Goal: Task Accomplishment & Management: Manage account settings

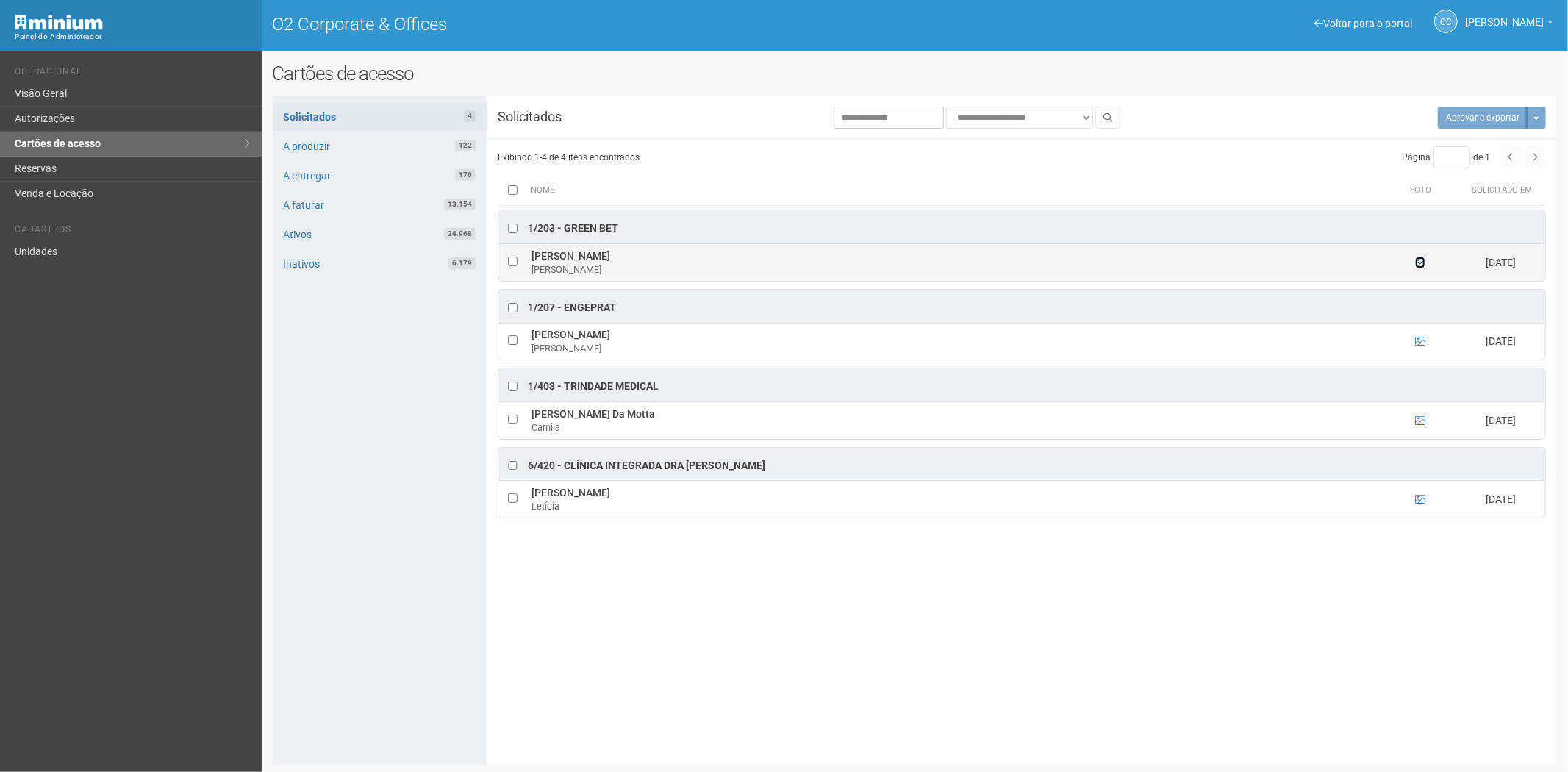
click at [1421, 257] on ng-include at bounding box center [1420, 262] width 10 height 12
click at [1417, 261] on icon at bounding box center [1420, 262] width 10 height 10
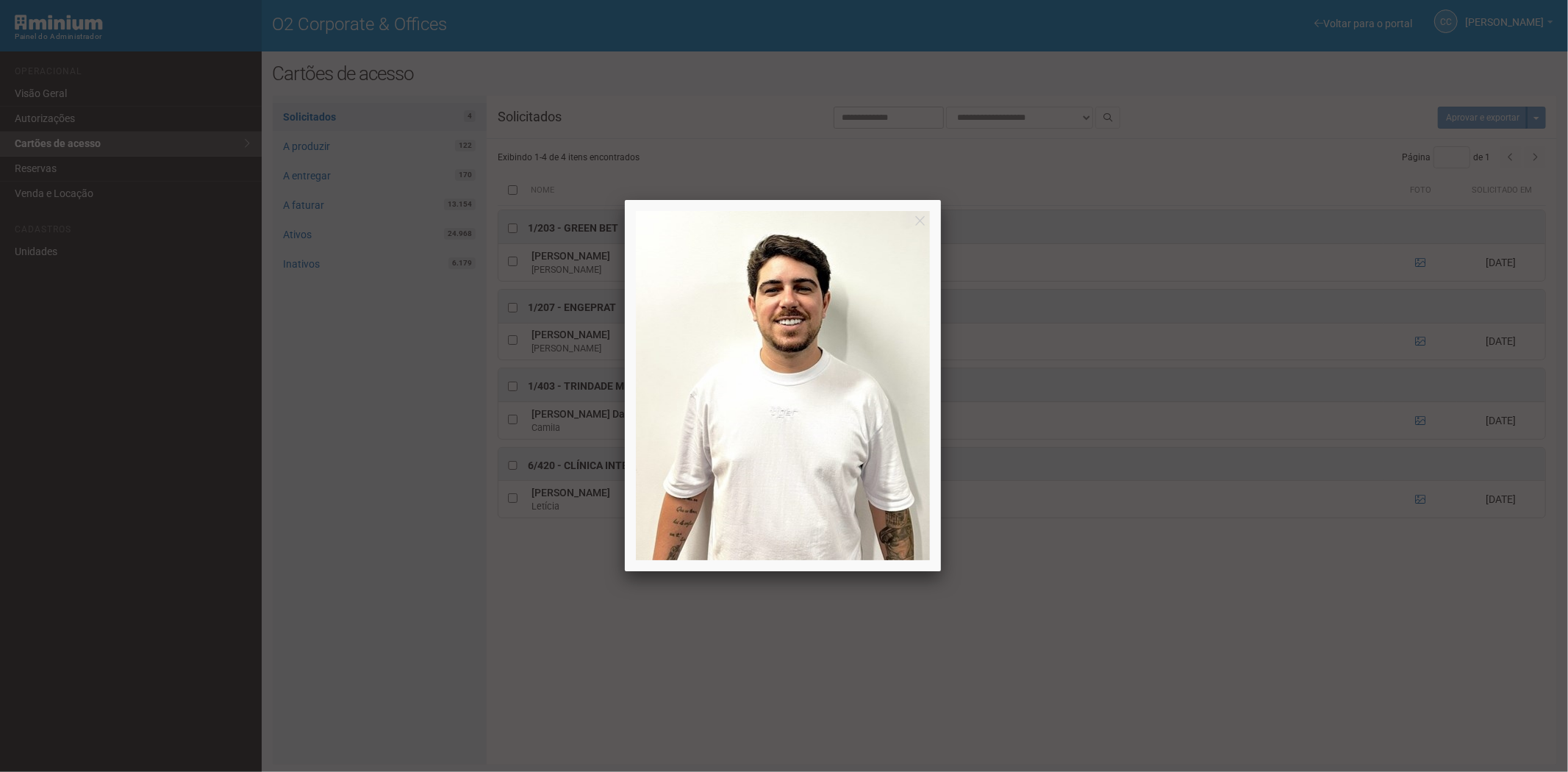
click at [1417, 262] on div at bounding box center [784, 386] width 1568 height 772
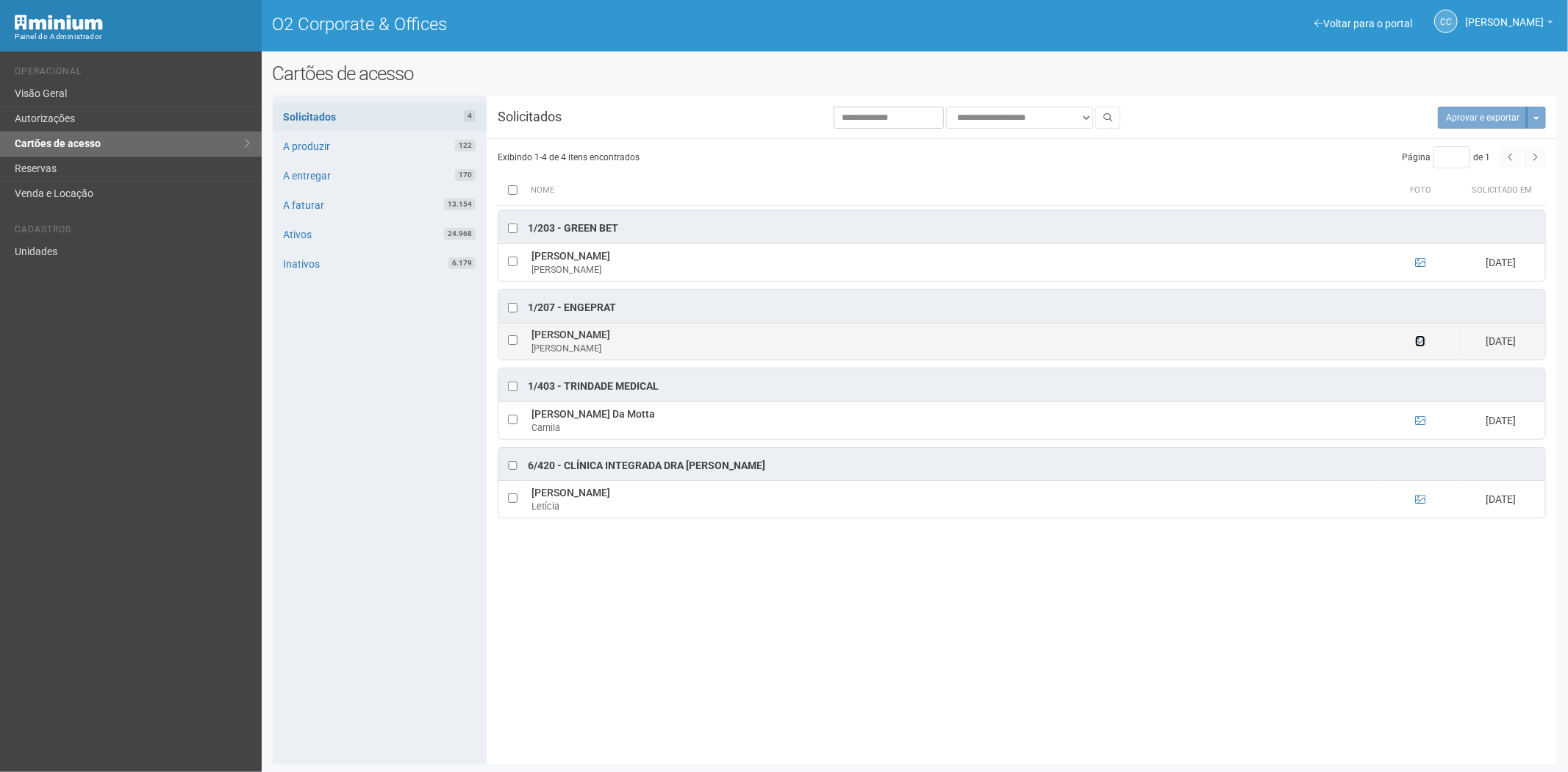
click at [1422, 341] on icon at bounding box center [1420, 341] width 10 height 10
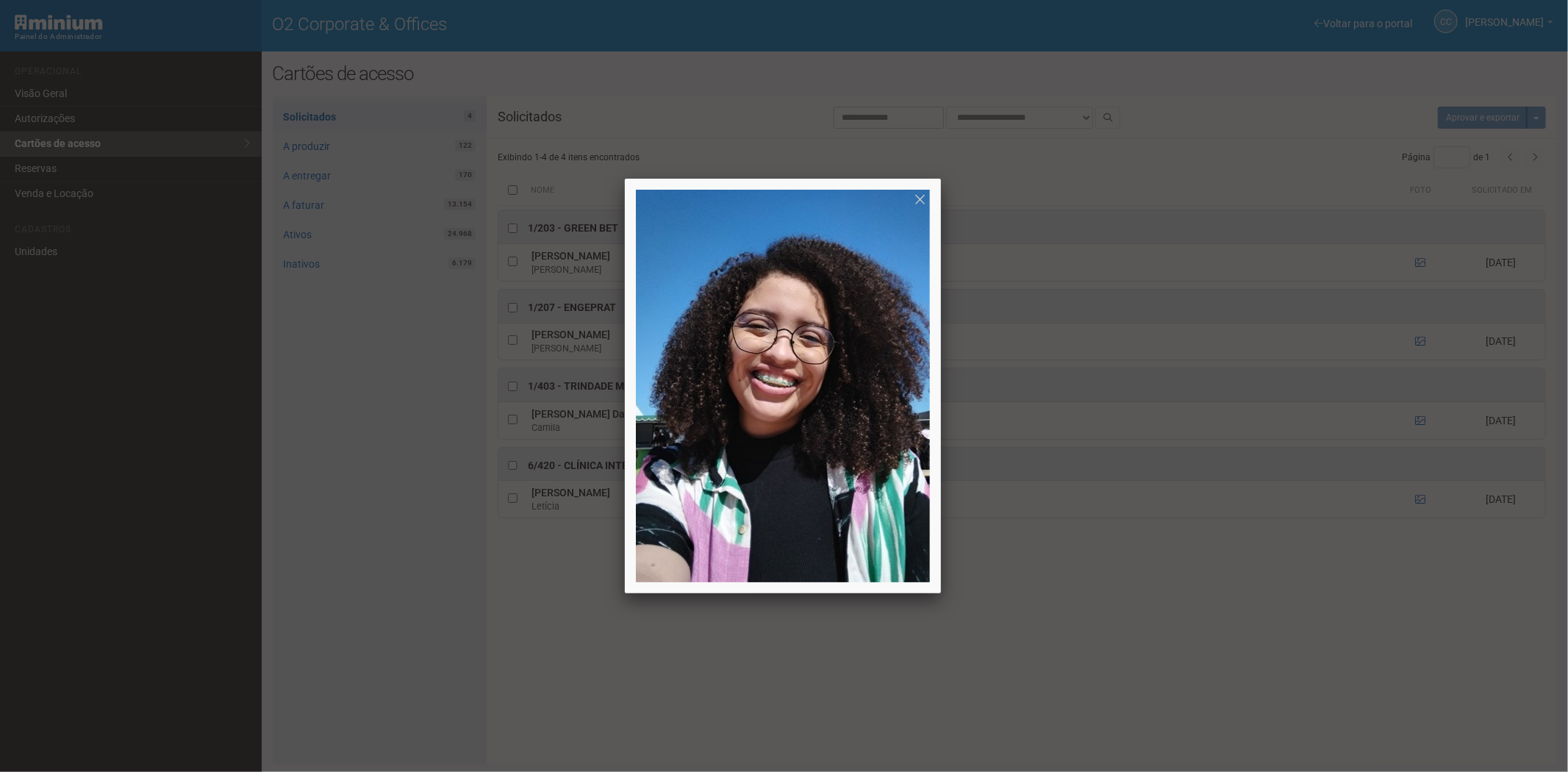
click at [1420, 341] on div at bounding box center [784, 386] width 1568 height 772
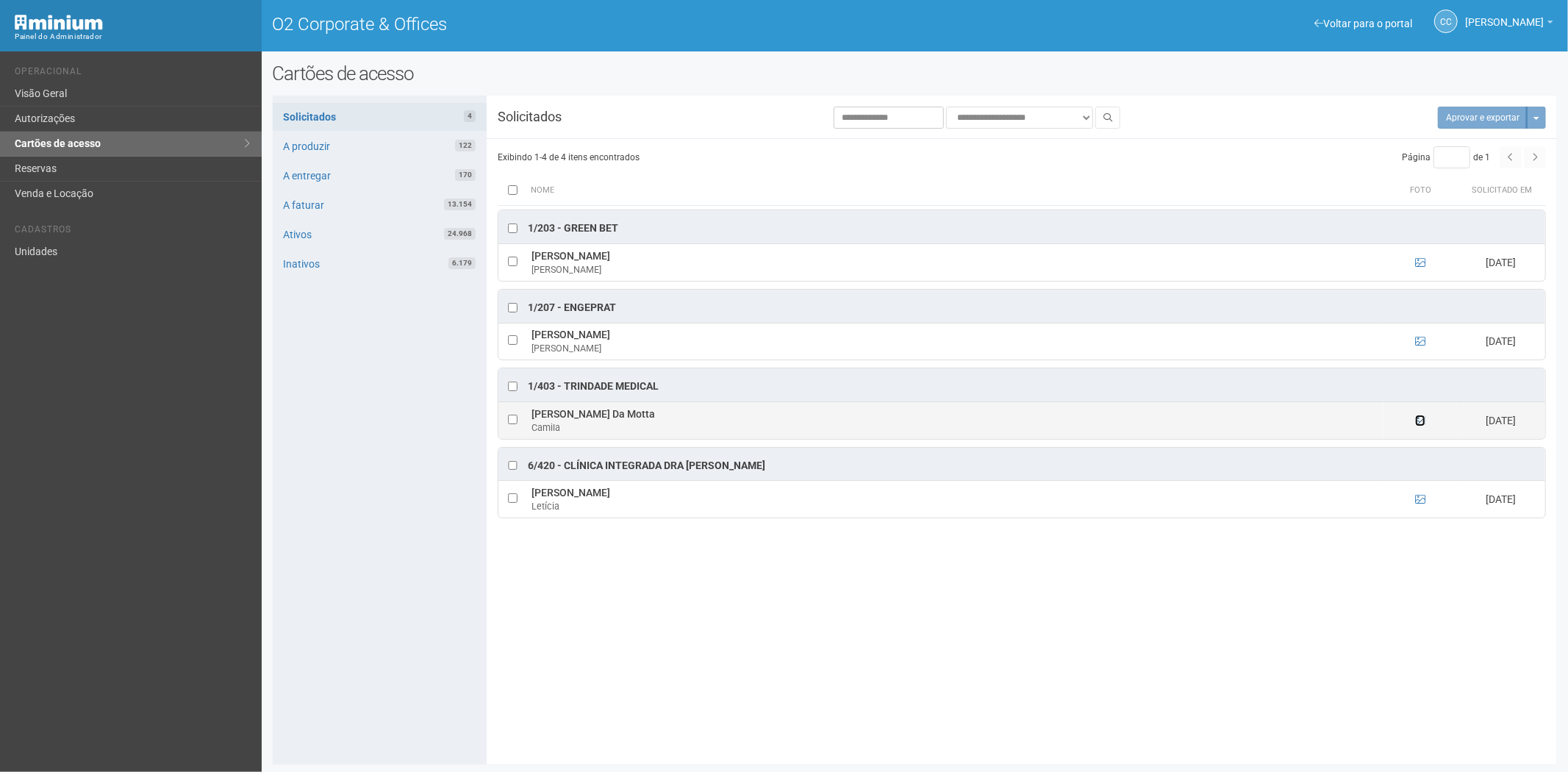
click at [1420, 420] on icon at bounding box center [1420, 420] width 10 height 10
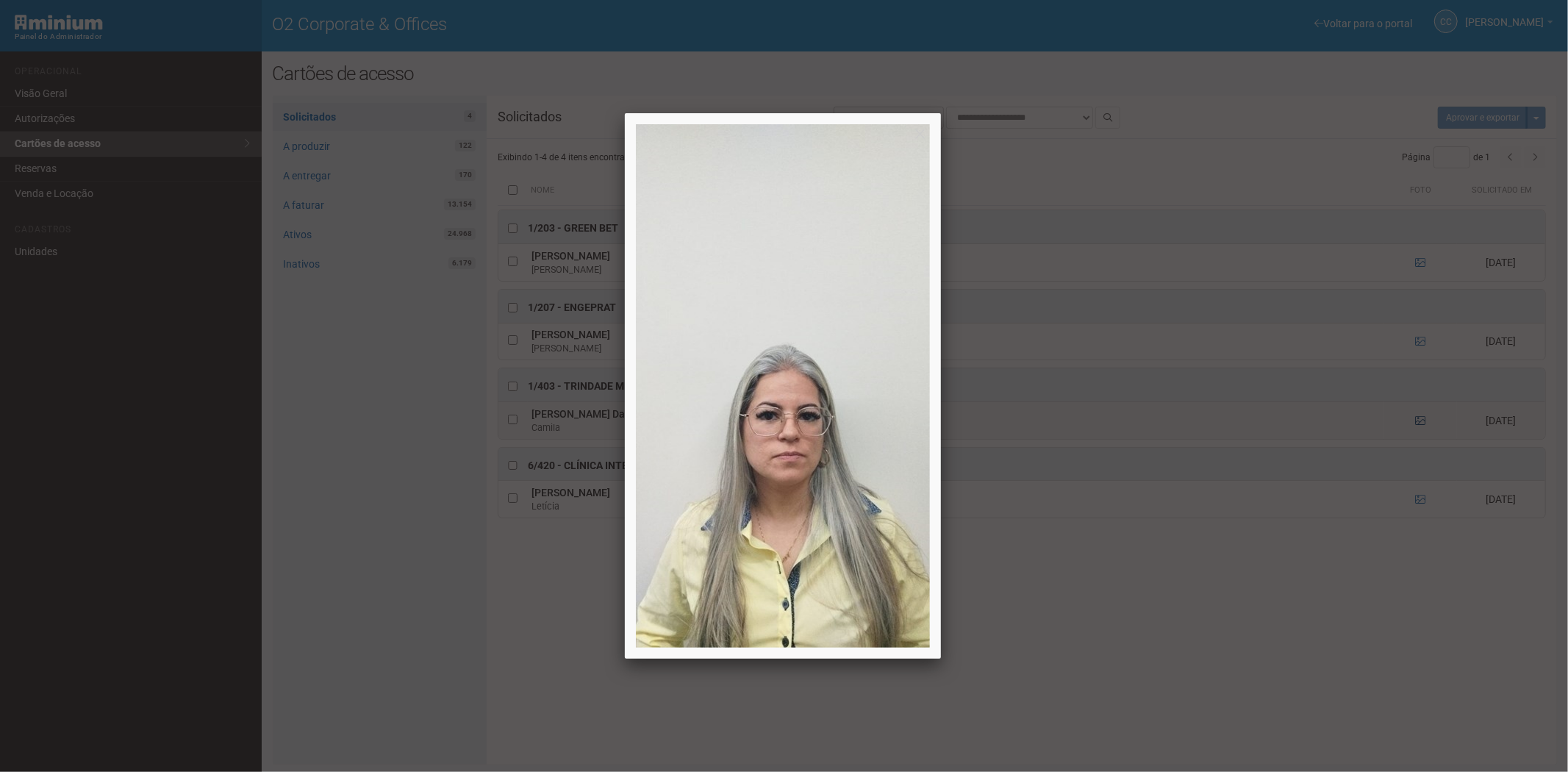
click at [1420, 420] on div at bounding box center [784, 386] width 1568 height 772
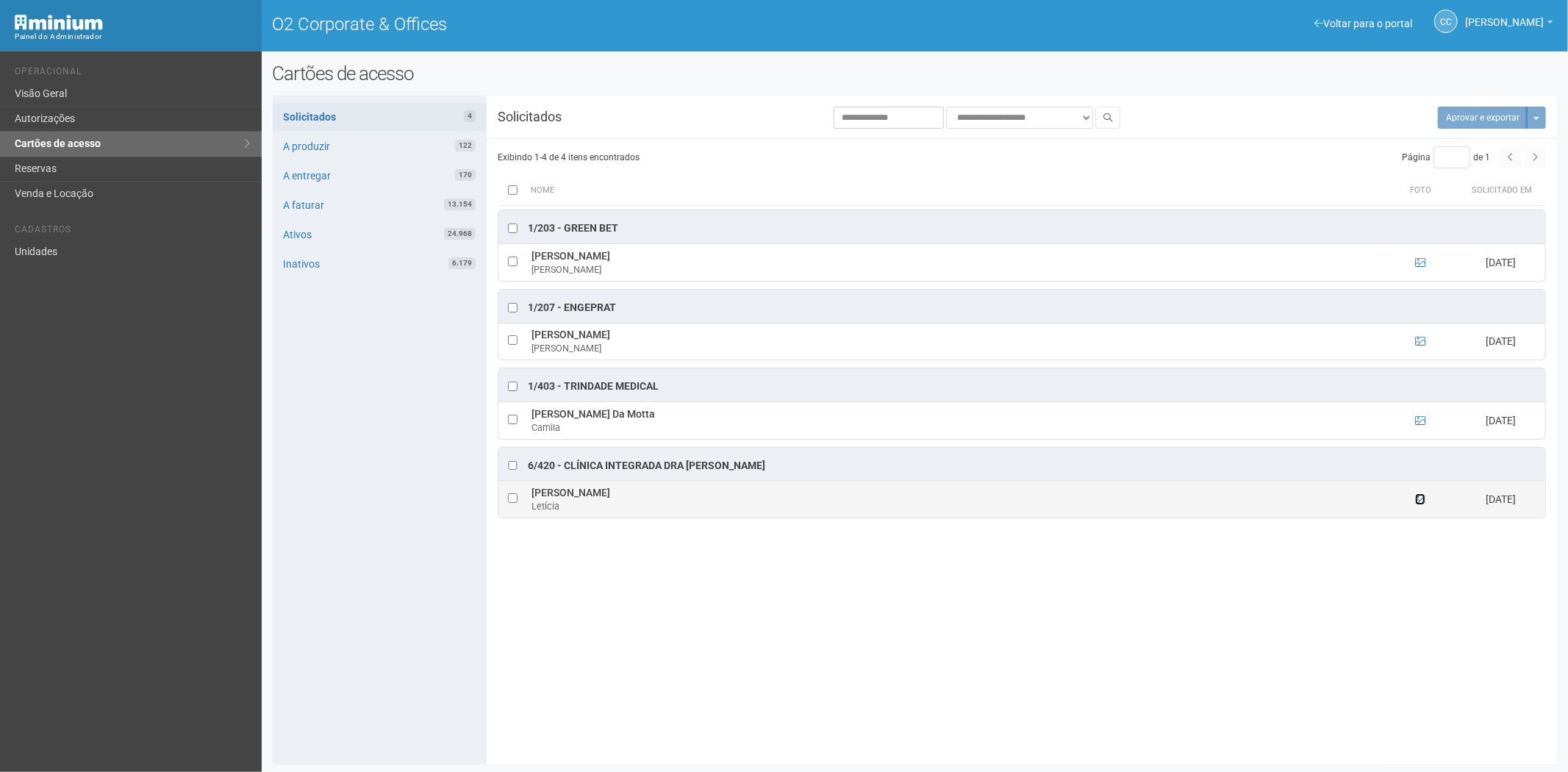
click at [1423, 505] on icon at bounding box center [1420, 499] width 10 height 10
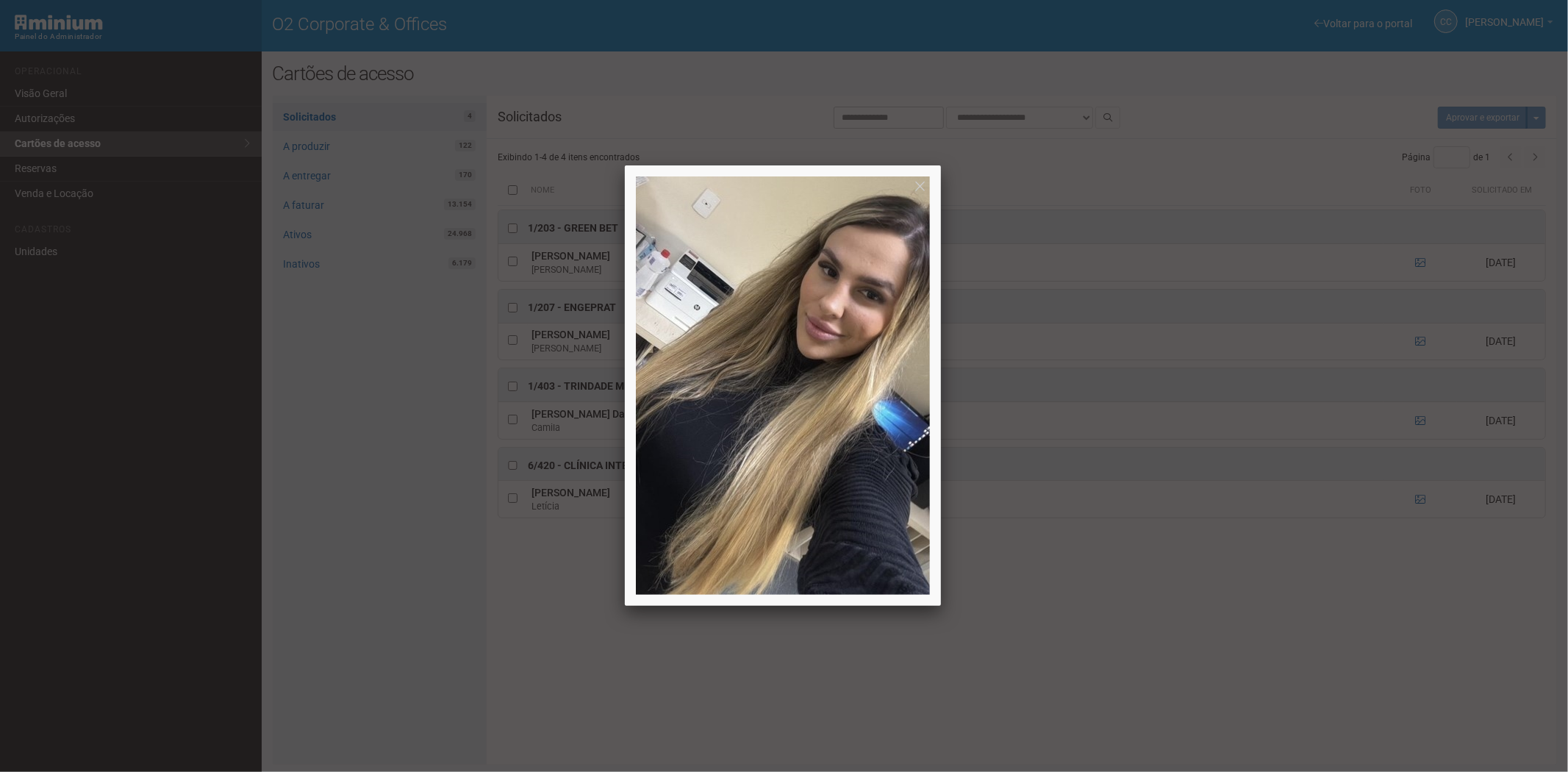
drag, startPoint x: 227, startPoint y: 358, endPoint x: 202, endPoint y: 316, distance: 48.9
click at [223, 350] on div at bounding box center [784, 386] width 1568 height 772
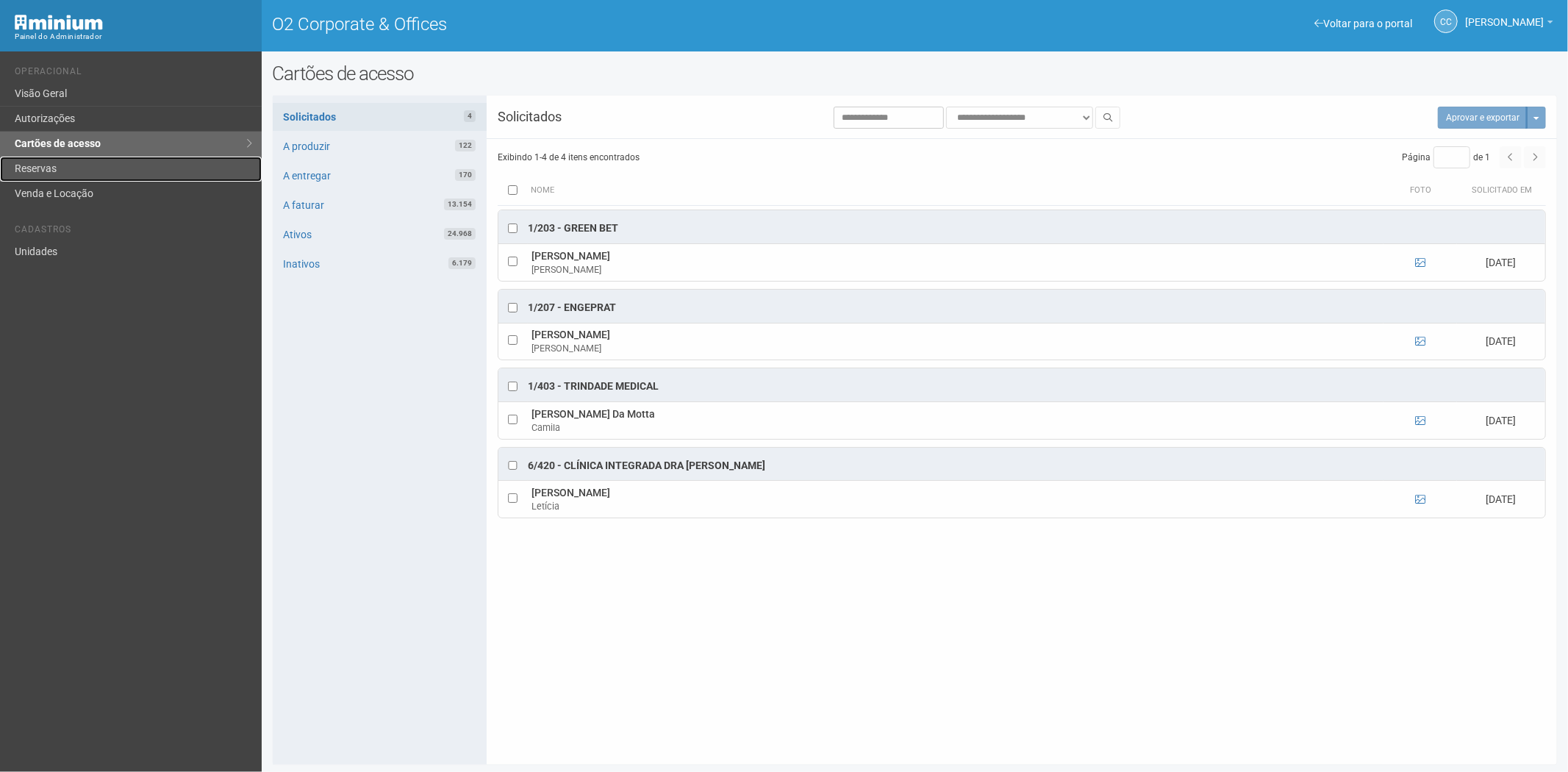
click at [76, 163] on link "Reservas" at bounding box center [130, 168] width 261 height 25
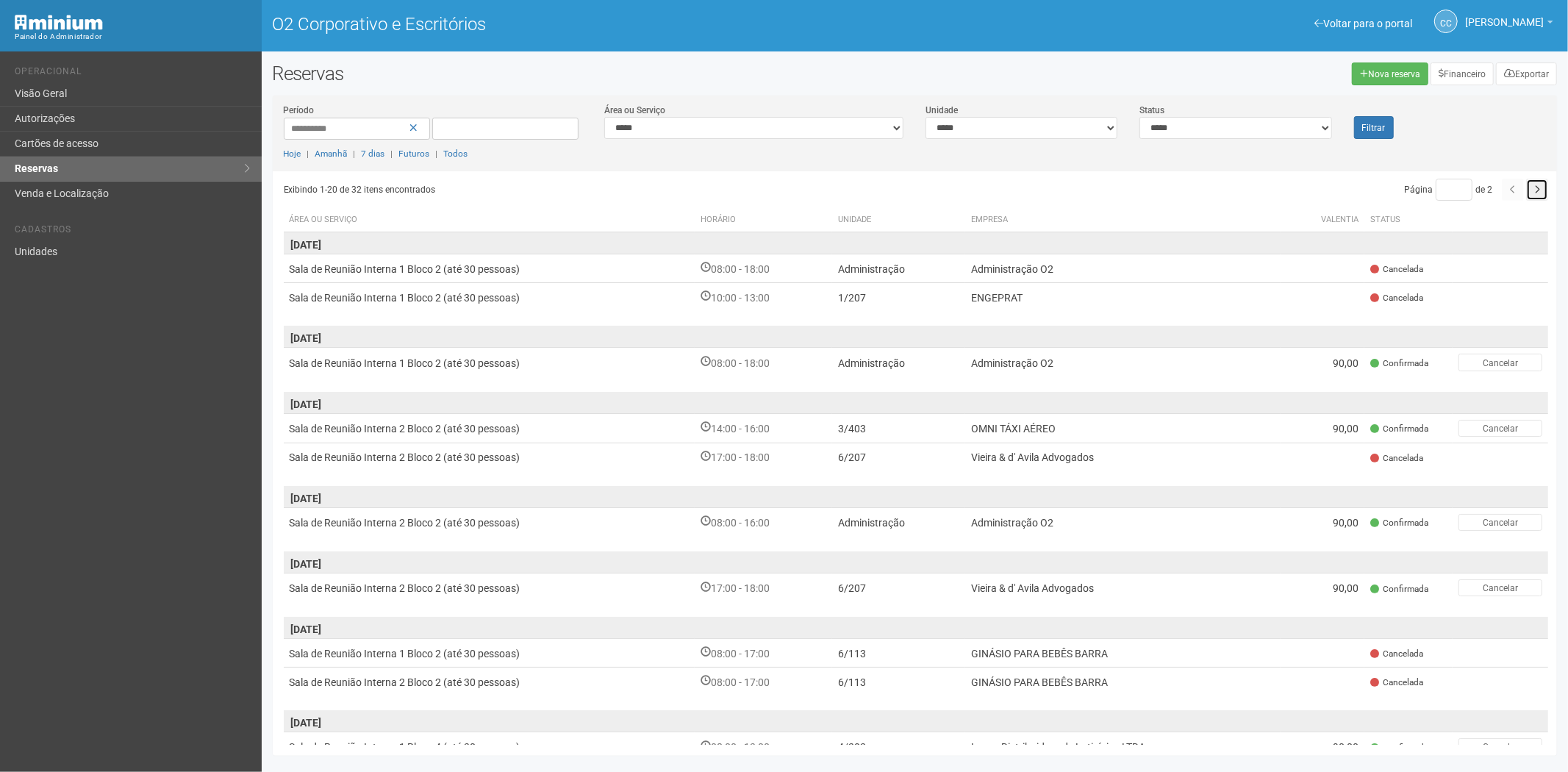
click at [1531, 192] on button "button" at bounding box center [1536, 189] width 22 height 22
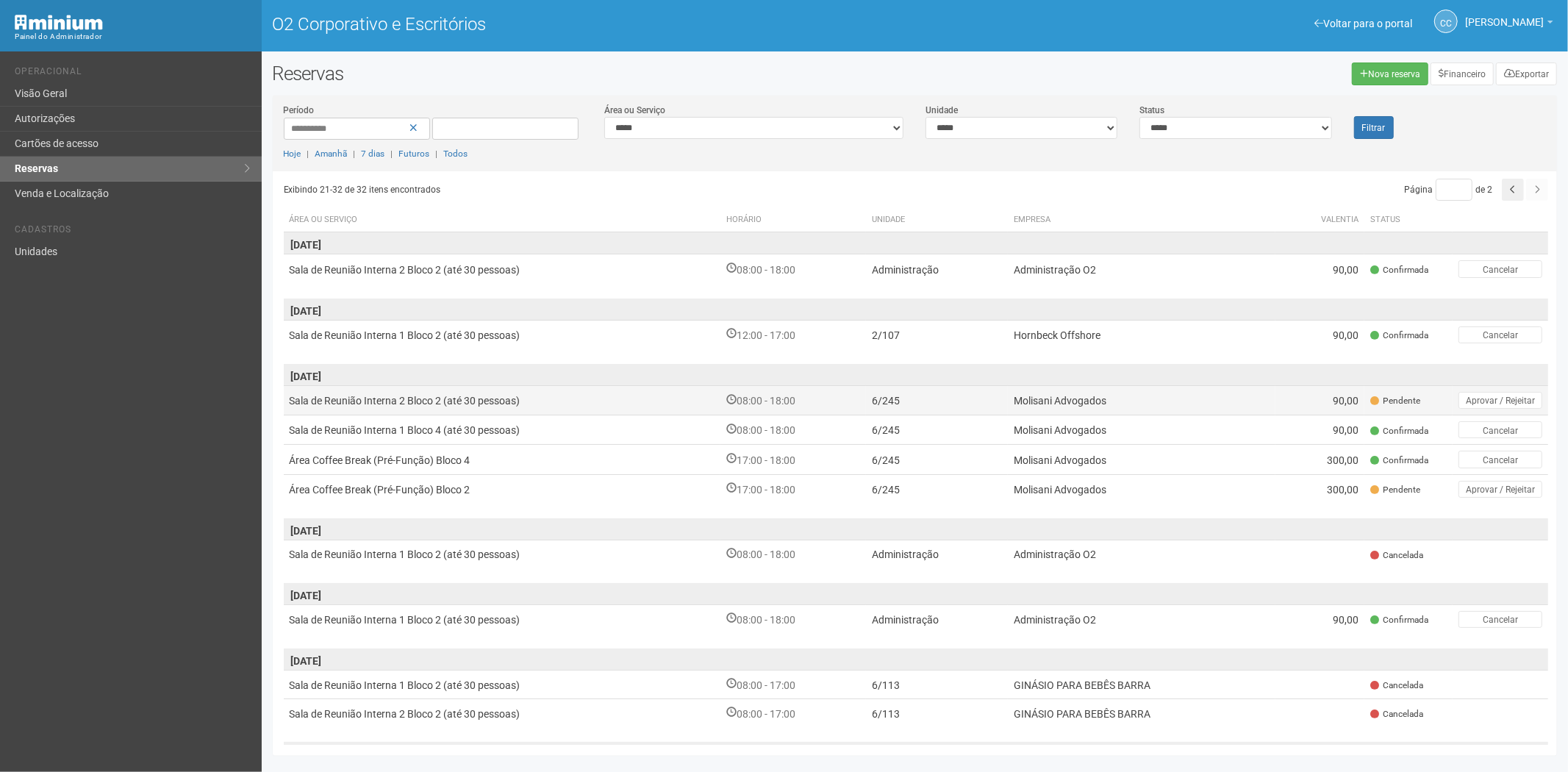
click at [1018, 399] on font "Molisani Advogados" at bounding box center [1059, 401] width 93 height 12
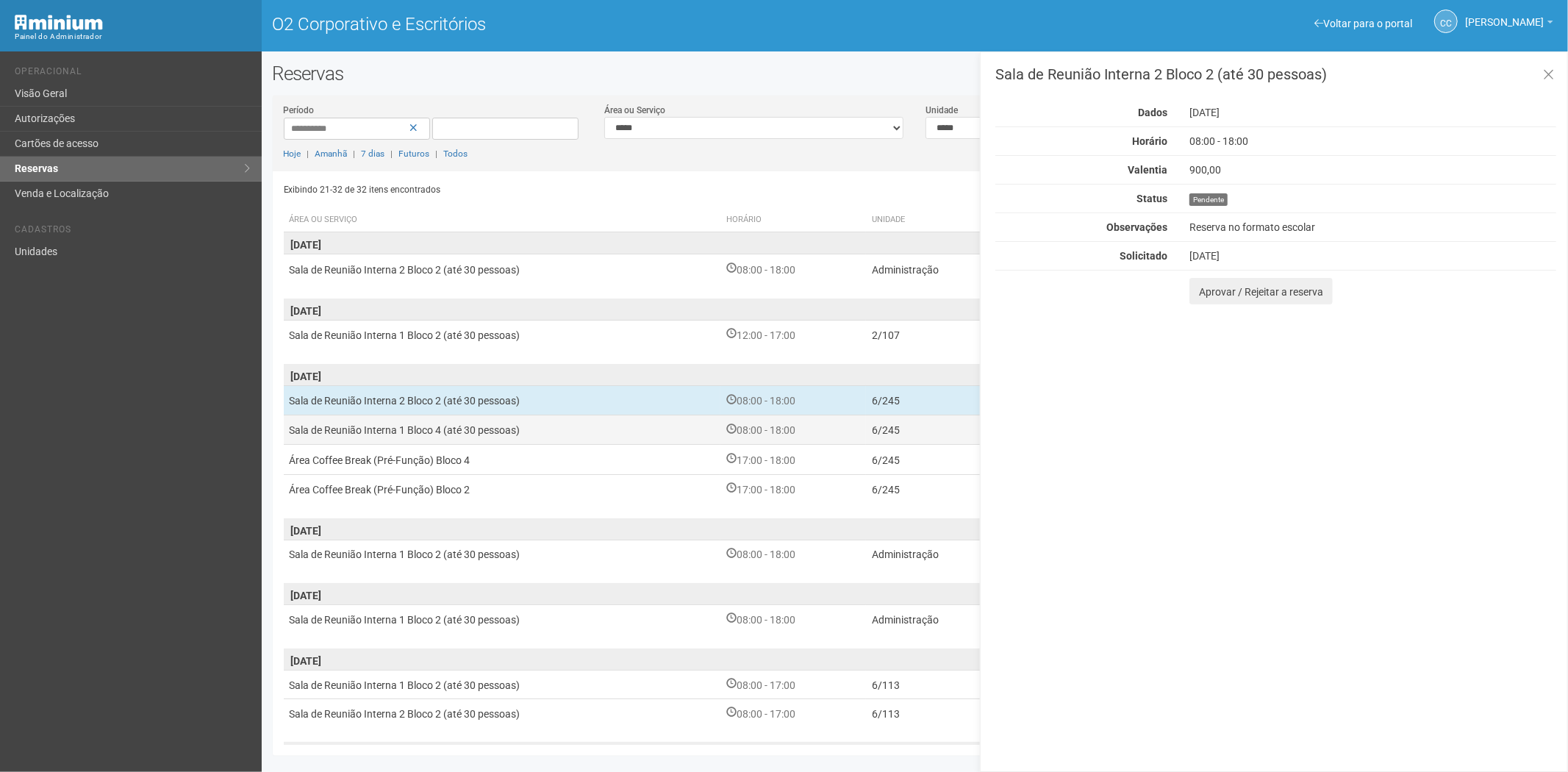
click at [834, 429] on td "08:00 - 18:00" at bounding box center [794, 430] width 146 height 30
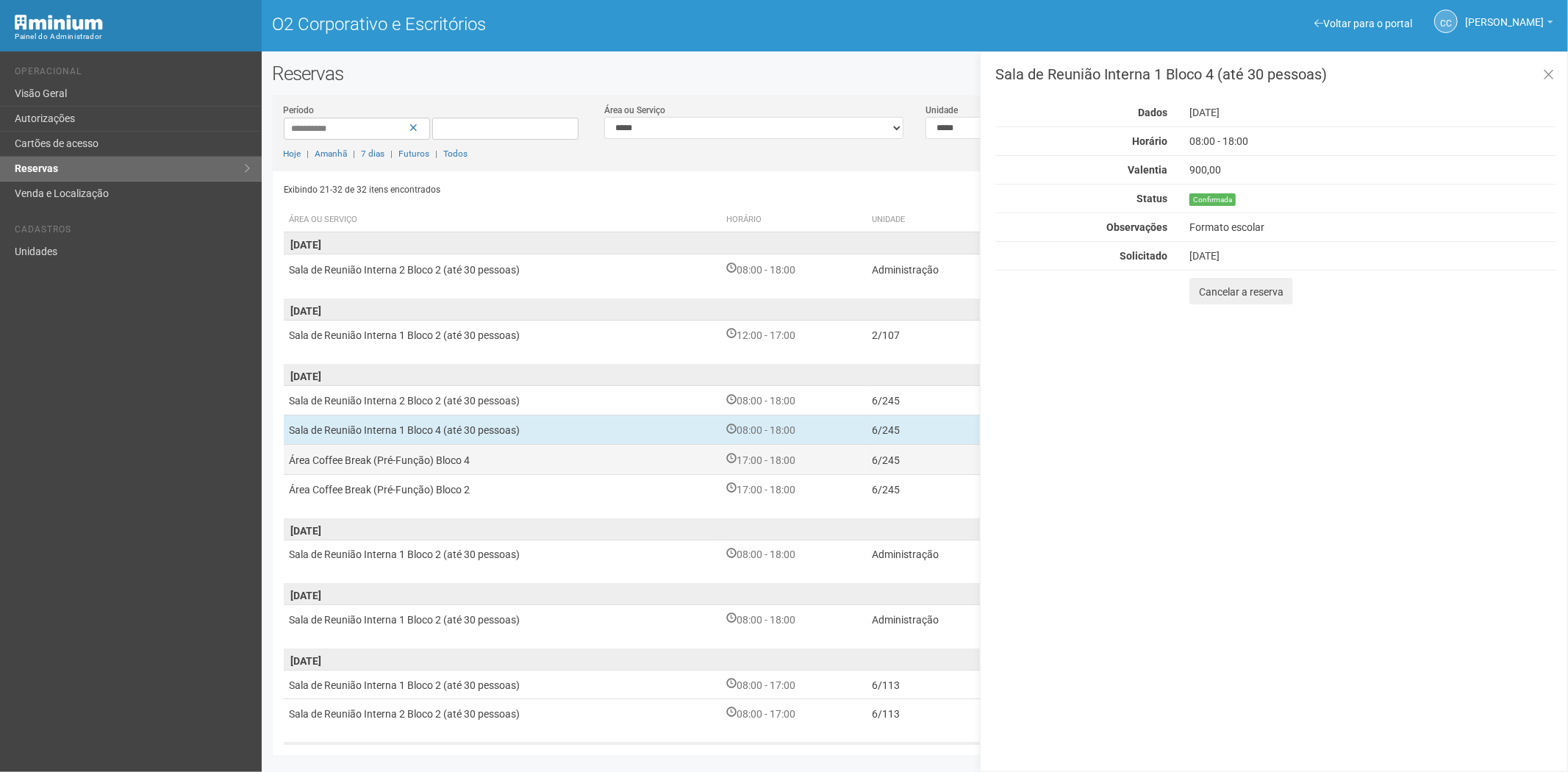
click at [838, 458] on td "17:00 - 18:00" at bounding box center [794, 459] width 146 height 30
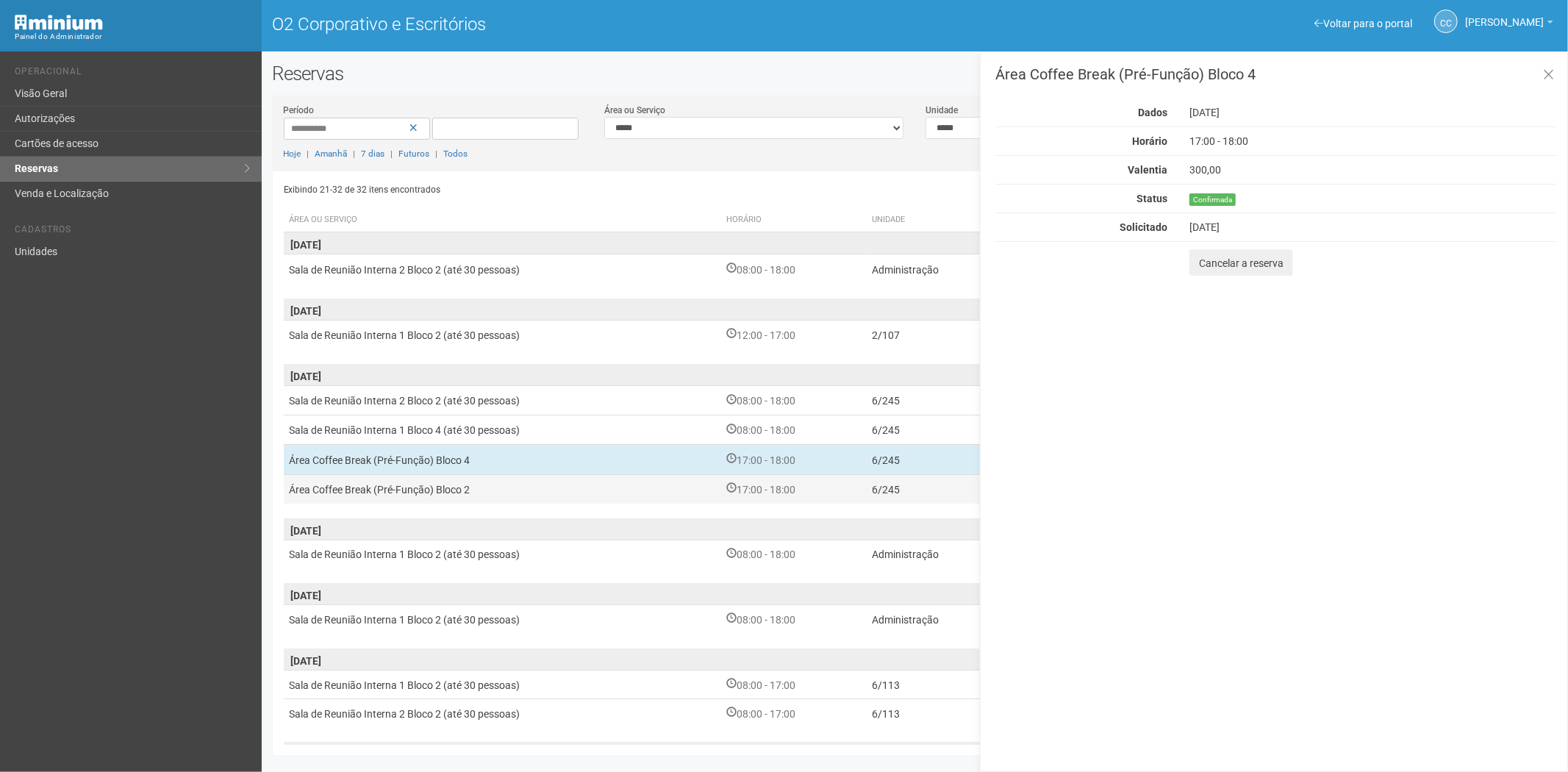
click at [829, 474] on td "17:00 - 18:00" at bounding box center [794, 489] width 146 height 30
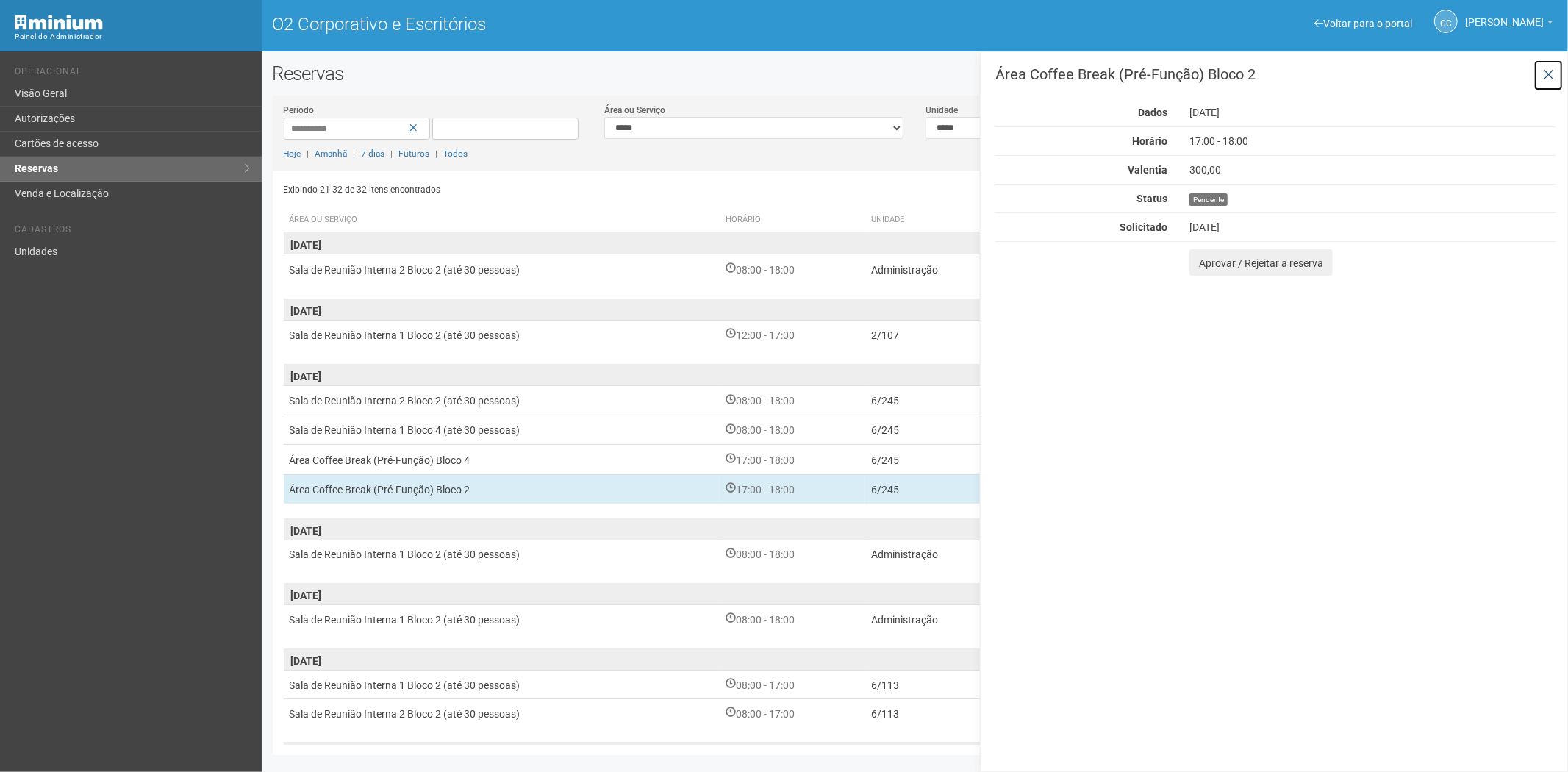
click at [1541, 74] on button at bounding box center [1548, 76] width 30 height 31
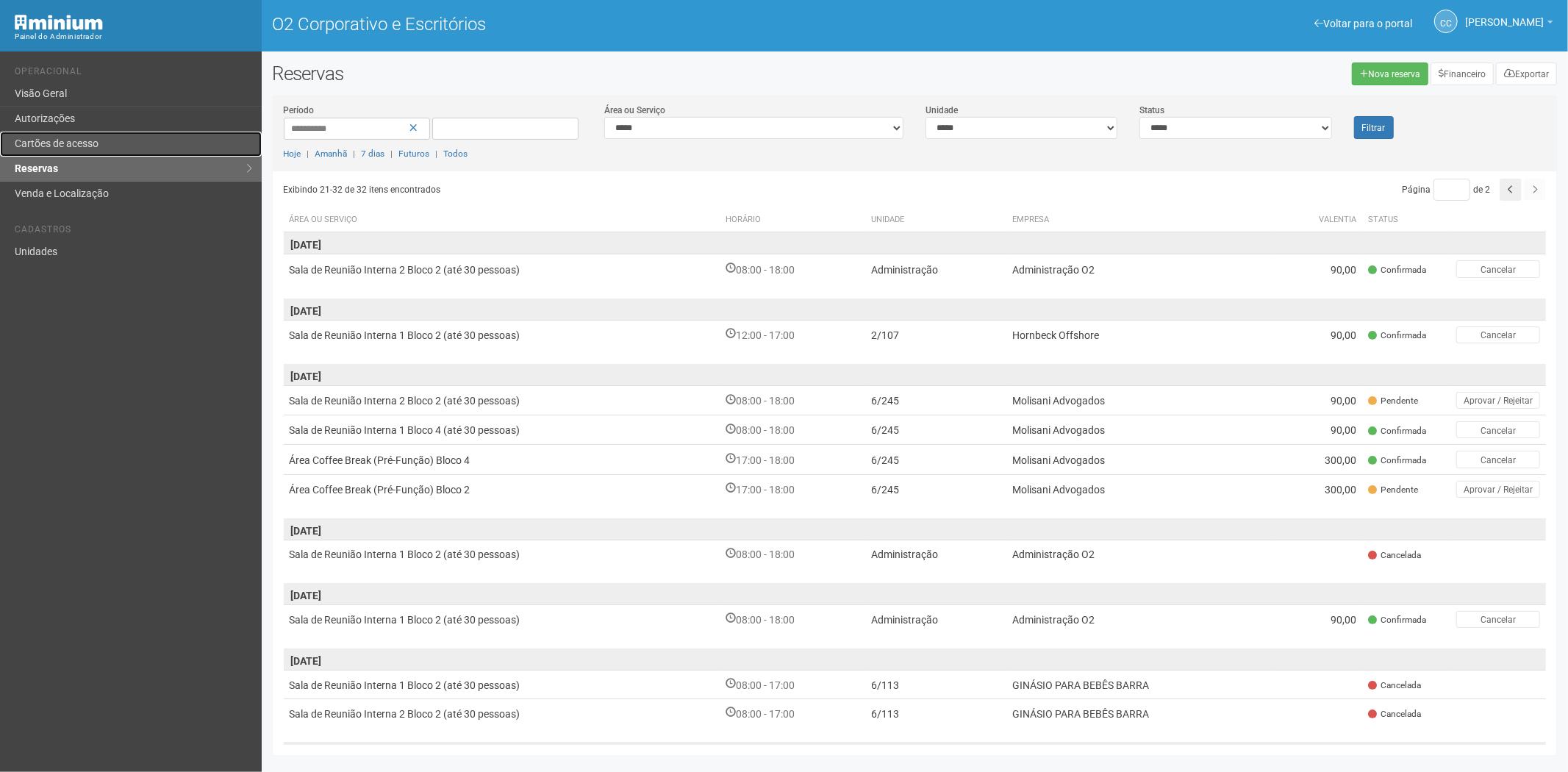
click at [98, 144] on font "Cartões de acesso" at bounding box center [56, 143] width 84 height 12
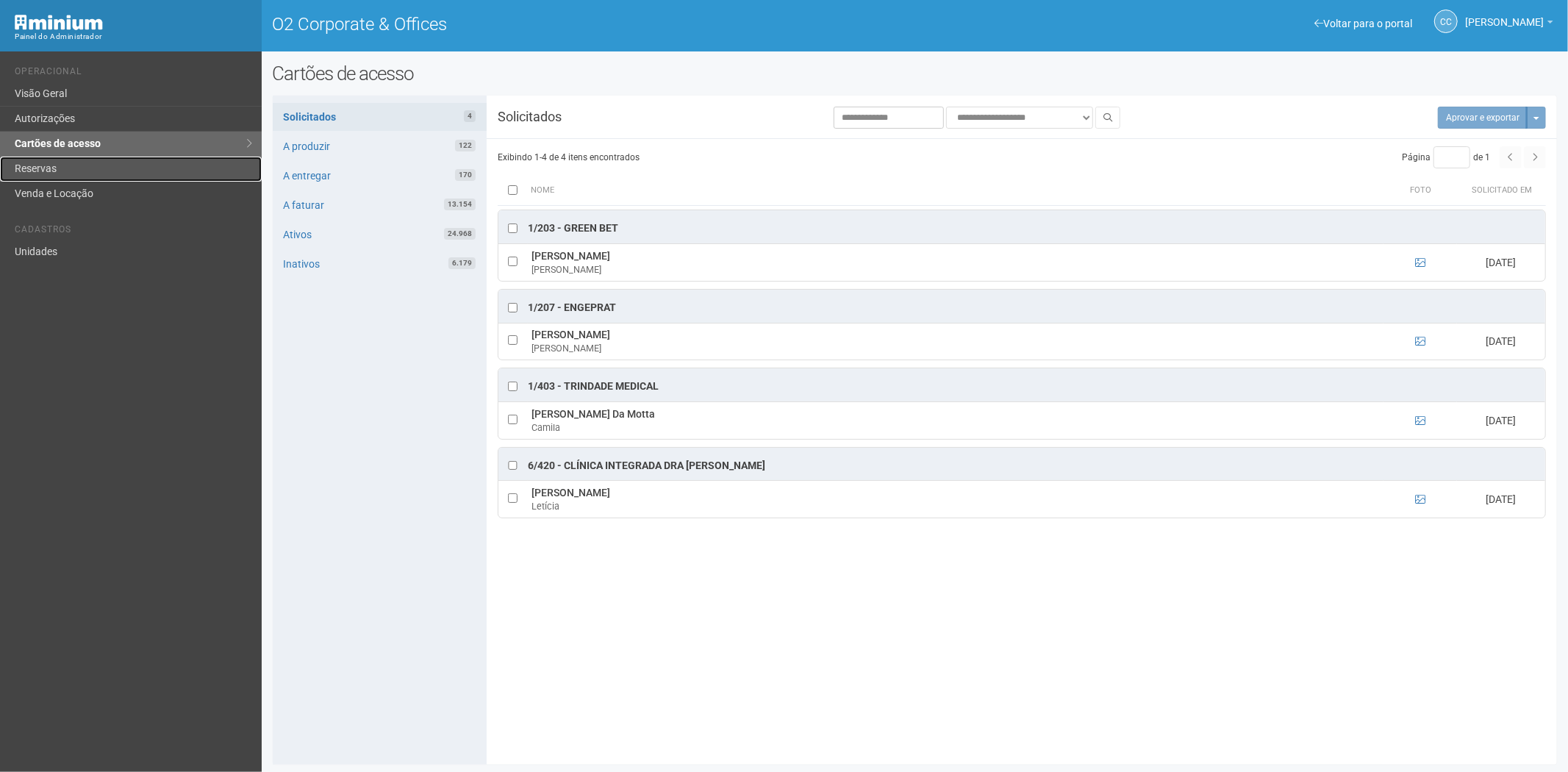
click at [91, 168] on link "Reservas" at bounding box center [130, 168] width 261 height 25
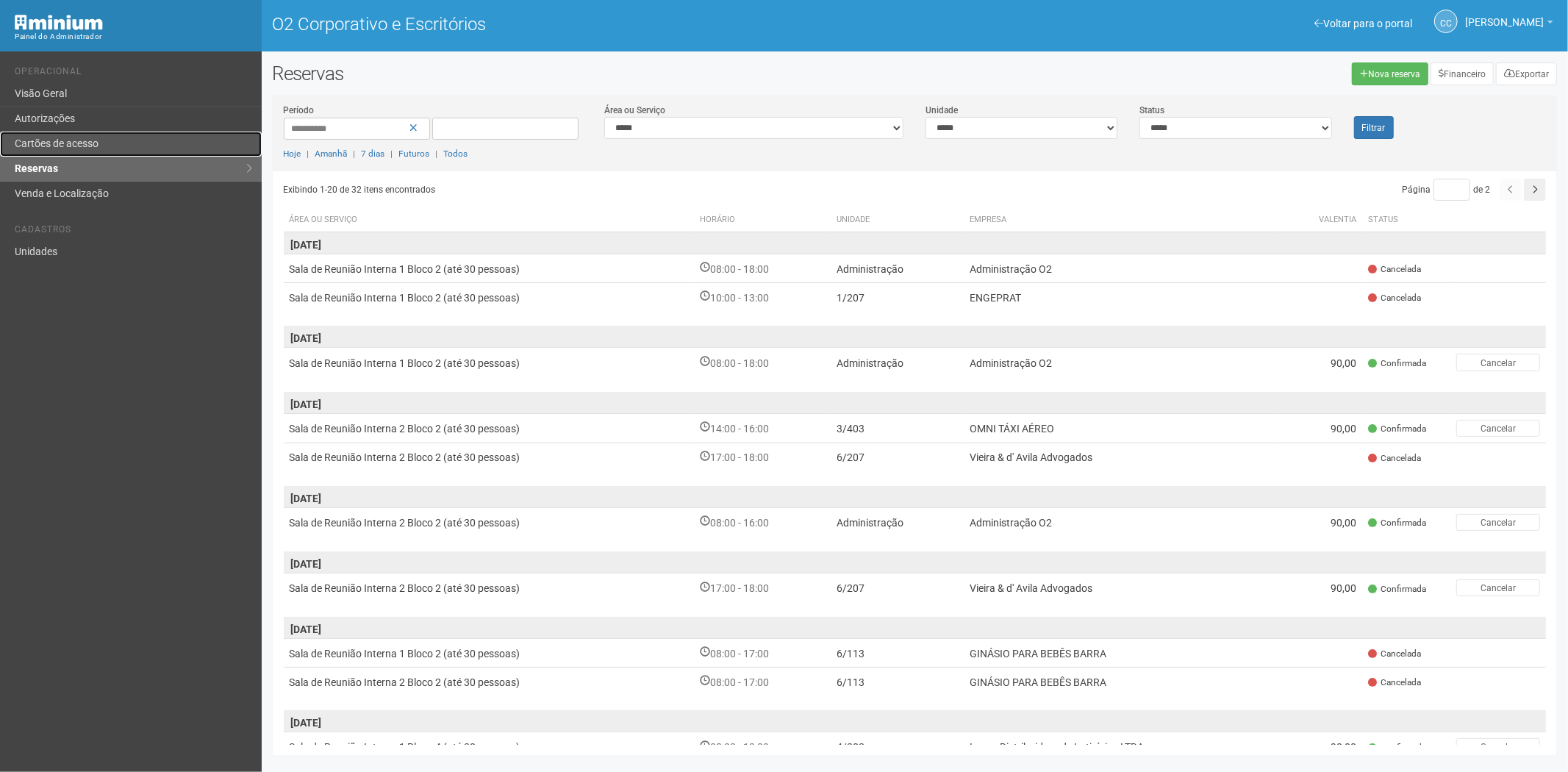
click at [89, 147] on font "Cartões de acesso" at bounding box center [56, 143] width 84 height 12
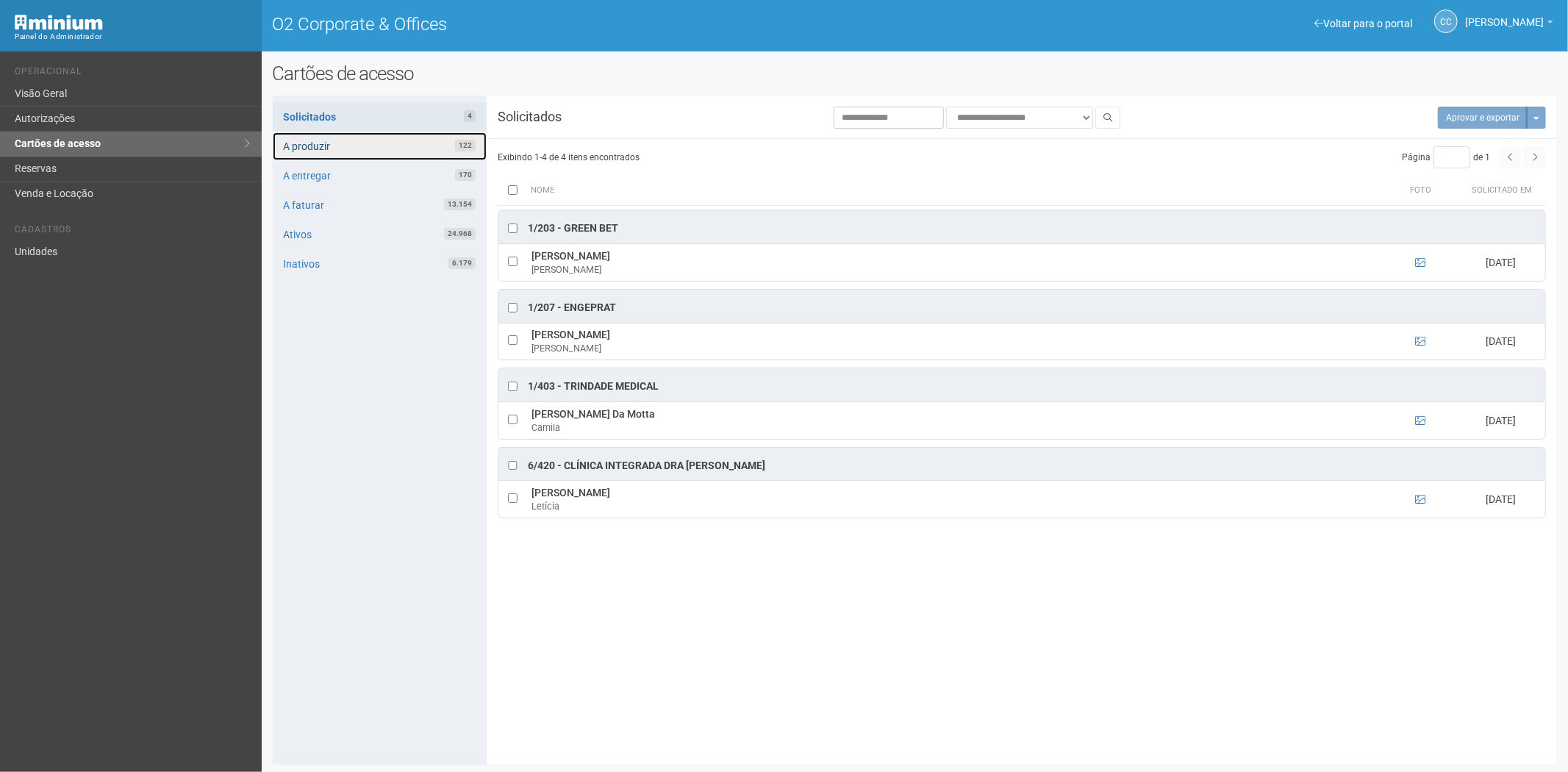
click at [392, 147] on link "A produzir 122" at bounding box center [379, 146] width 214 height 28
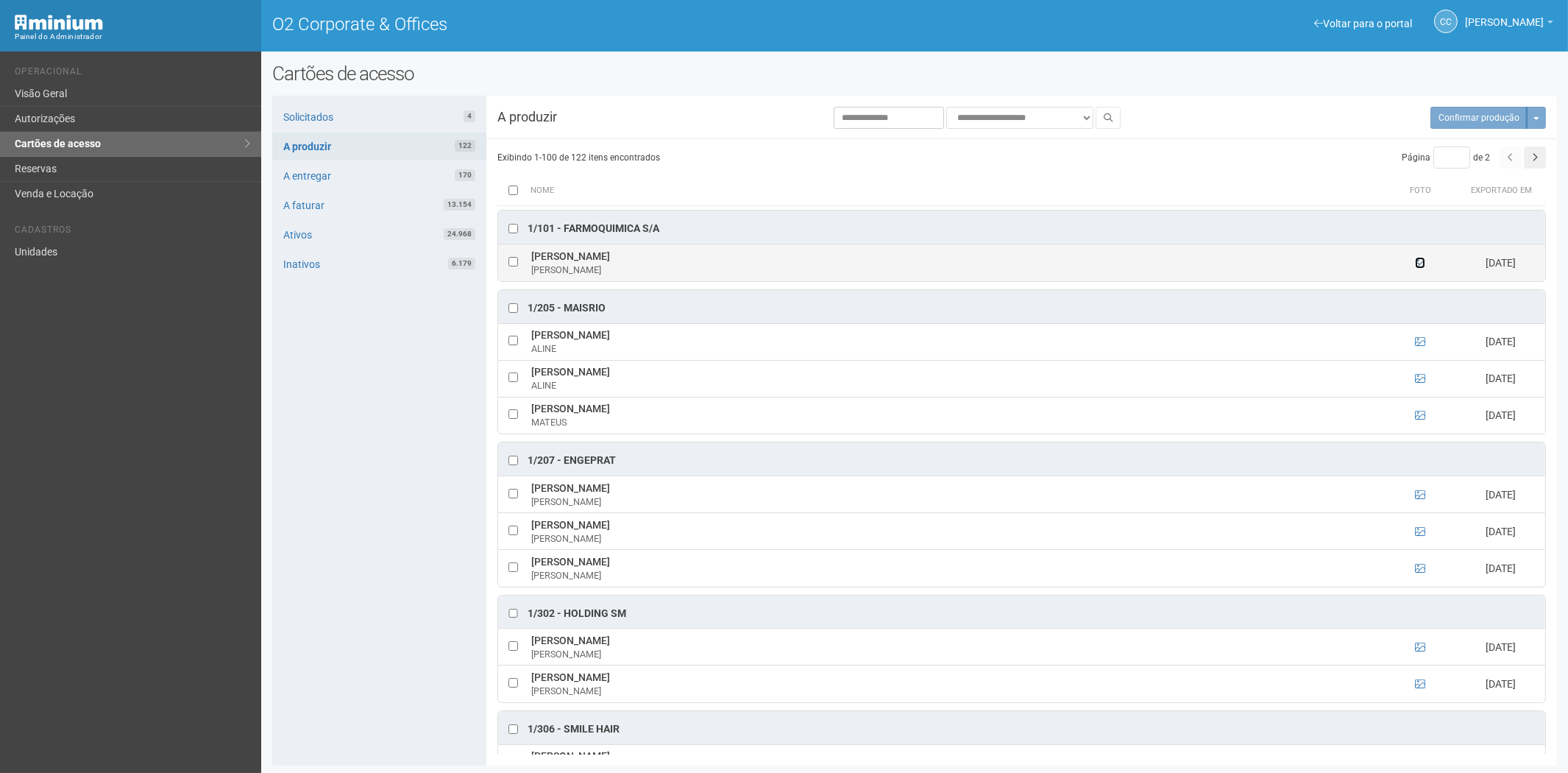
click at [1422, 262] on icon at bounding box center [1420, 263] width 10 height 10
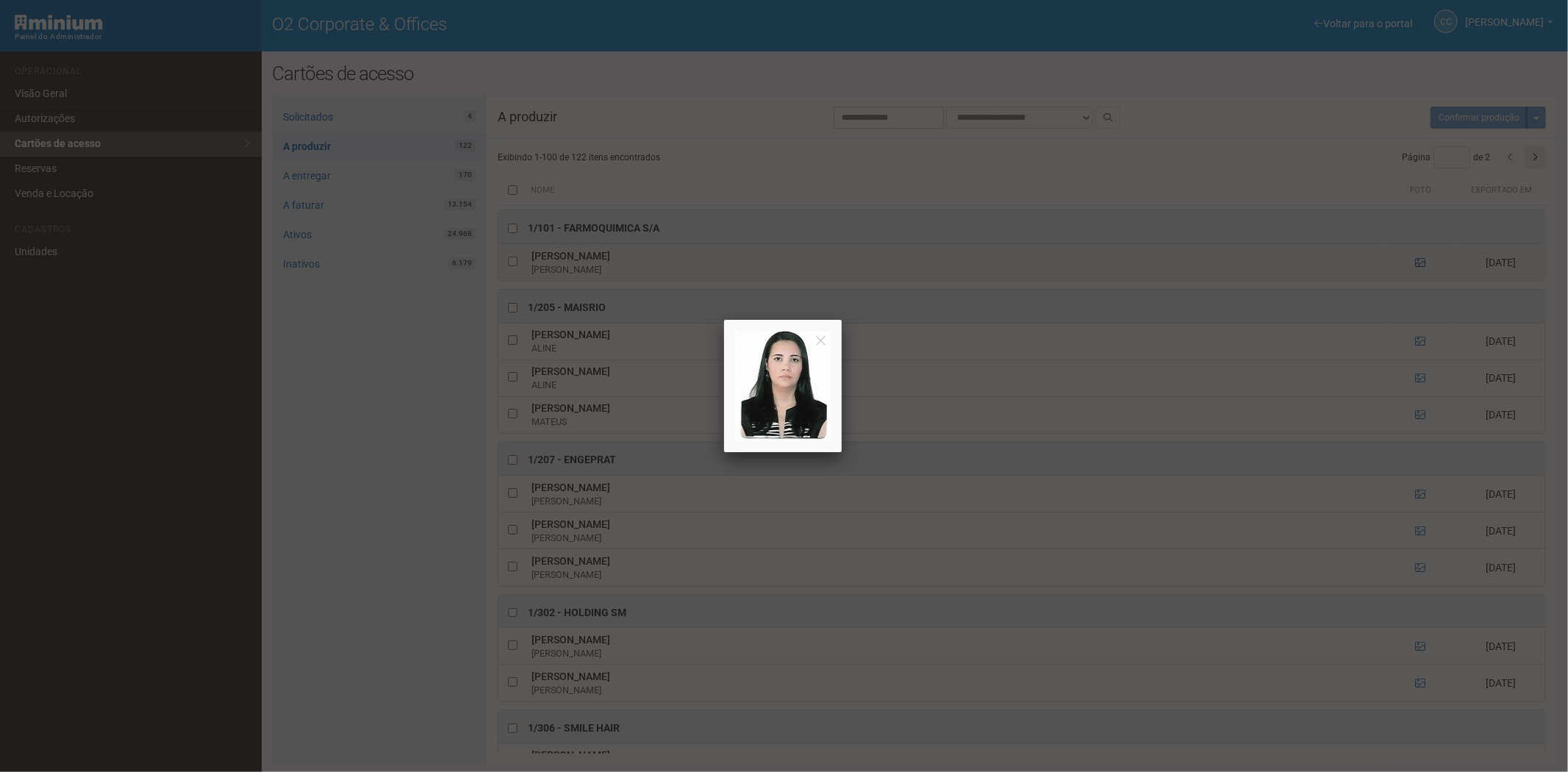
click at [1420, 261] on div at bounding box center [784, 386] width 1568 height 772
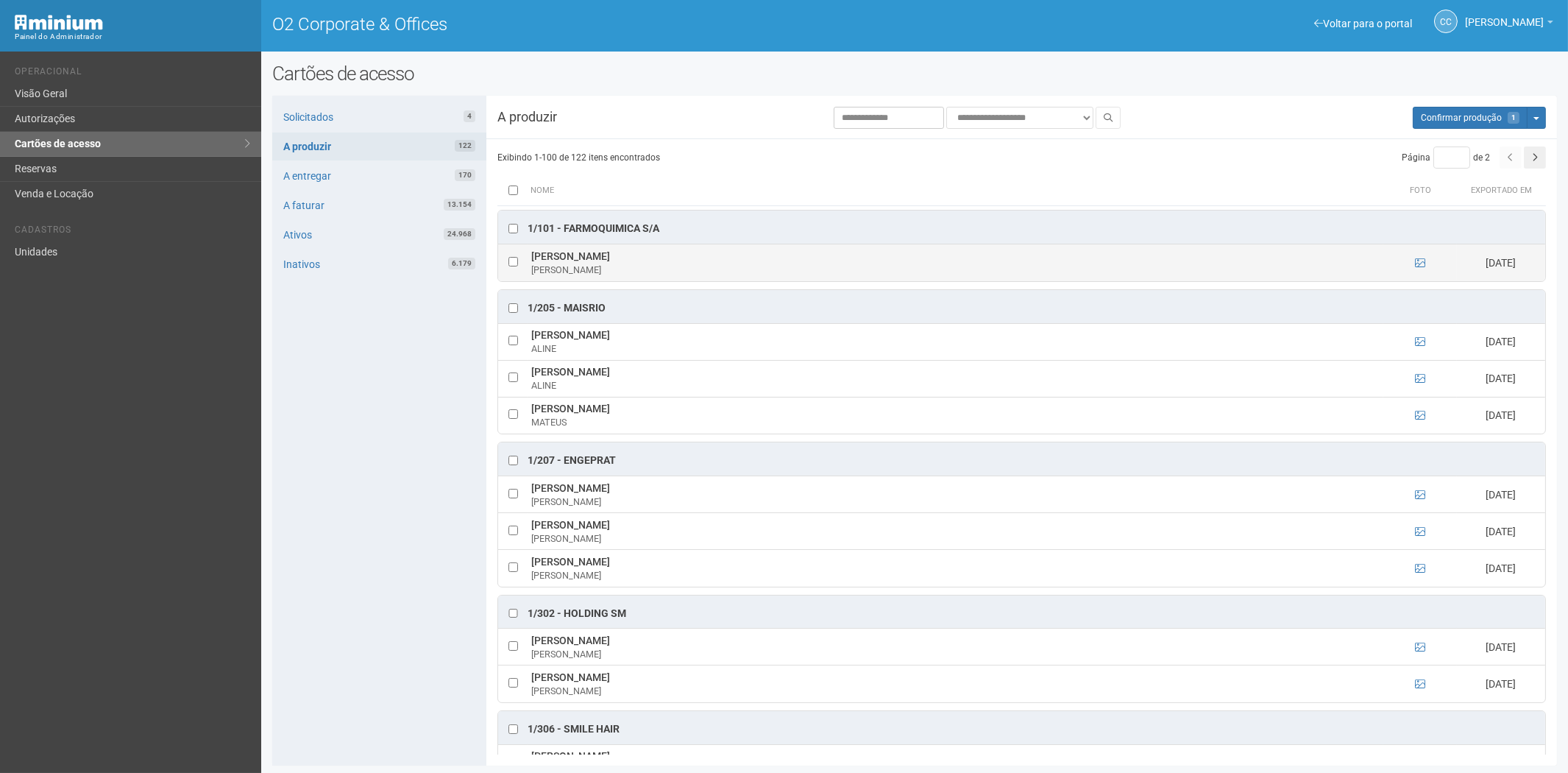
drag, startPoint x: 528, startPoint y: 253, endPoint x: 660, endPoint y: 258, distance: 132.1
click at [670, 260] on td "CARLA CRISTINA SALGADO CARLA SALGADO" at bounding box center [955, 263] width 856 height 37
copy td "CARLA CRISTINA SALGADO"
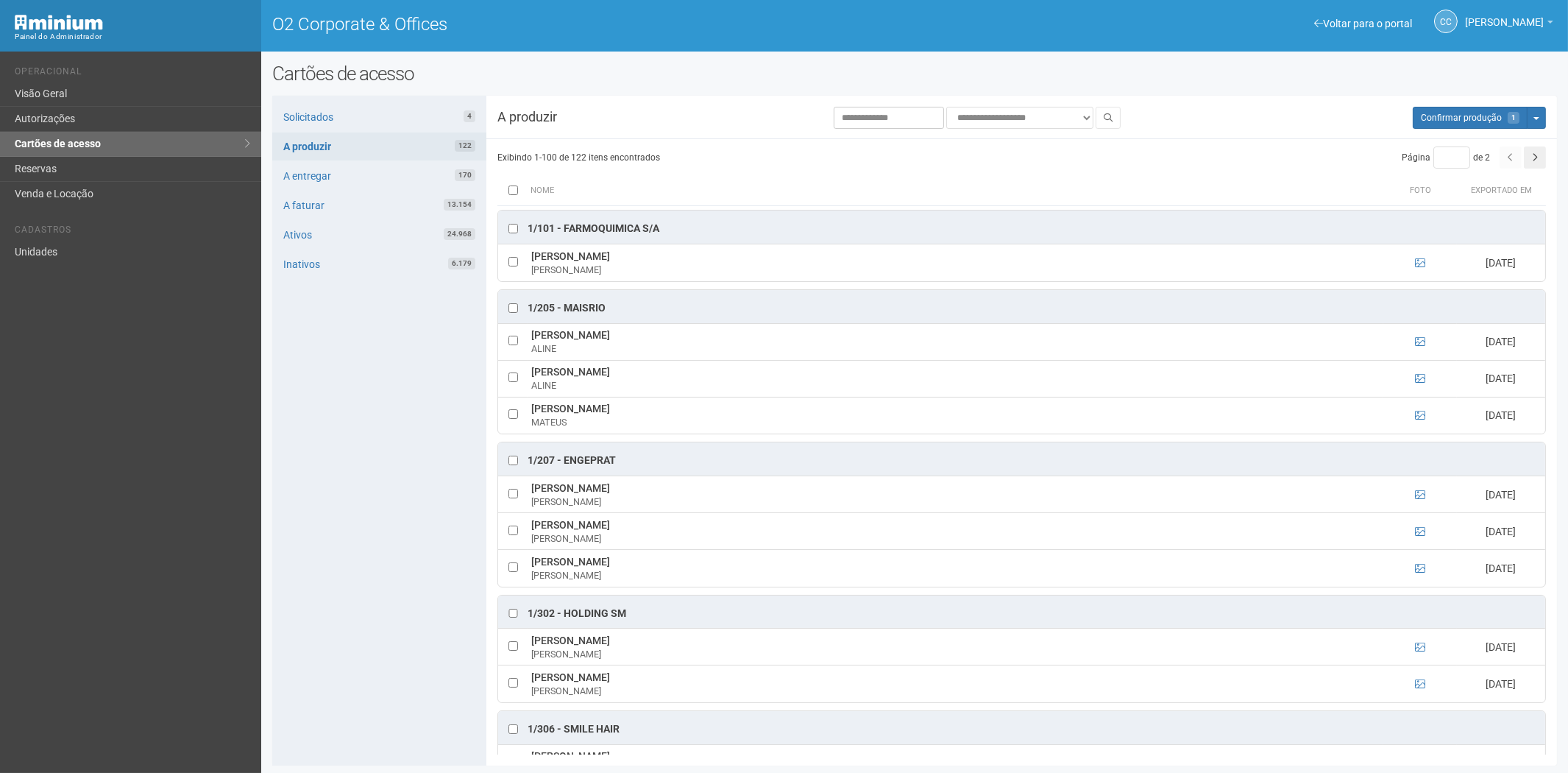
drag, startPoint x: 382, startPoint y: 494, endPoint x: 509, endPoint y: 453, distance: 133.5
click at [382, 493] on div "Solicitados 4 A produzir 122 A entregar 170 A faturar 13.154 Ativos 24.968 Inat…" at bounding box center [379, 430] width 214 height 670
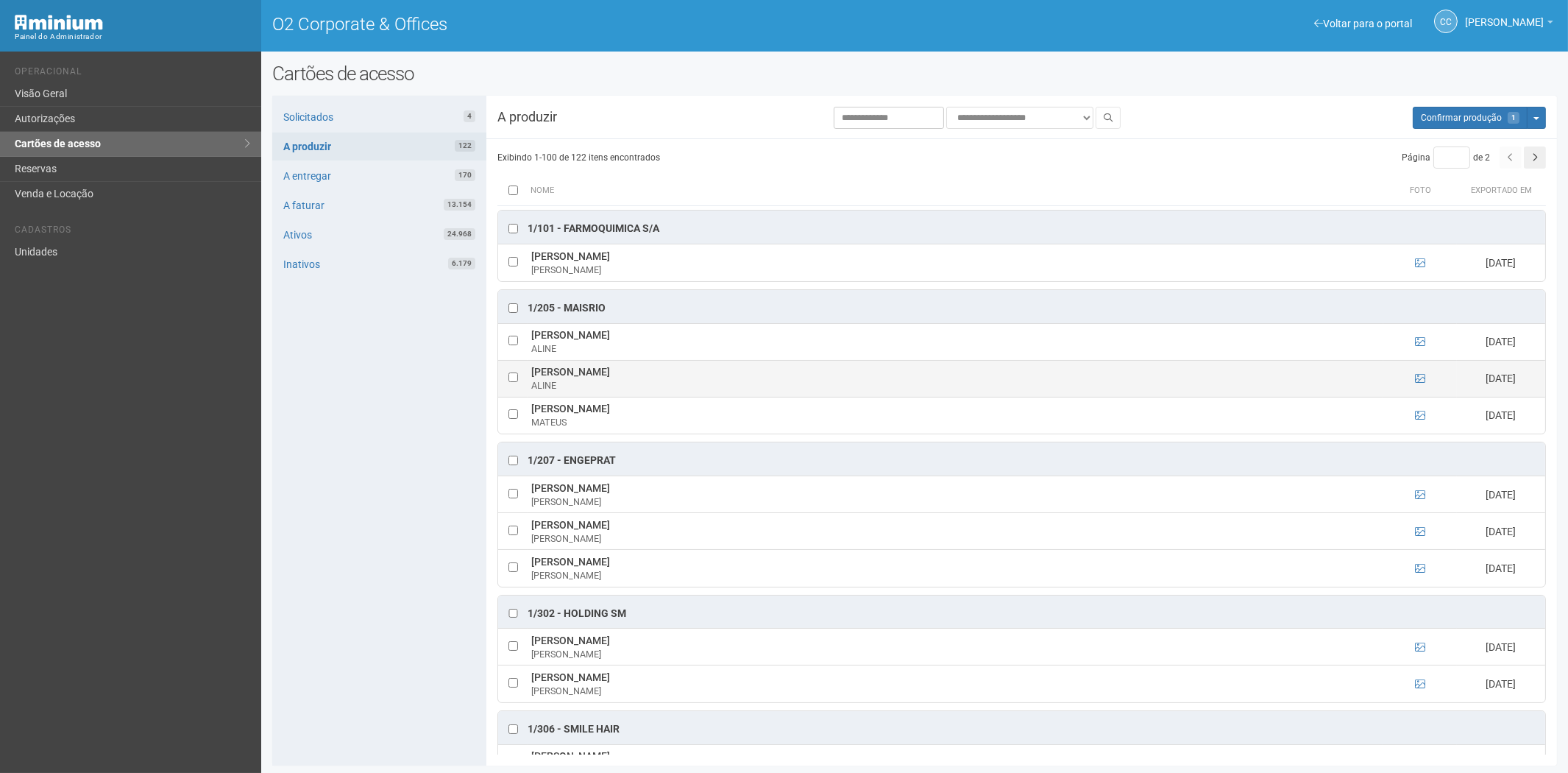
drag, startPoint x: 1417, startPoint y: 350, endPoint x: 1425, endPoint y: 363, distance: 15.3
click at [1417, 348] on ng-include at bounding box center [1420, 342] width 10 height 12
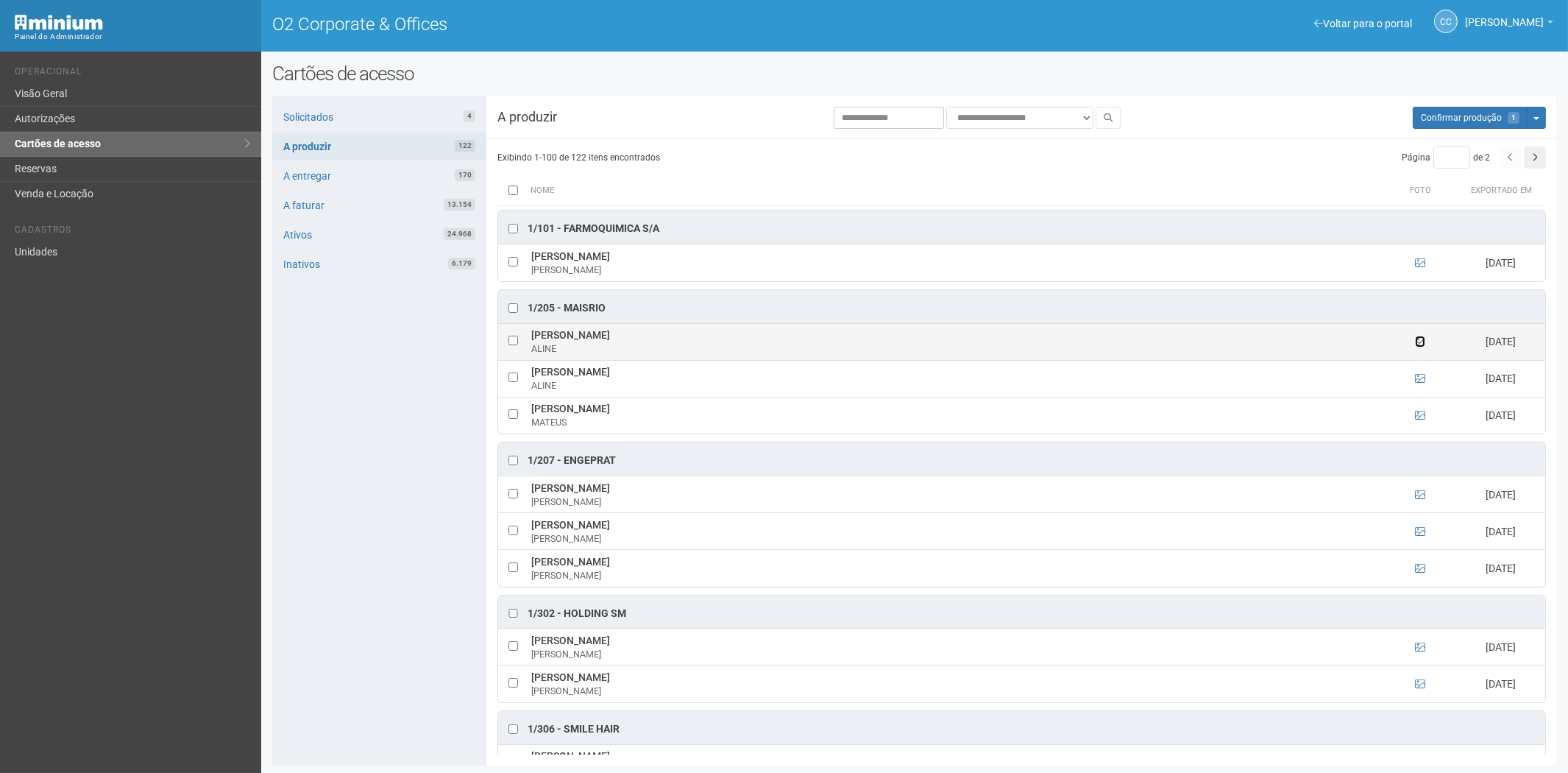
click at [1415, 342] on icon at bounding box center [1420, 342] width 10 height 10
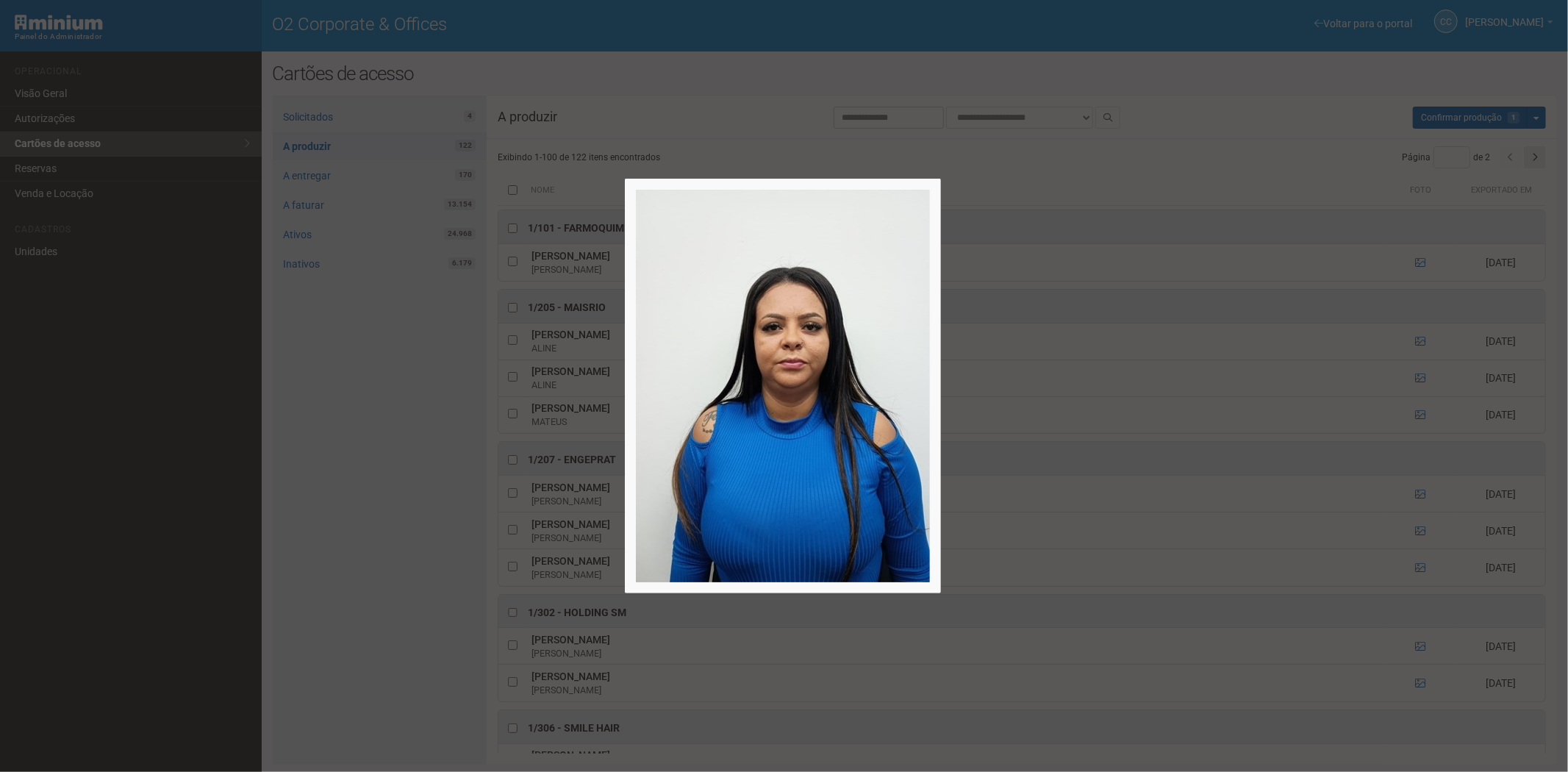
click at [1413, 340] on div at bounding box center [784, 386] width 1568 height 772
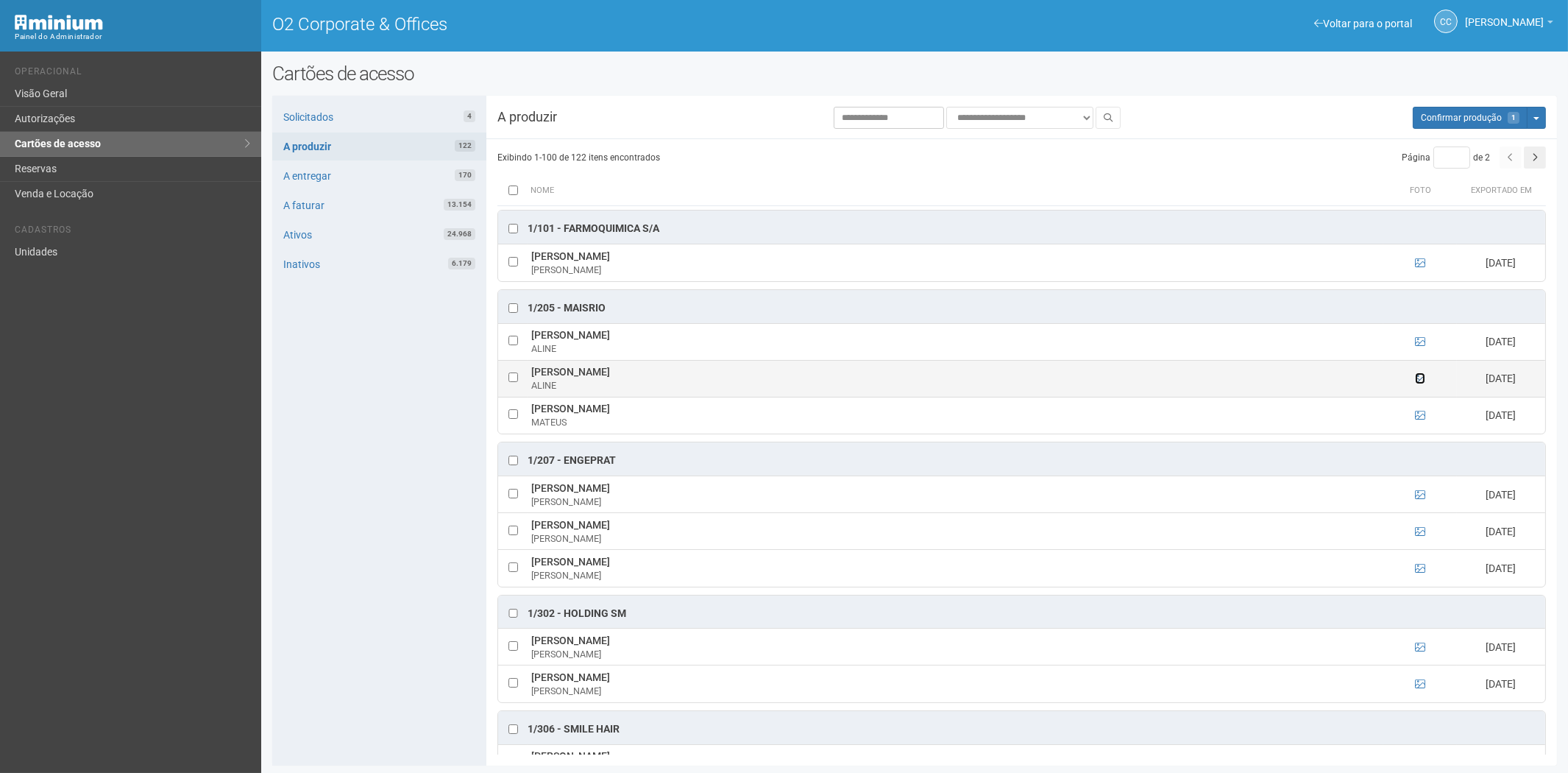
click at [1418, 377] on icon at bounding box center [1420, 378] width 10 height 10
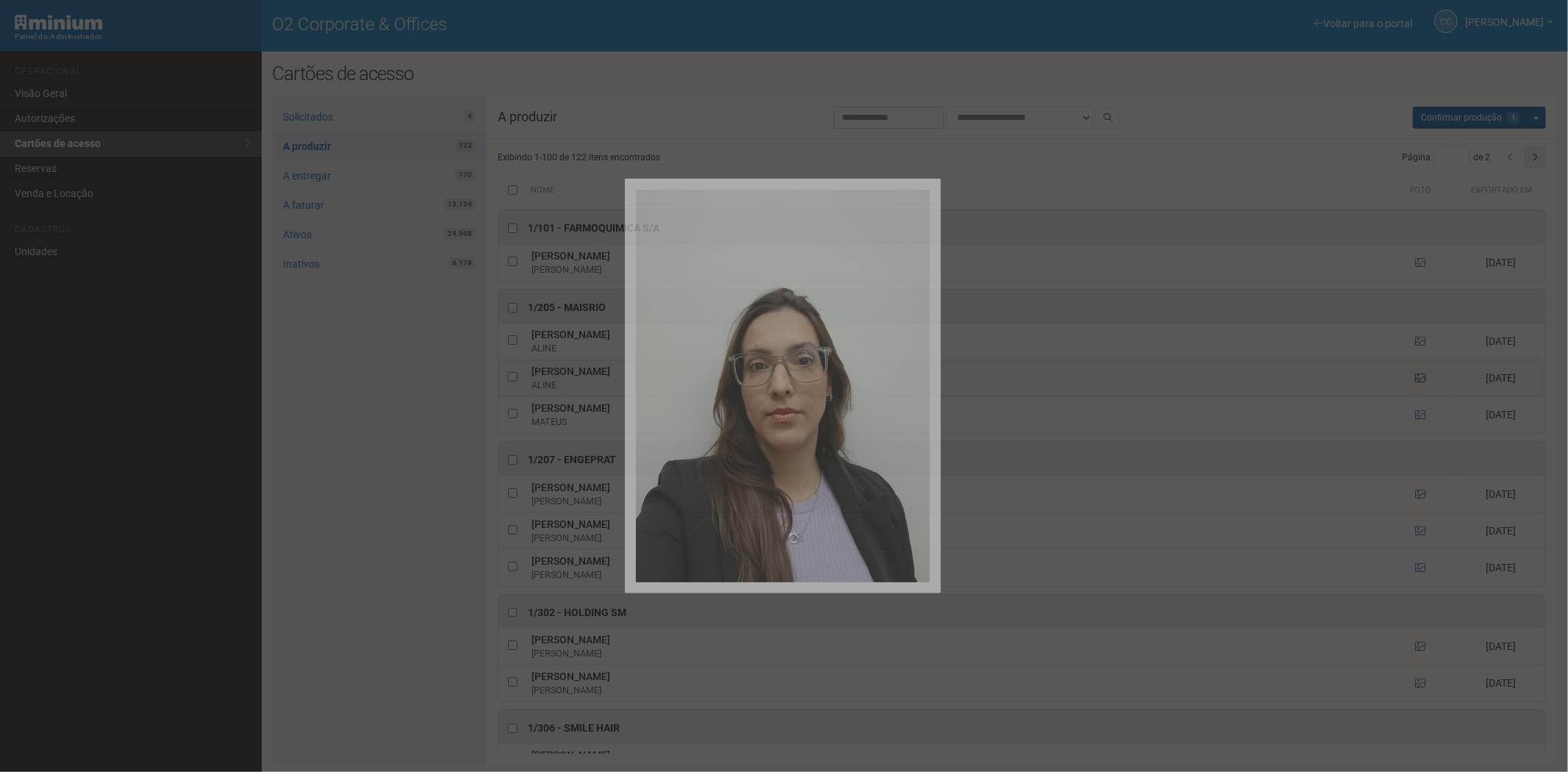
click at [1416, 376] on div at bounding box center [784, 386] width 1568 height 772
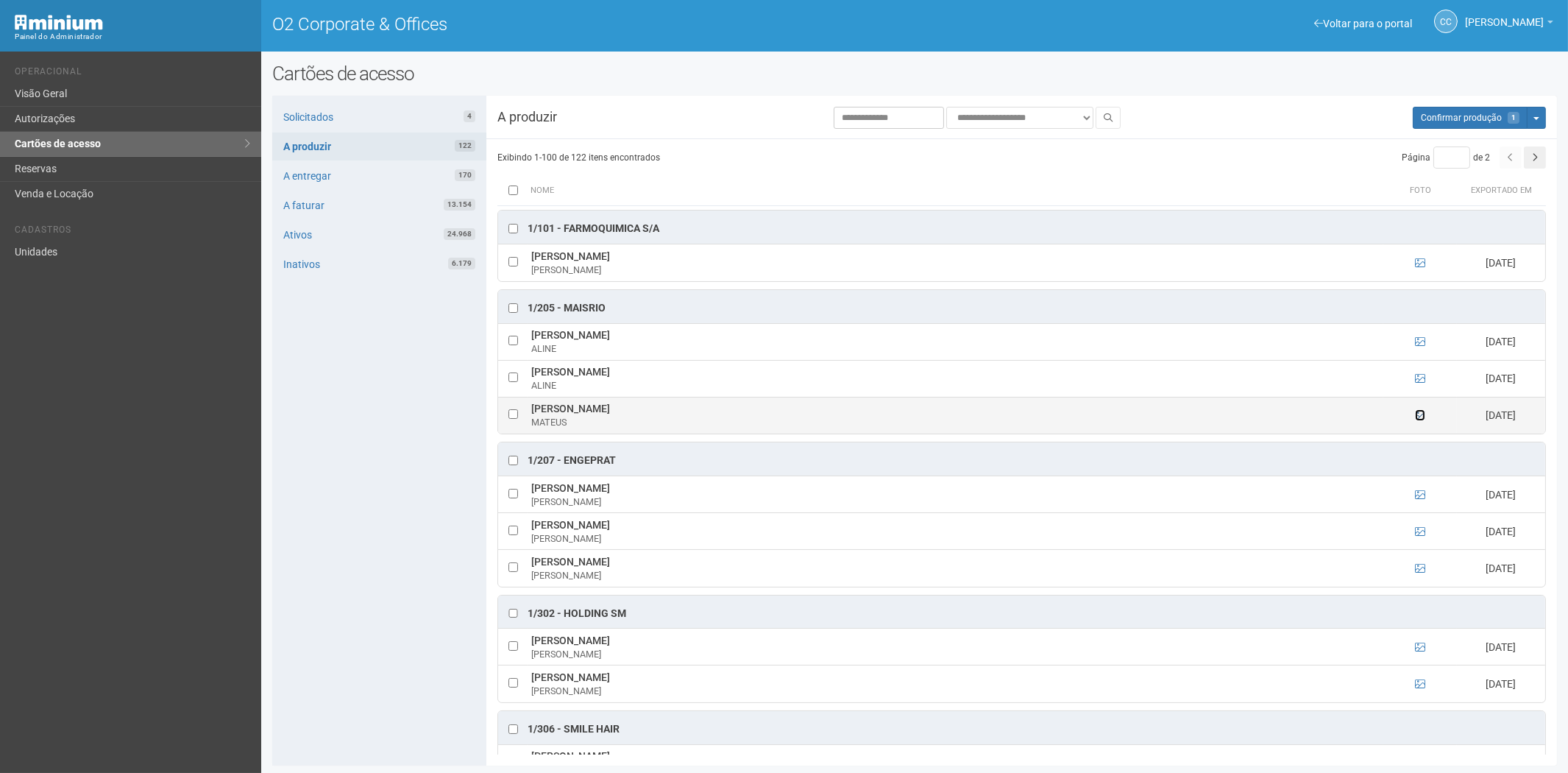
click at [1417, 412] on icon at bounding box center [1420, 416] width 10 height 10
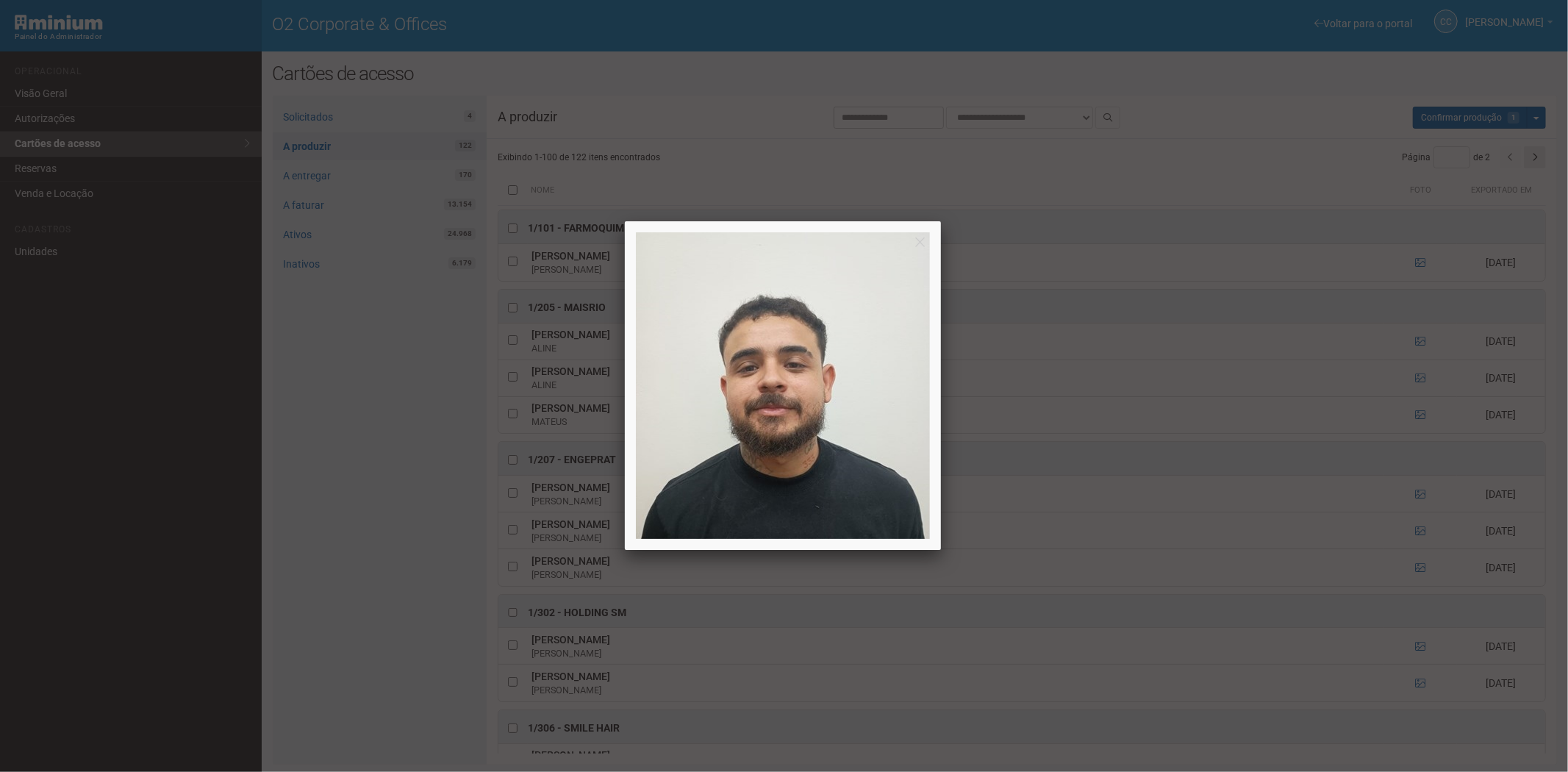
click at [1419, 410] on div at bounding box center [784, 386] width 1568 height 772
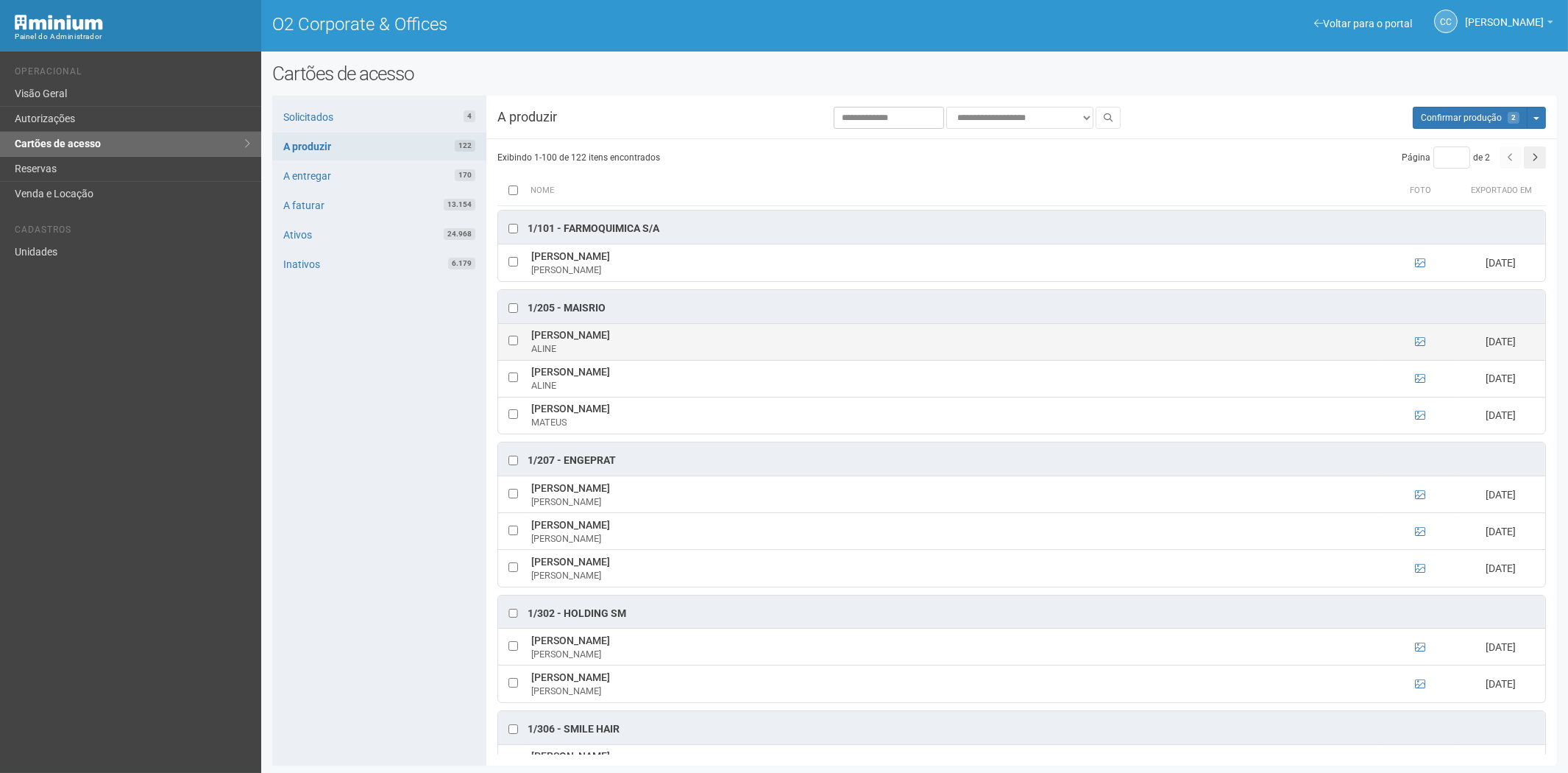
drag, startPoint x: 535, startPoint y: 336, endPoint x: 611, endPoint y: 337, distance: 76.0
click at [611, 337] on tr "ALINE CEZARIO ALINE 04/09/2025" at bounding box center [1021, 342] width 1047 height 37
copy tr "ALINE CEZARIO"
click at [314, 505] on div "Solicitados 4 A produzir 122 A entregar 170 A faturar 13.154 Ativos 24.968 Inat…" at bounding box center [379, 430] width 214 height 670
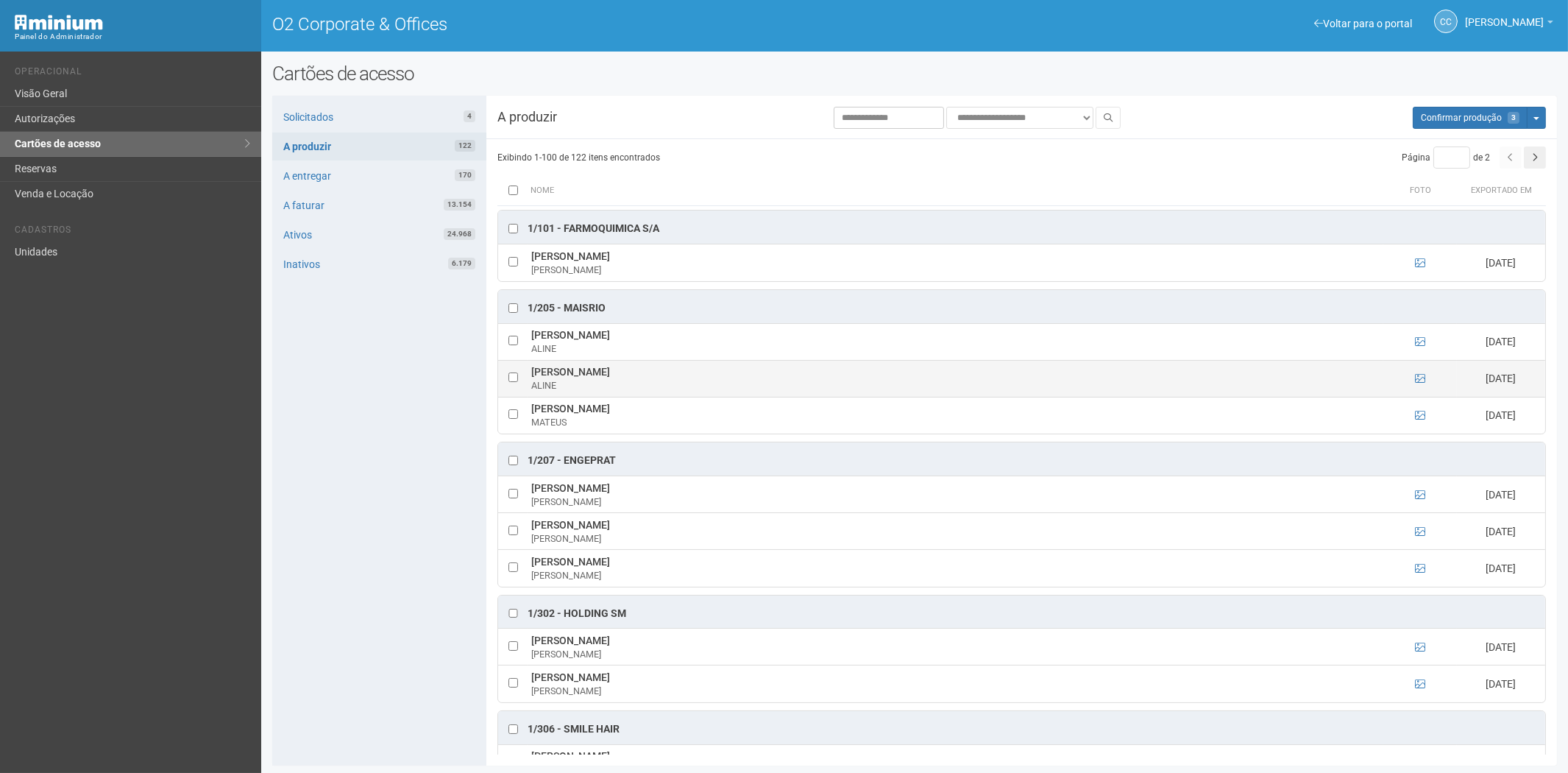
drag, startPoint x: 539, startPoint y: 373, endPoint x: 582, endPoint y: 366, distance: 43.6
click at [621, 373] on td "ALINE LUCIO ALINE" at bounding box center [955, 378] width 856 height 37
copy td "ALINE LUCIO"
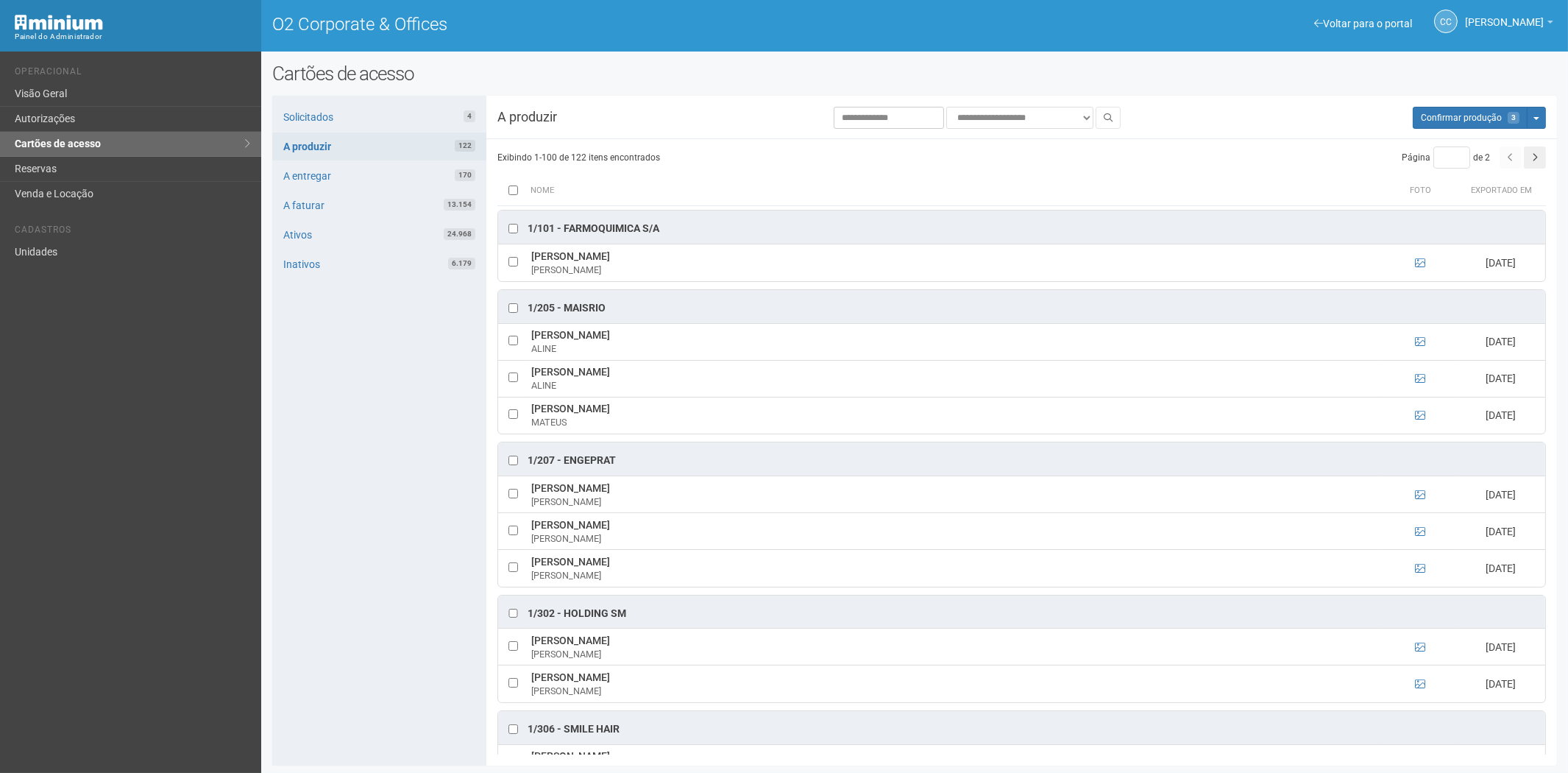
click at [380, 508] on div "Solicitados 4 A produzir 122 A entregar 170 A faturar 13.154 Ativos 24.968 Inat…" at bounding box center [379, 430] width 214 height 670
drag, startPoint x: 530, startPoint y: 407, endPoint x: 615, endPoint y: 412, distance: 85.1
click at [615, 412] on td "MATEUS REZENDE MATEUS" at bounding box center [955, 415] width 856 height 37
copy td "MATEUS REZEND"
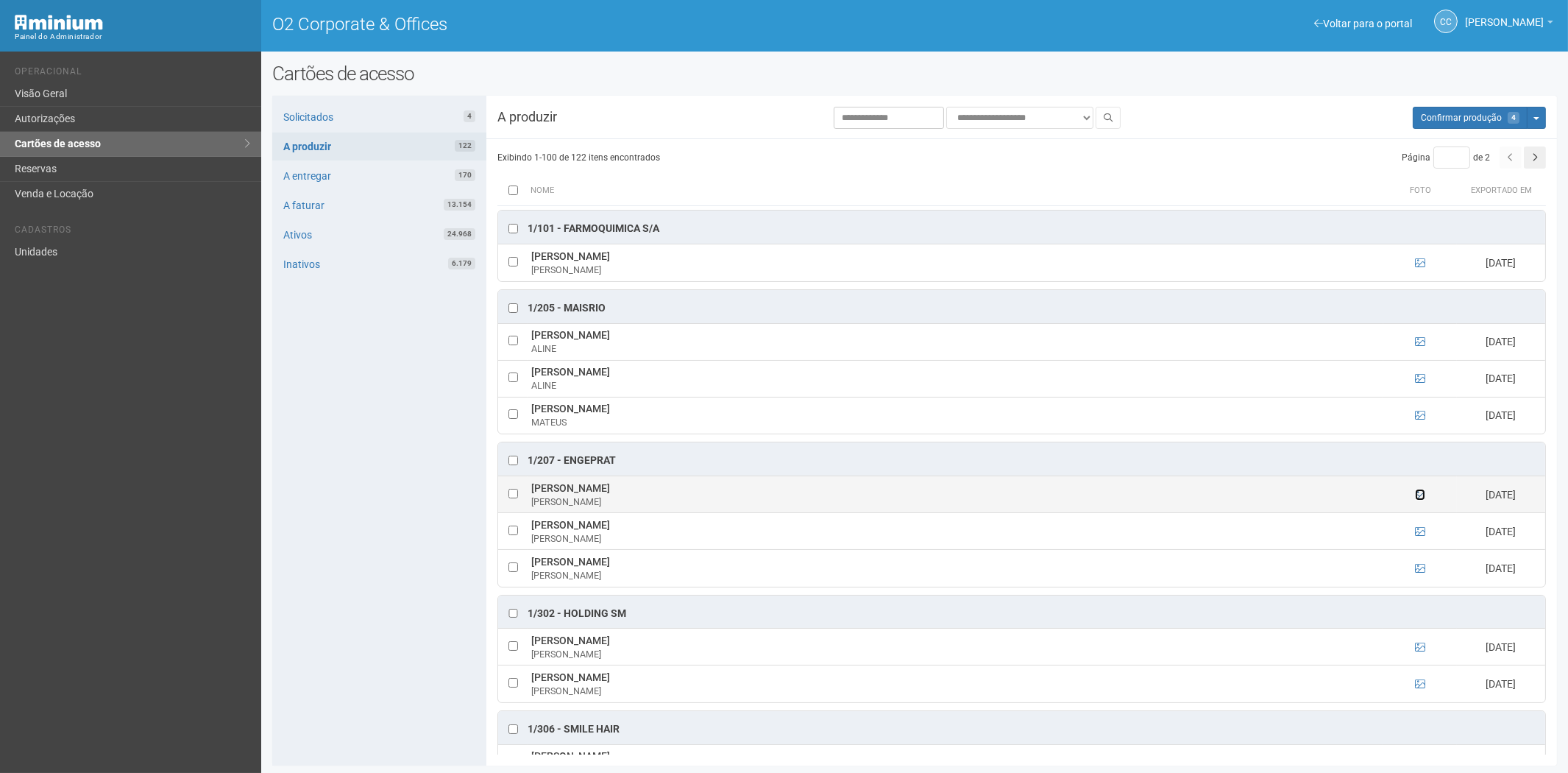
click at [1417, 496] on icon at bounding box center [1420, 495] width 10 height 10
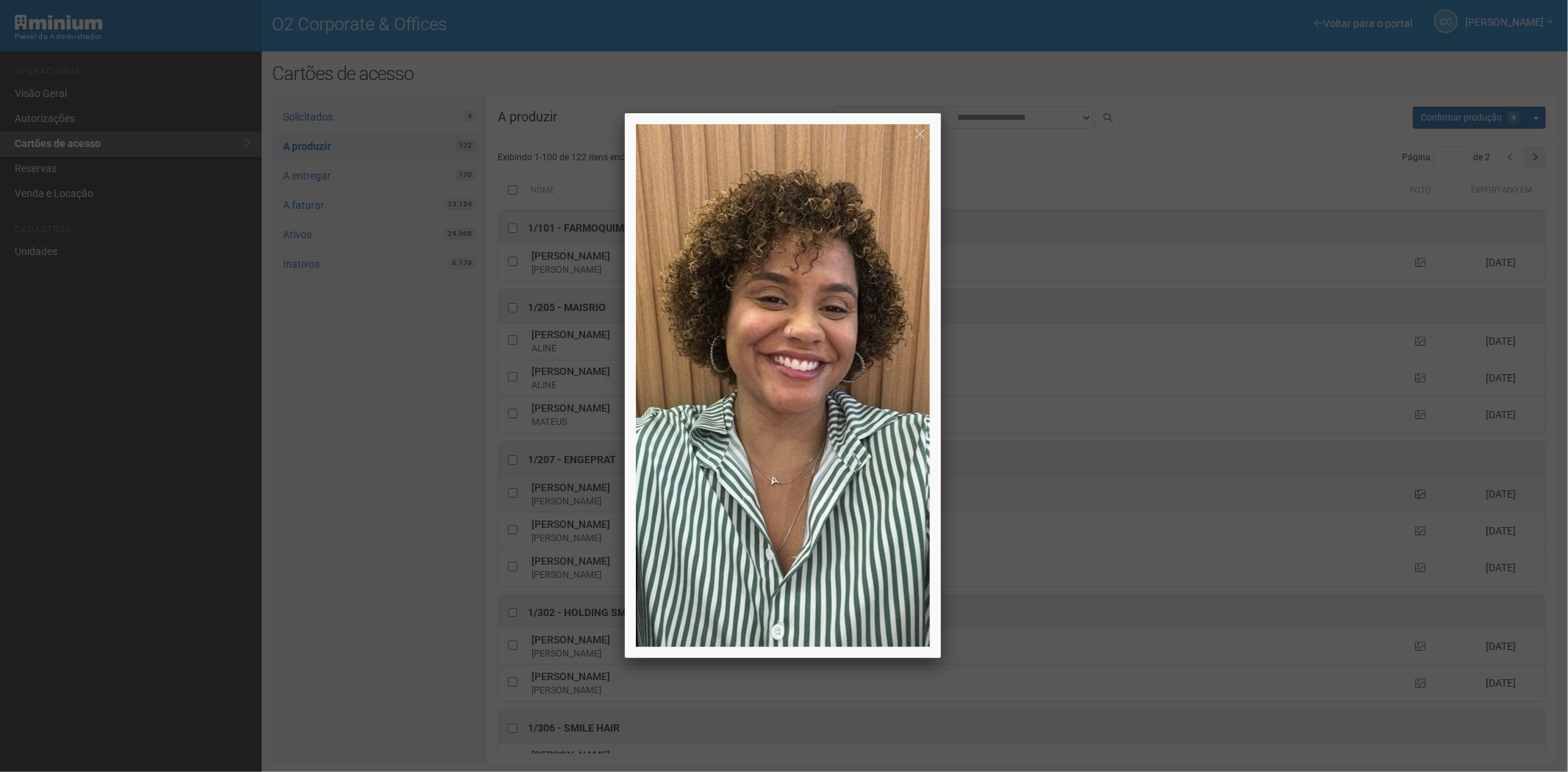
click at [1415, 496] on div at bounding box center [784, 386] width 1568 height 772
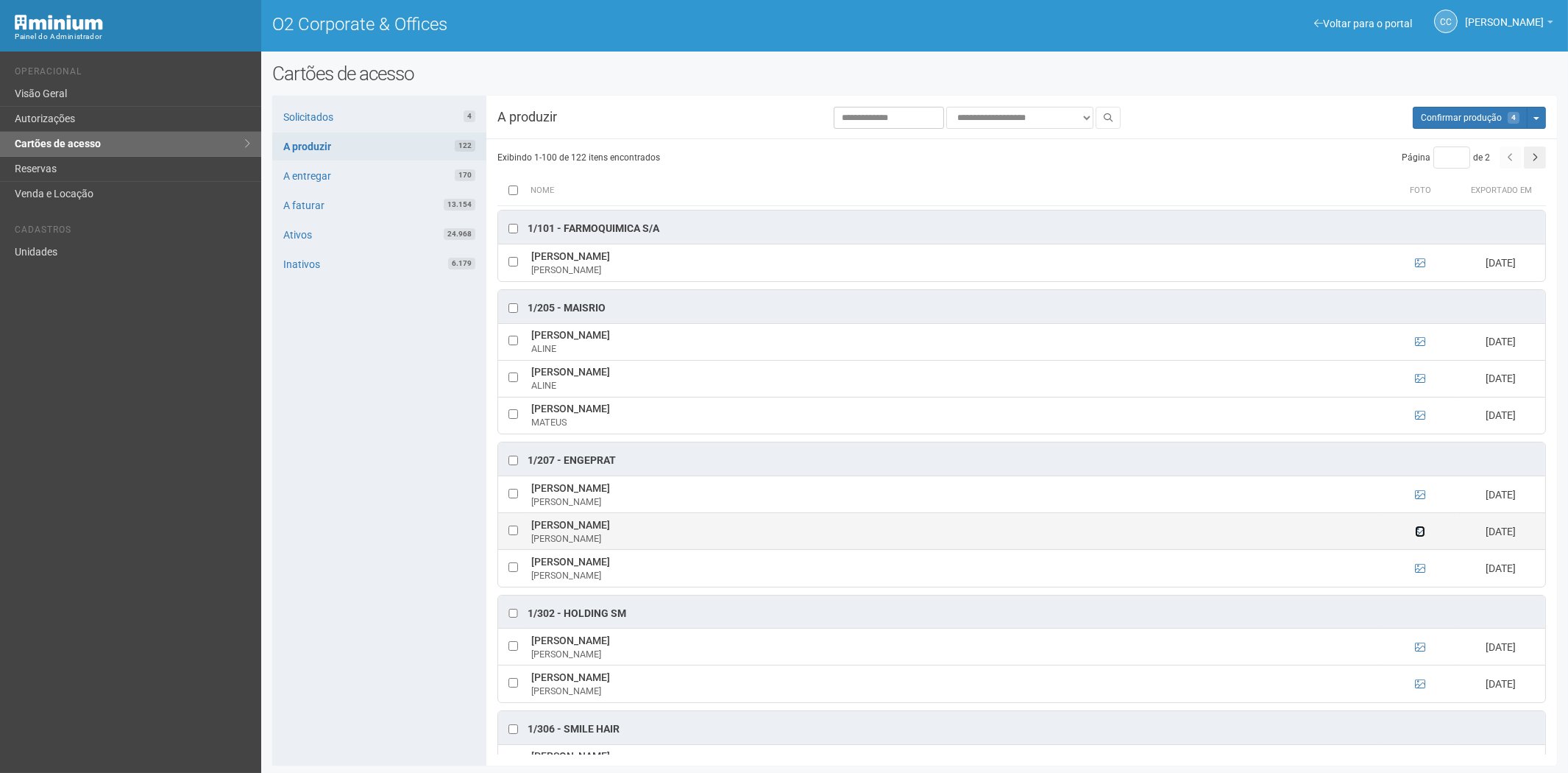
click at [1416, 533] on icon at bounding box center [1420, 531] width 10 height 10
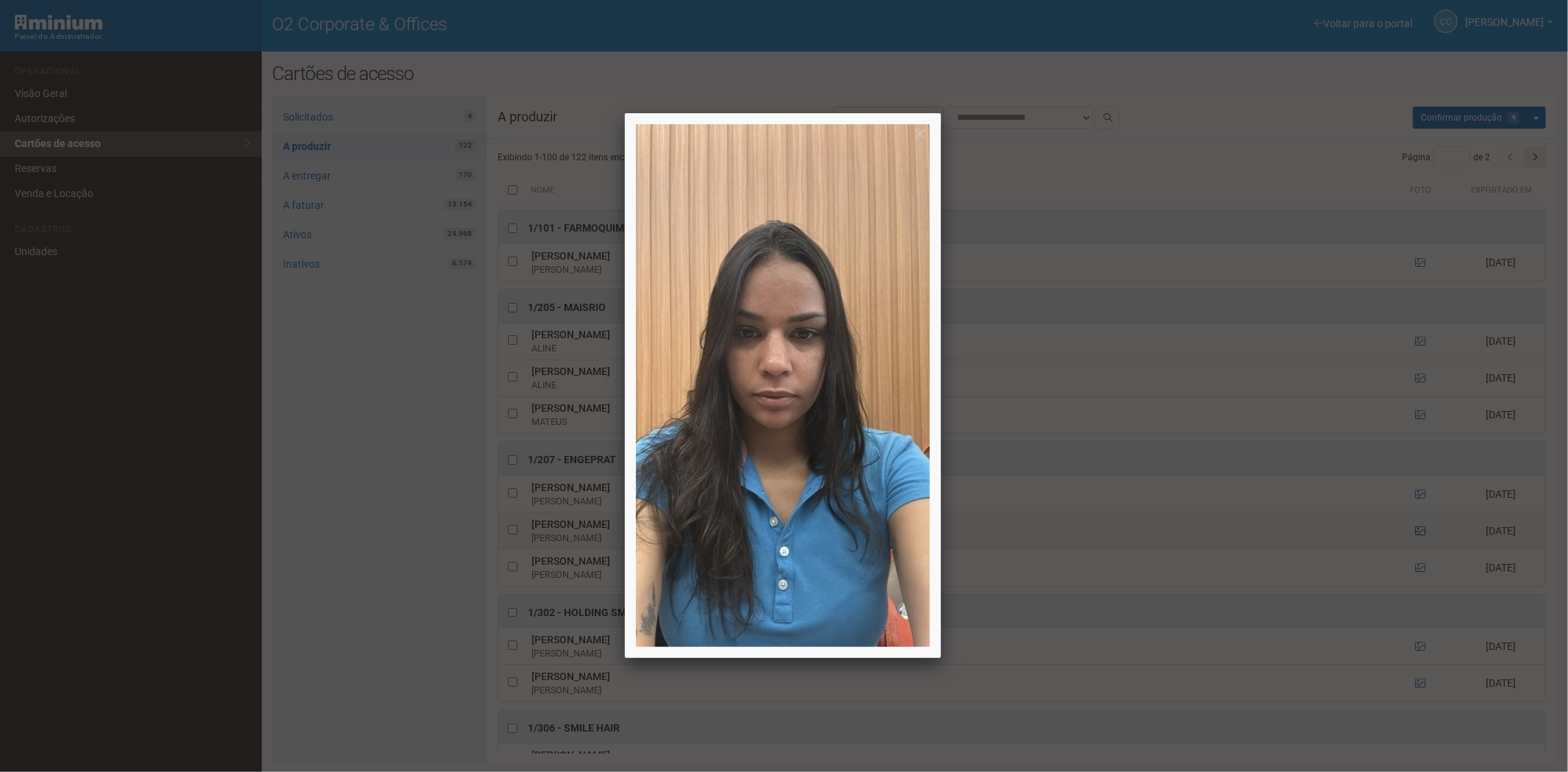
click at [1414, 532] on div at bounding box center [784, 386] width 1568 height 772
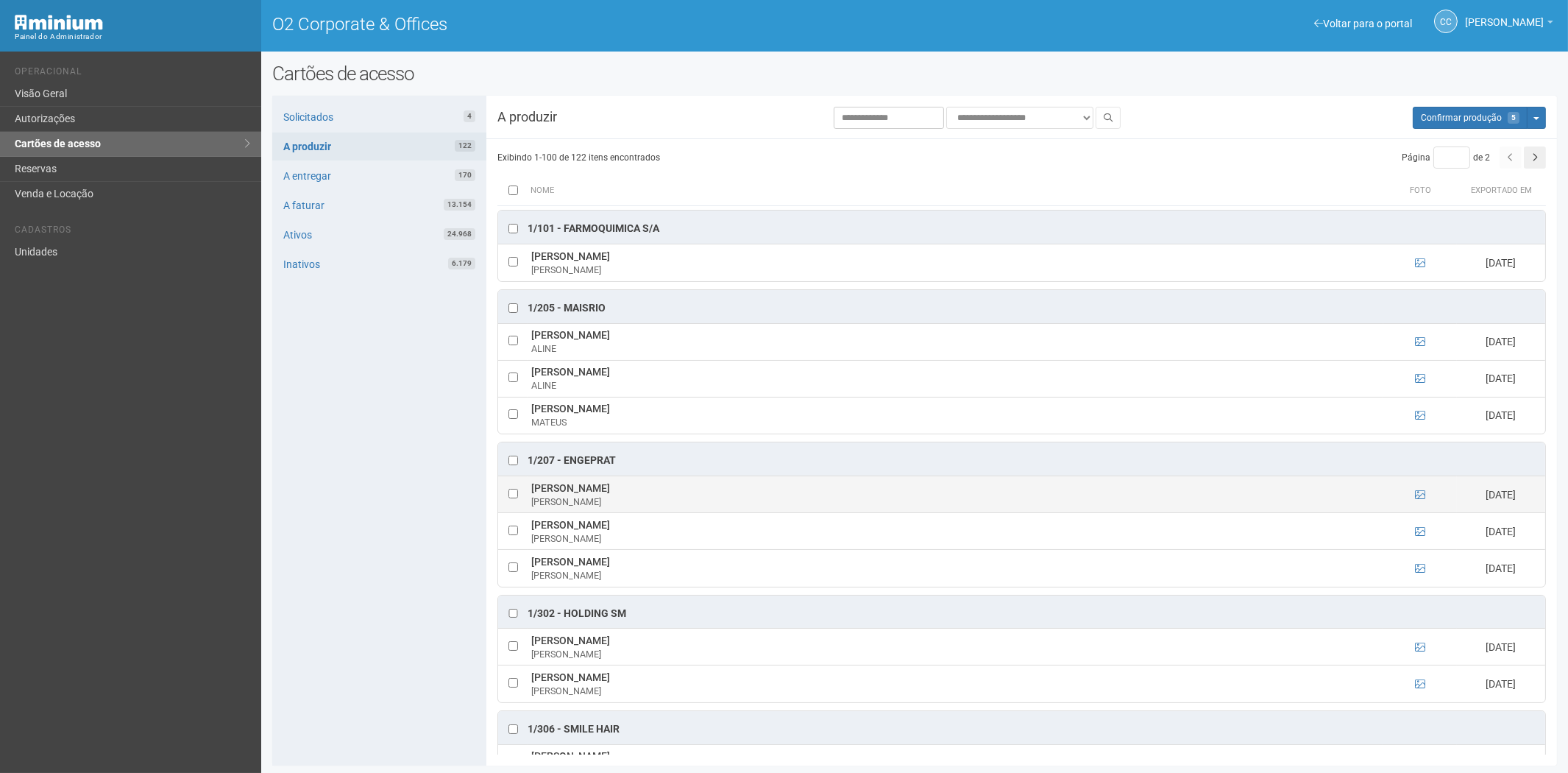
drag, startPoint x: 540, startPoint y: 489, endPoint x: 688, endPoint y: 490, distance: 148.0
click at [688, 490] on tr "Andressa Machado Bacha Gomes ANDRESSA MACHADO 08/09/2025" at bounding box center [1021, 495] width 1047 height 37
copy tr "Andressa Machado Bacha Gomes"
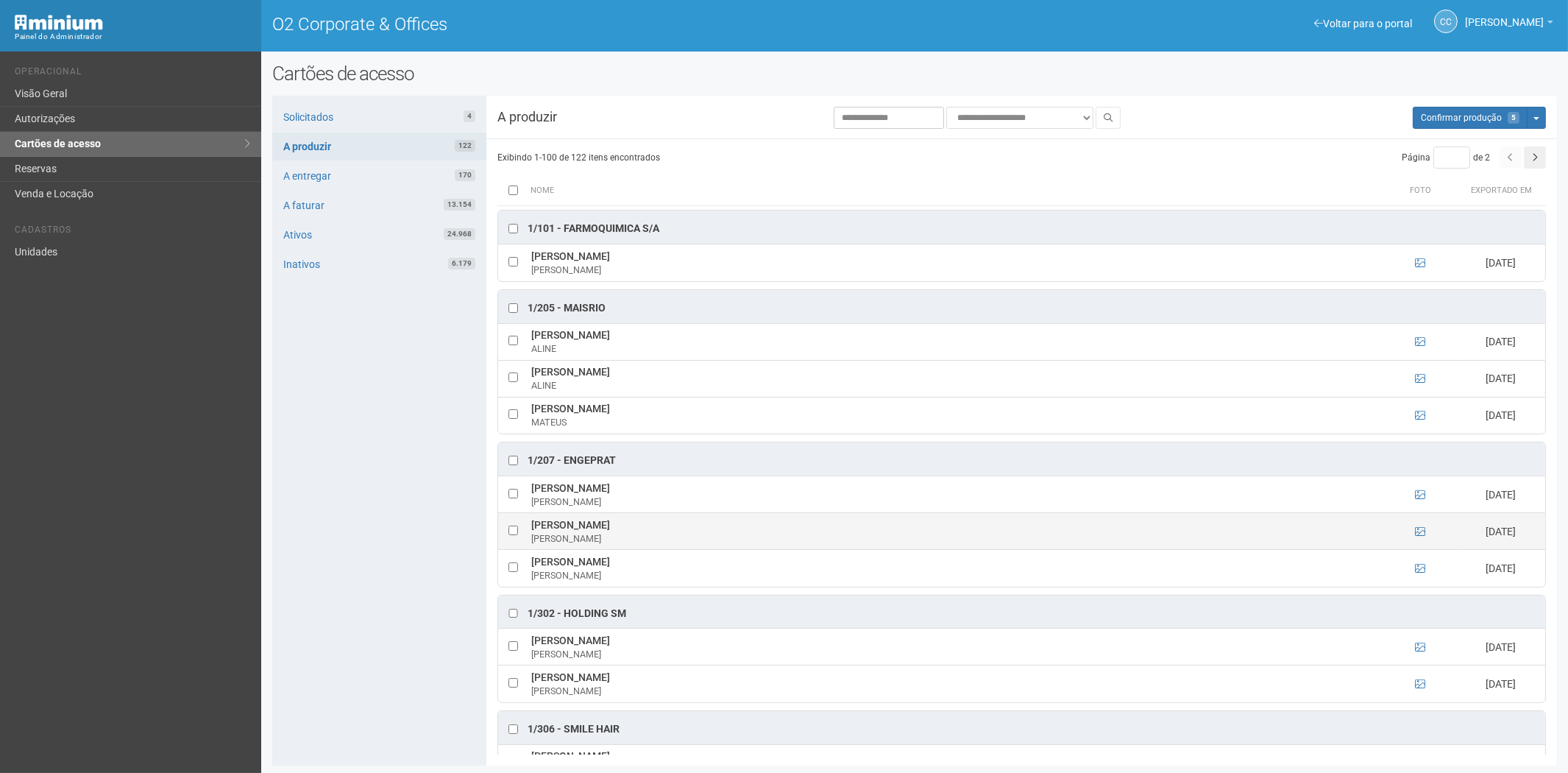
drag, startPoint x: 364, startPoint y: 565, endPoint x: 557, endPoint y: 536, distance: 195.2
click at [364, 565] on div "Solicitados 4 A produzir 122 A entregar 170 A faturar 13.154 Ativos 24.968 Inat…" at bounding box center [379, 430] width 214 height 670
drag, startPoint x: 535, startPoint y: 521, endPoint x: 646, endPoint y: 529, distance: 111.3
click at [660, 530] on td "Melissa Dos Santos Pinheiro MELISSA DOS SANTOS" at bounding box center [955, 531] width 856 height 37
copy td "Melissa Dos Santos Pinheir"
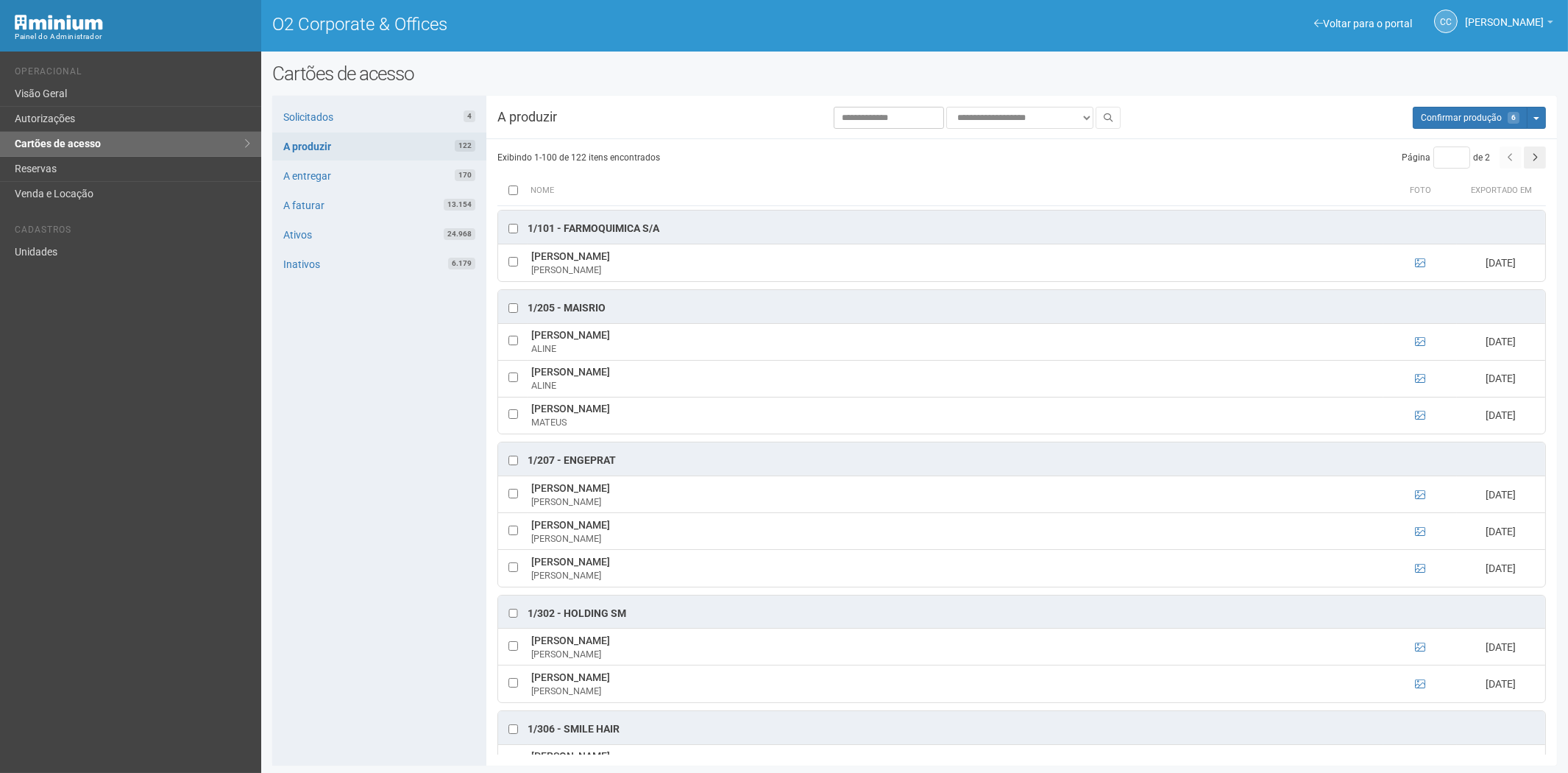
click at [348, 498] on div "Solicitados 4 A produzir 122 A entregar 170 A faturar 13.154 Ativos 24.968 Inat…" at bounding box center [379, 430] width 214 height 670
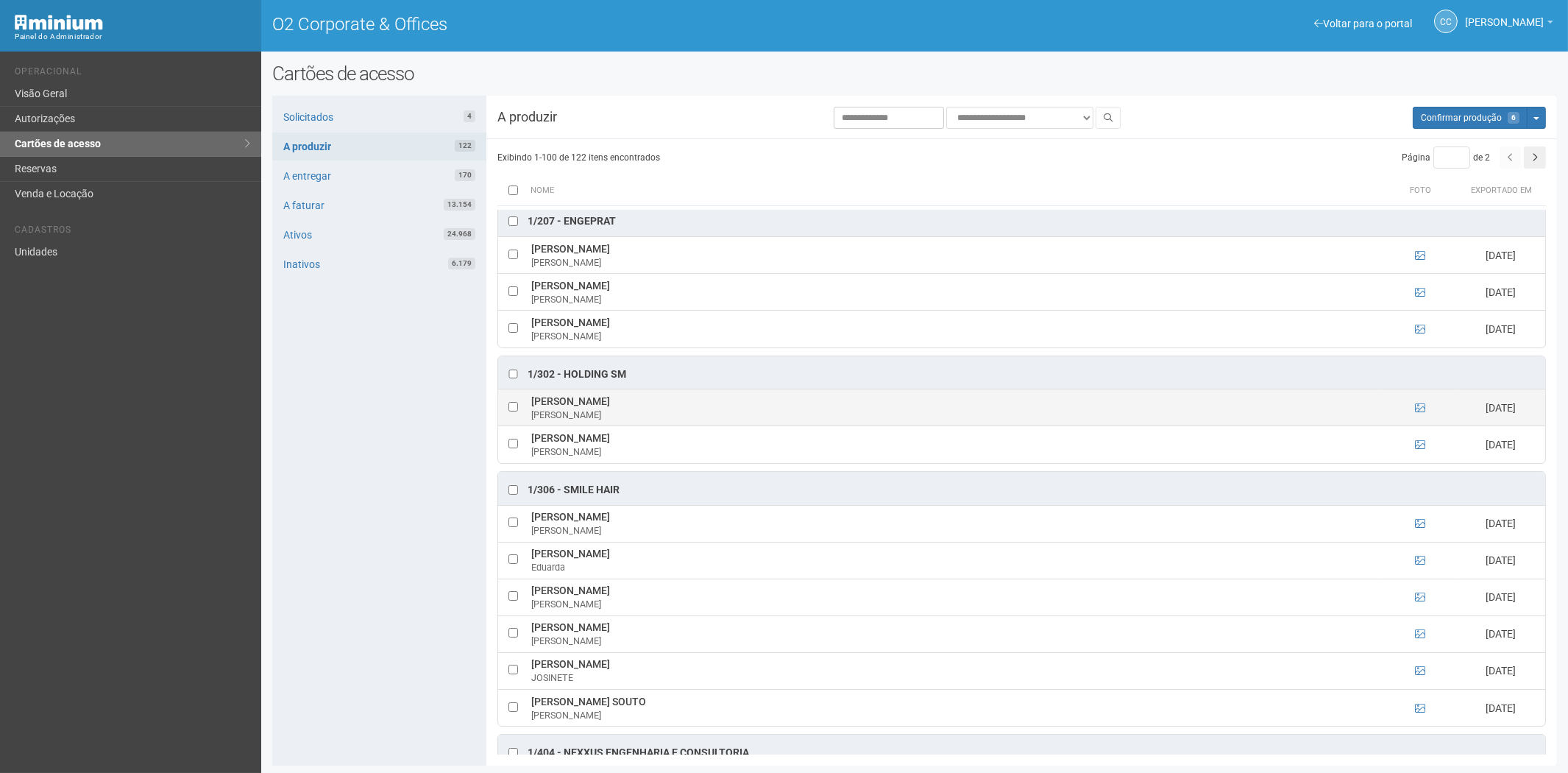
scroll to position [245, 0]
click at [1422, 402] on icon at bounding box center [1420, 402] width 10 height 10
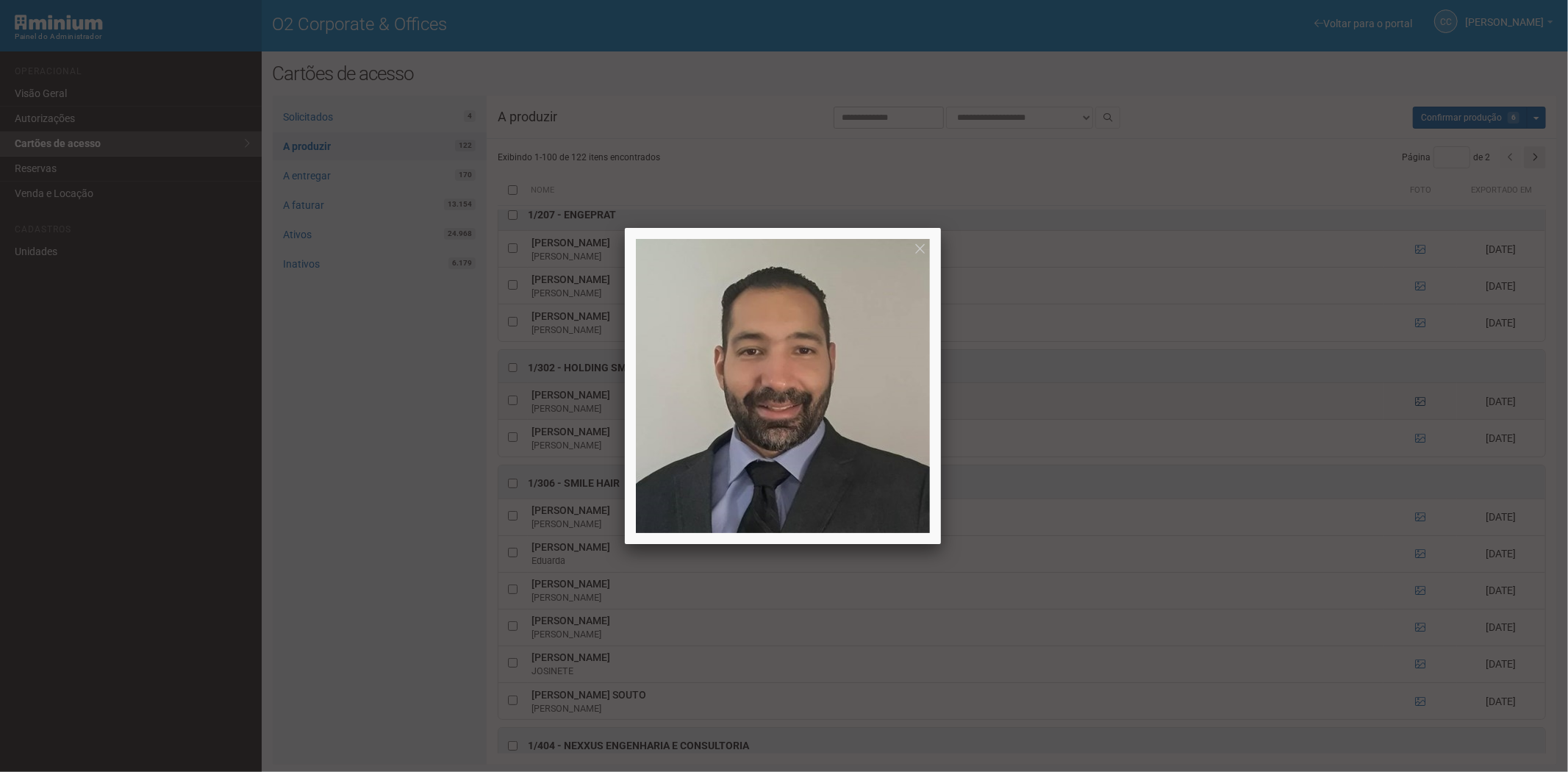
click at [1420, 401] on div at bounding box center [784, 386] width 1568 height 772
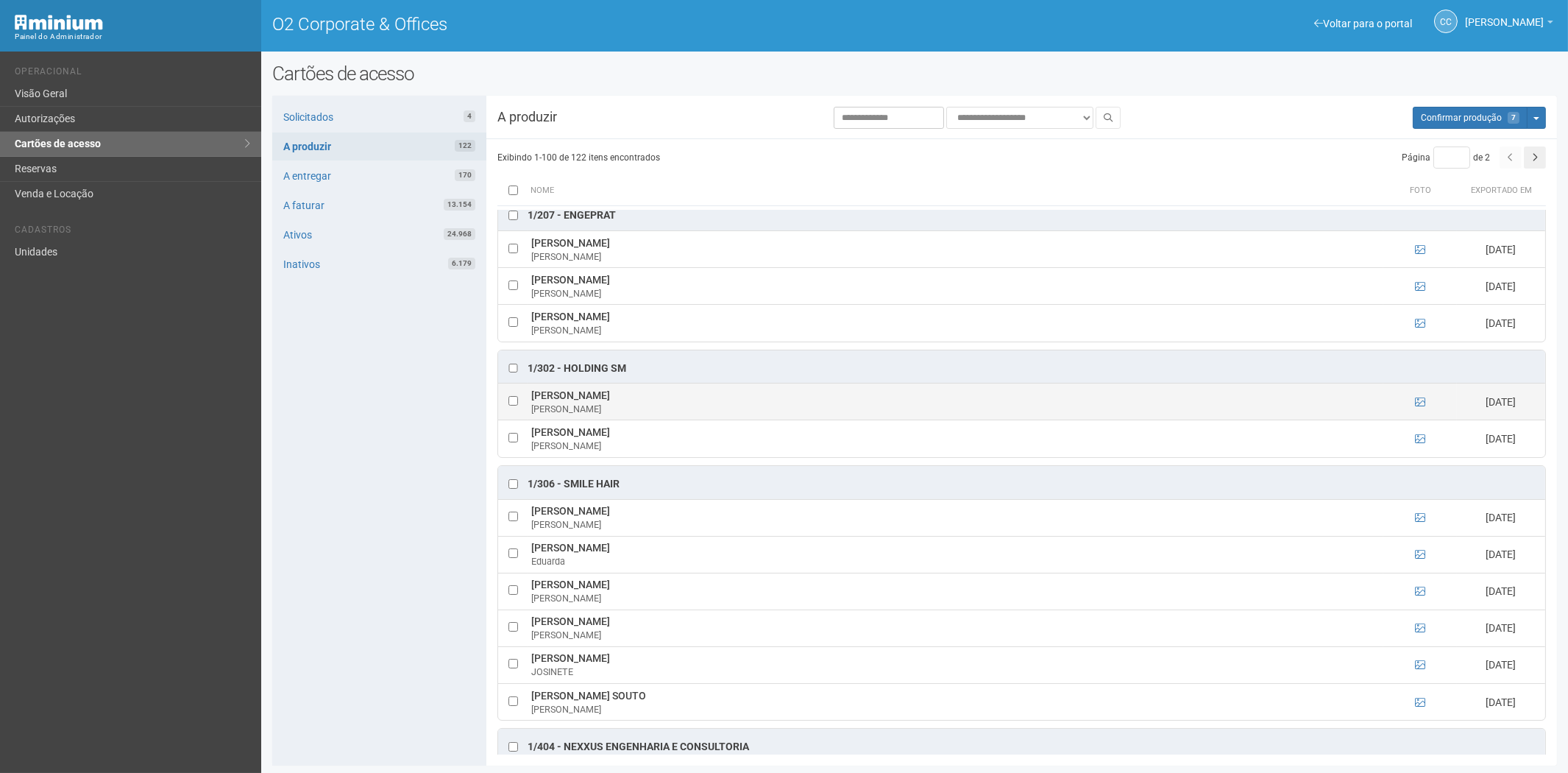
drag, startPoint x: 534, startPoint y: 396, endPoint x: 704, endPoint y: 397, distance: 170.0
click at [708, 400] on td "Anderson Fumaux Mendes de Oliveira Anderson" at bounding box center [955, 402] width 856 height 37
copy td "Anderson Fumaux Mendes de Oliveira"
drag, startPoint x: 349, startPoint y: 524, endPoint x: 495, endPoint y: 381, distance: 204.4
click at [362, 472] on div "Solicitados 4 A produzir 122 A entregar 170 A faturar 13.154 Ativos 24.968 Inat…" at bounding box center [379, 430] width 214 height 670
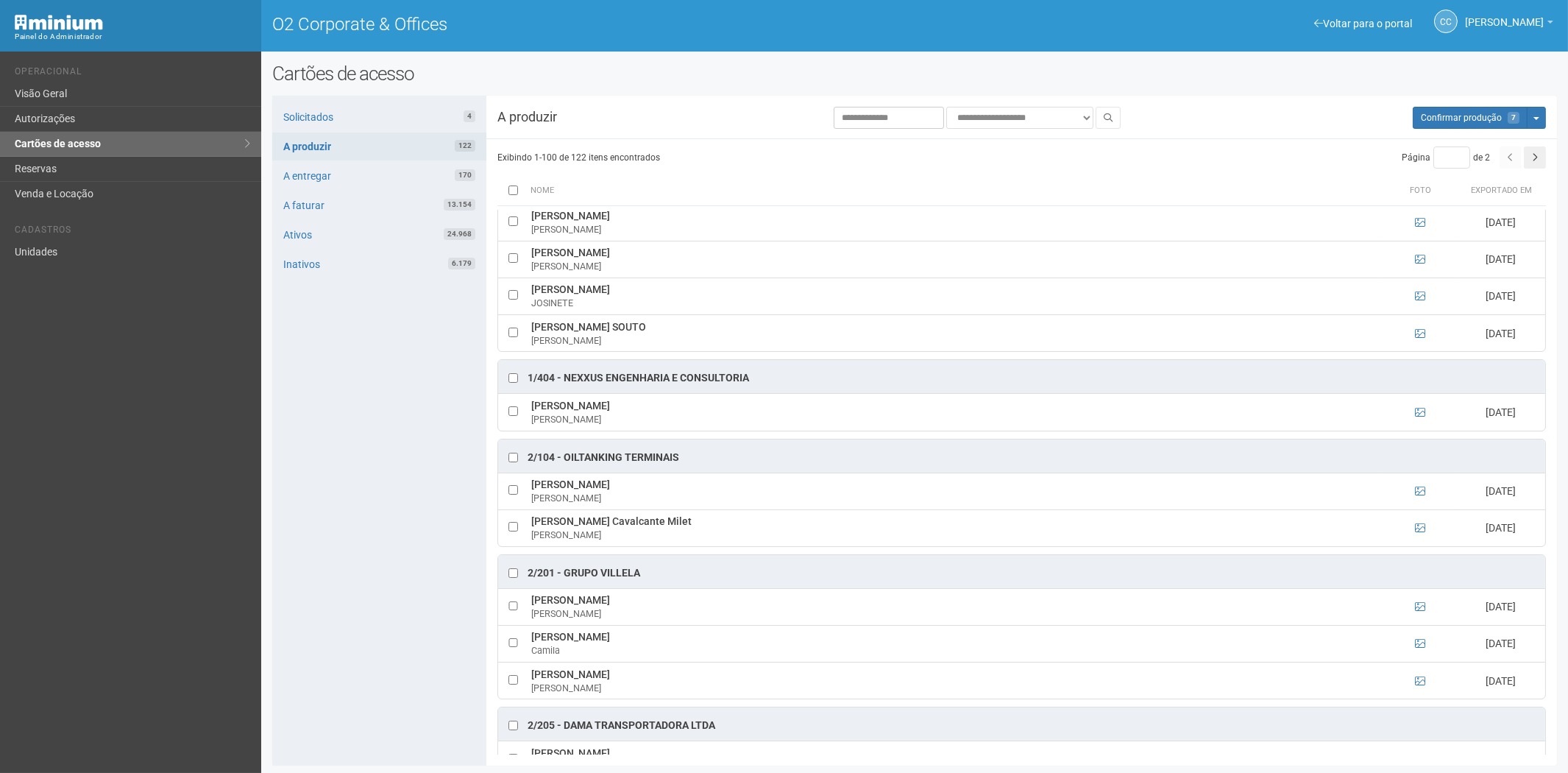
scroll to position [654, 0]
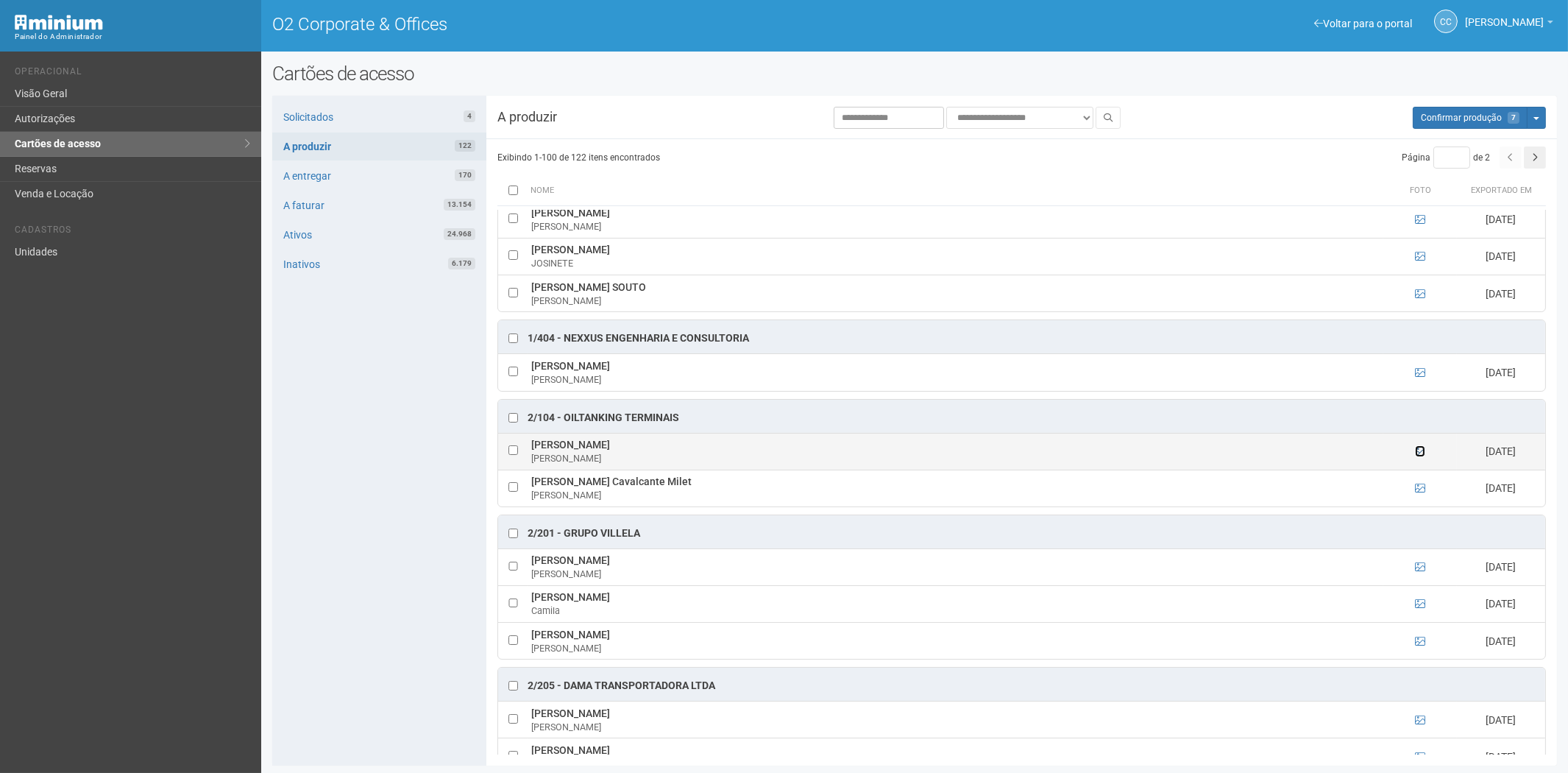
click at [1417, 454] on icon at bounding box center [1420, 451] width 10 height 10
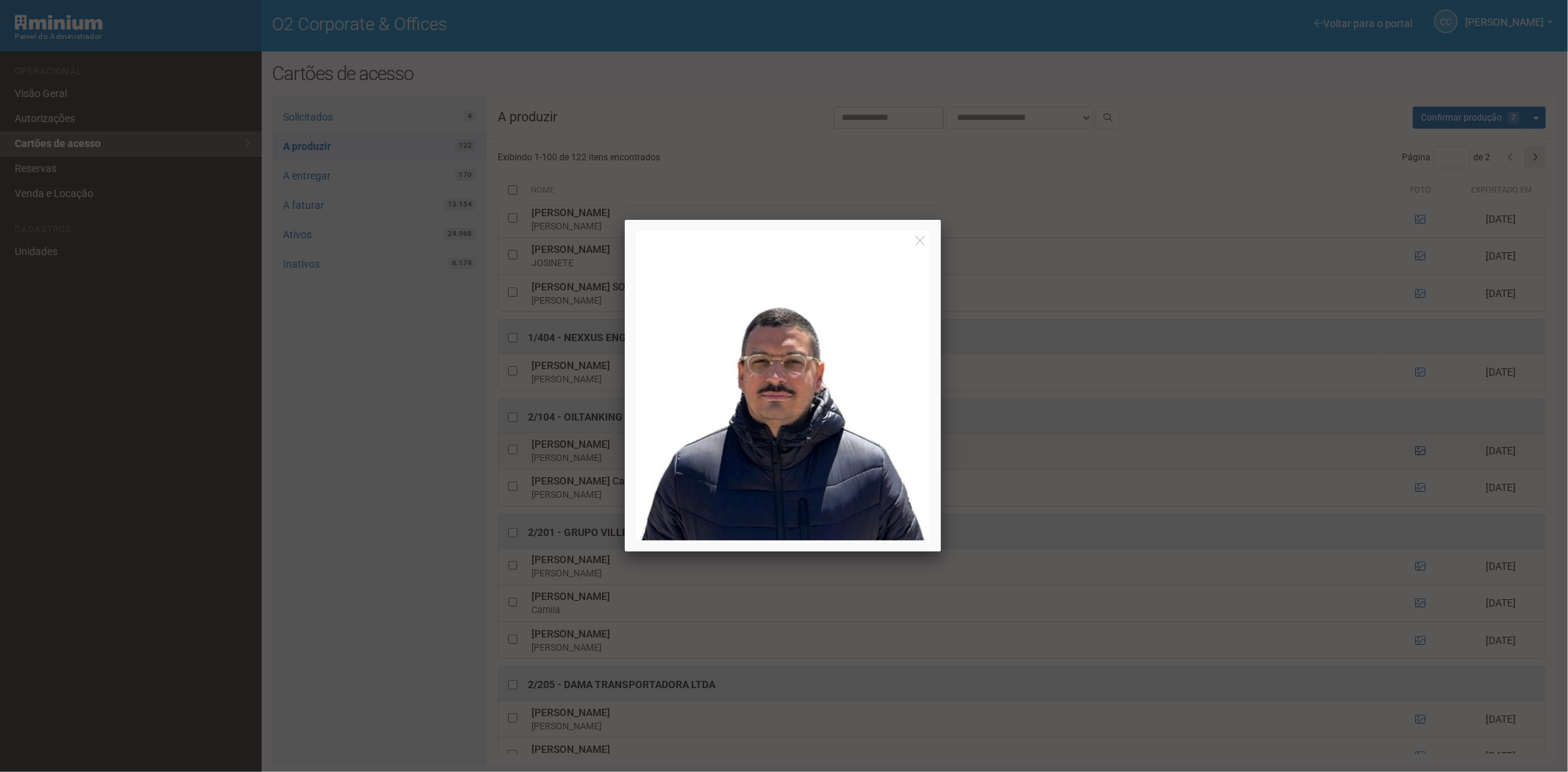
click at [1415, 453] on div at bounding box center [784, 386] width 1568 height 772
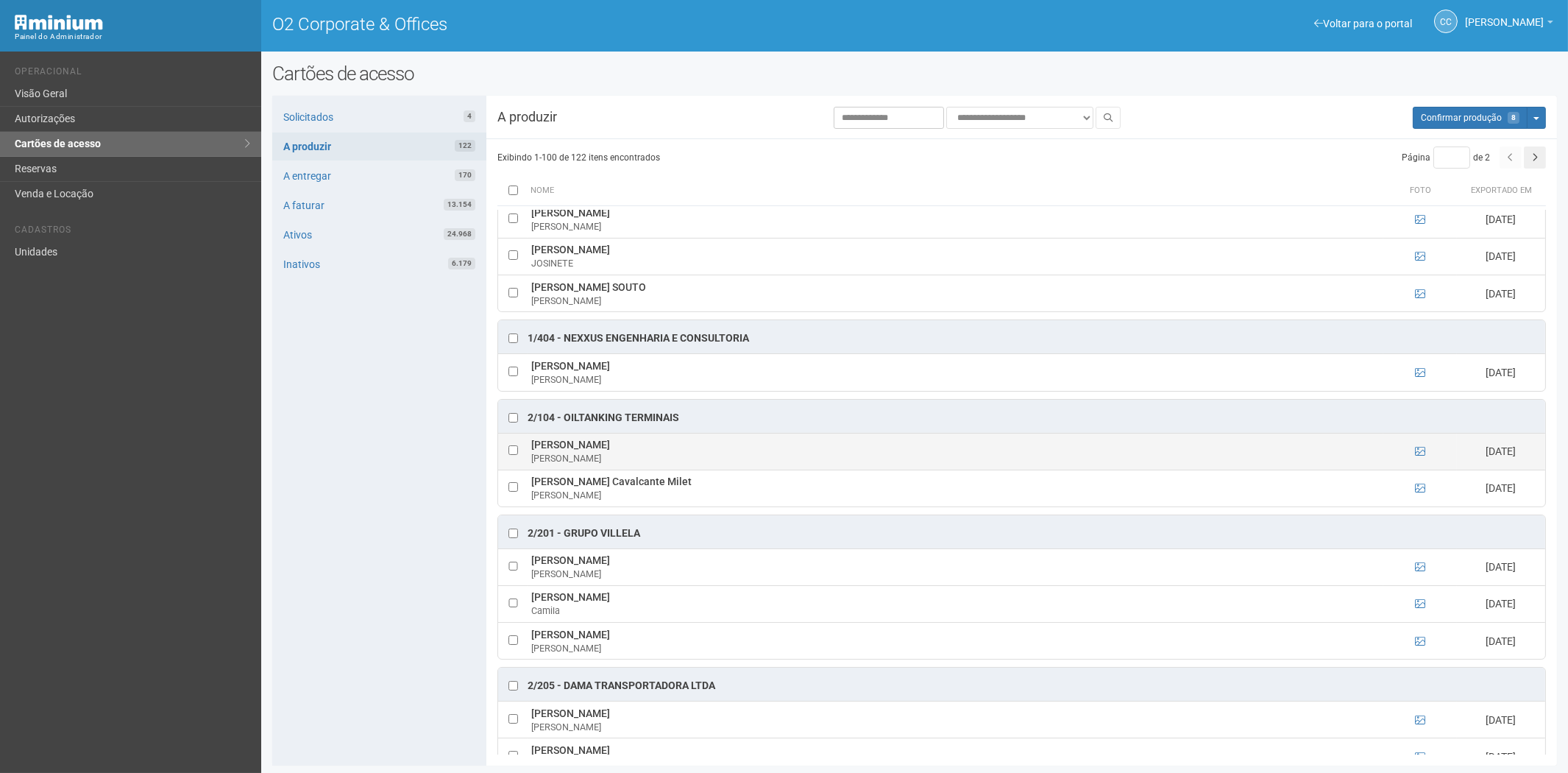
drag, startPoint x: 549, startPoint y: 446, endPoint x: 641, endPoint y: 451, distance: 92.1
click at [641, 451] on td "Renato Taveira Pereira Renato" at bounding box center [955, 451] width 856 height 37
copy td "Renato Taveira Pereira"
click at [344, 523] on div "Solicitados 4 A produzir 122 A entregar 170 A faturar 13.154 Ativos 24.968 Inat…" at bounding box center [379, 430] width 214 height 670
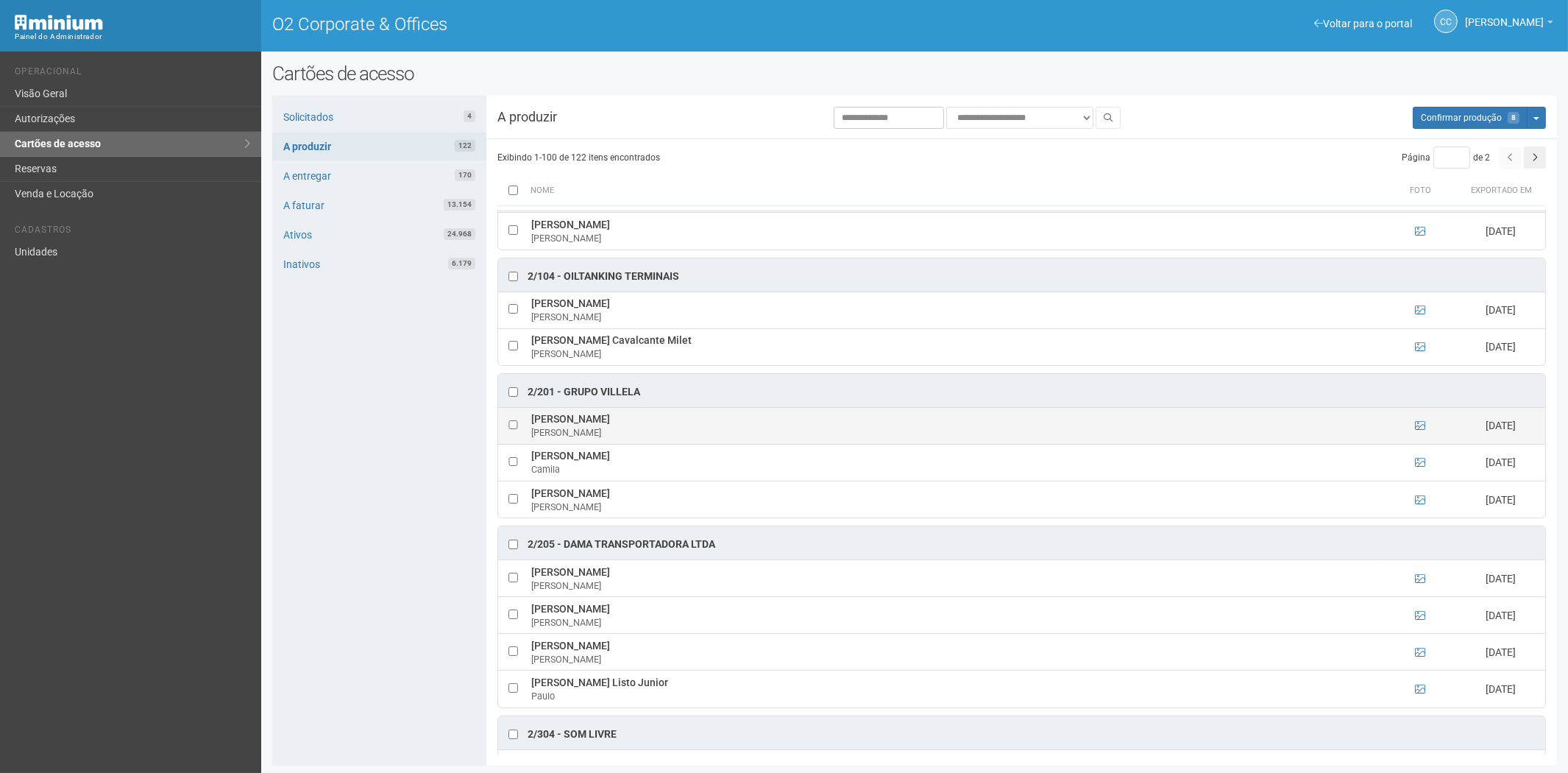
scroll to position [818, 0]
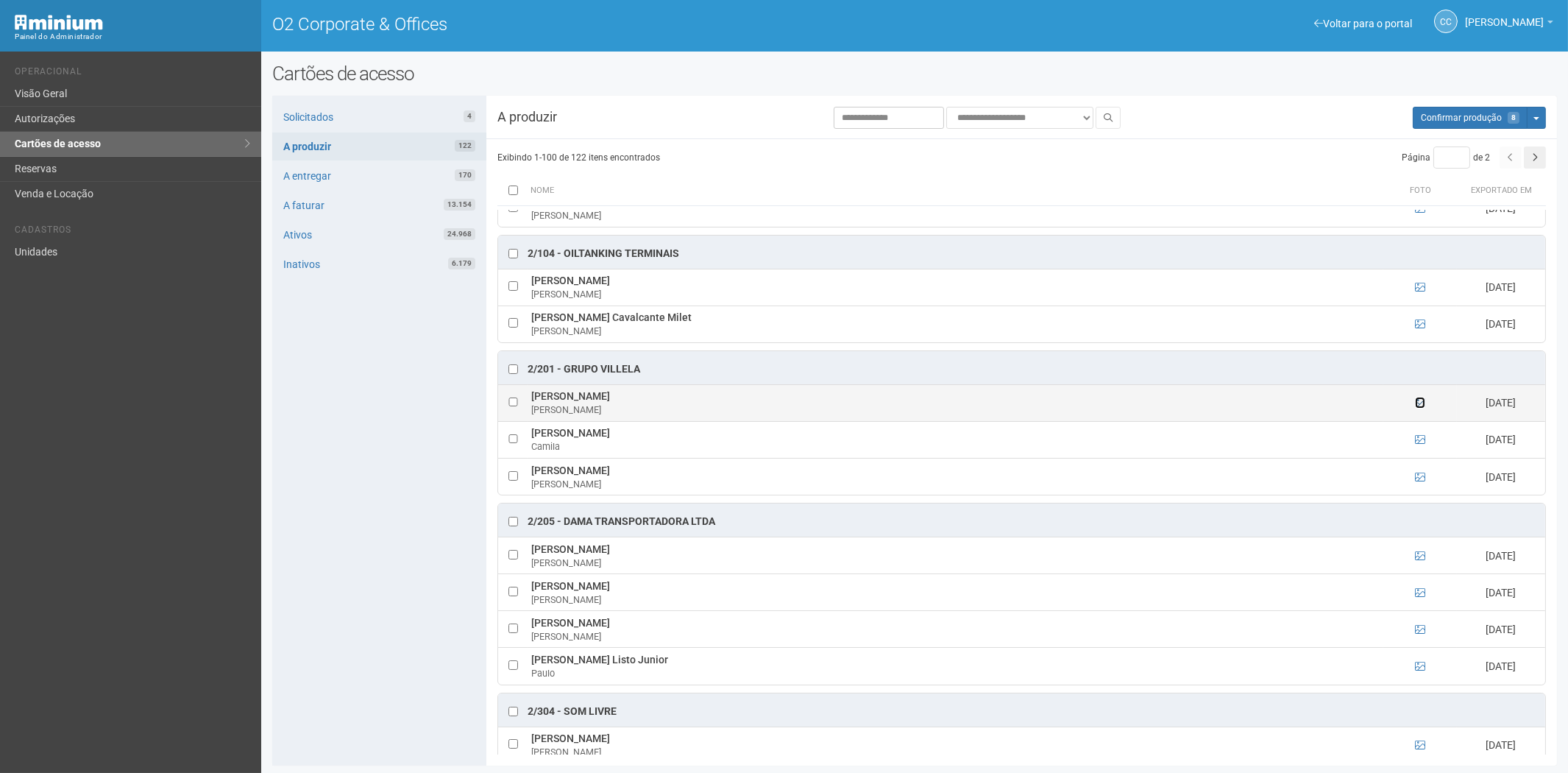
click at [1419, 408] on icon at bounding box center [1420, 403] width 10 height 10
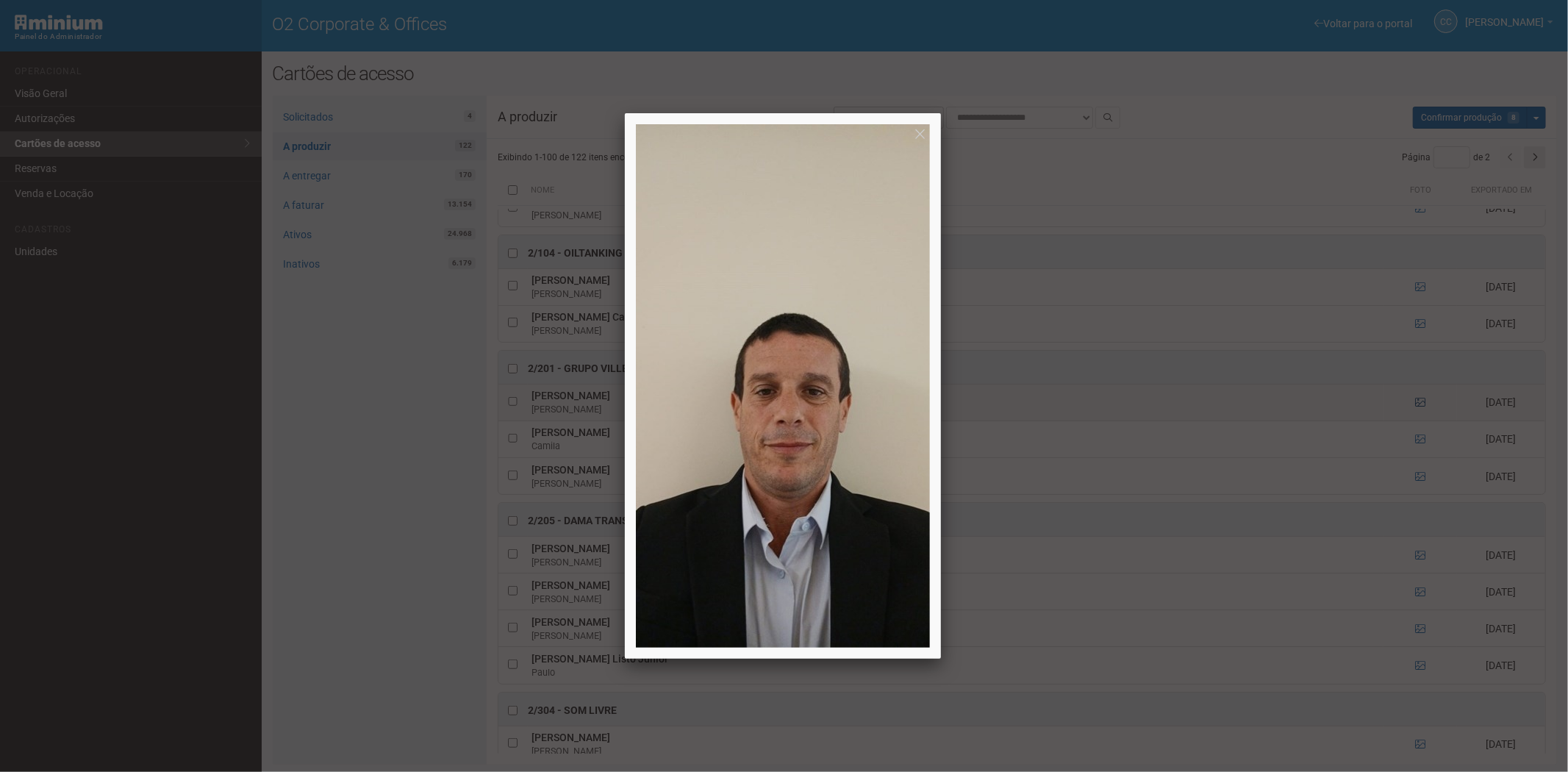
click at [1417, 412] on div at bounding box center [784, 386] width 1568 height 772
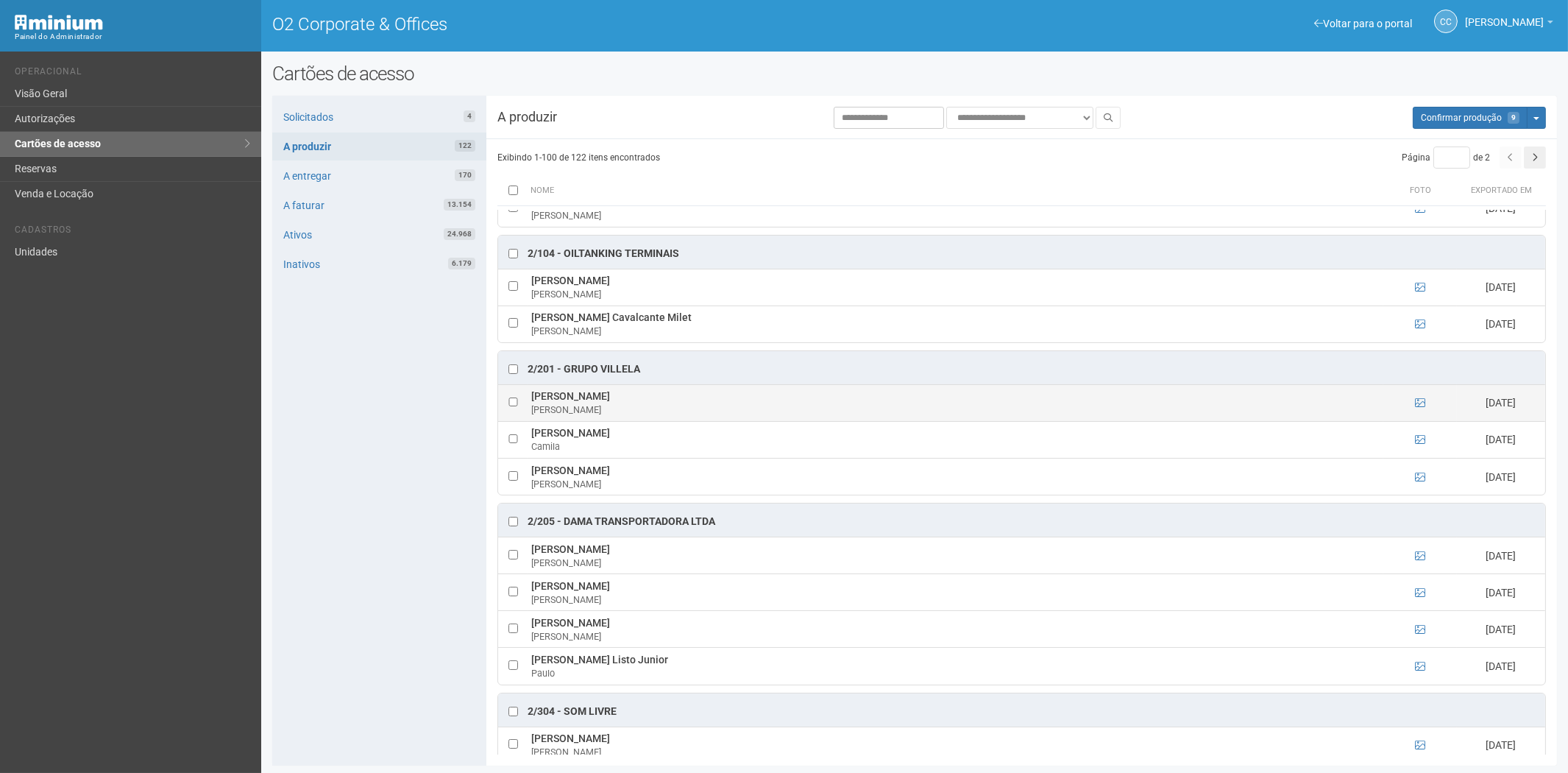
drag, startPoint x: 548, startPoint y: 400, endPoint x: 592, endPoint y: 405, distance: 44.3
click at [592, 405] on td "Andre Susyn Andre" at bounding box center [955, 403] width 856 height 37
copy td "Andre Susyn"
click at [318, 563] on div "Solicitados 4 A produzir 122 A entregar 170 A faturar 13.154 Ativos 24.968 Inat…" at bounding box center [379, 430] width 214 height 670
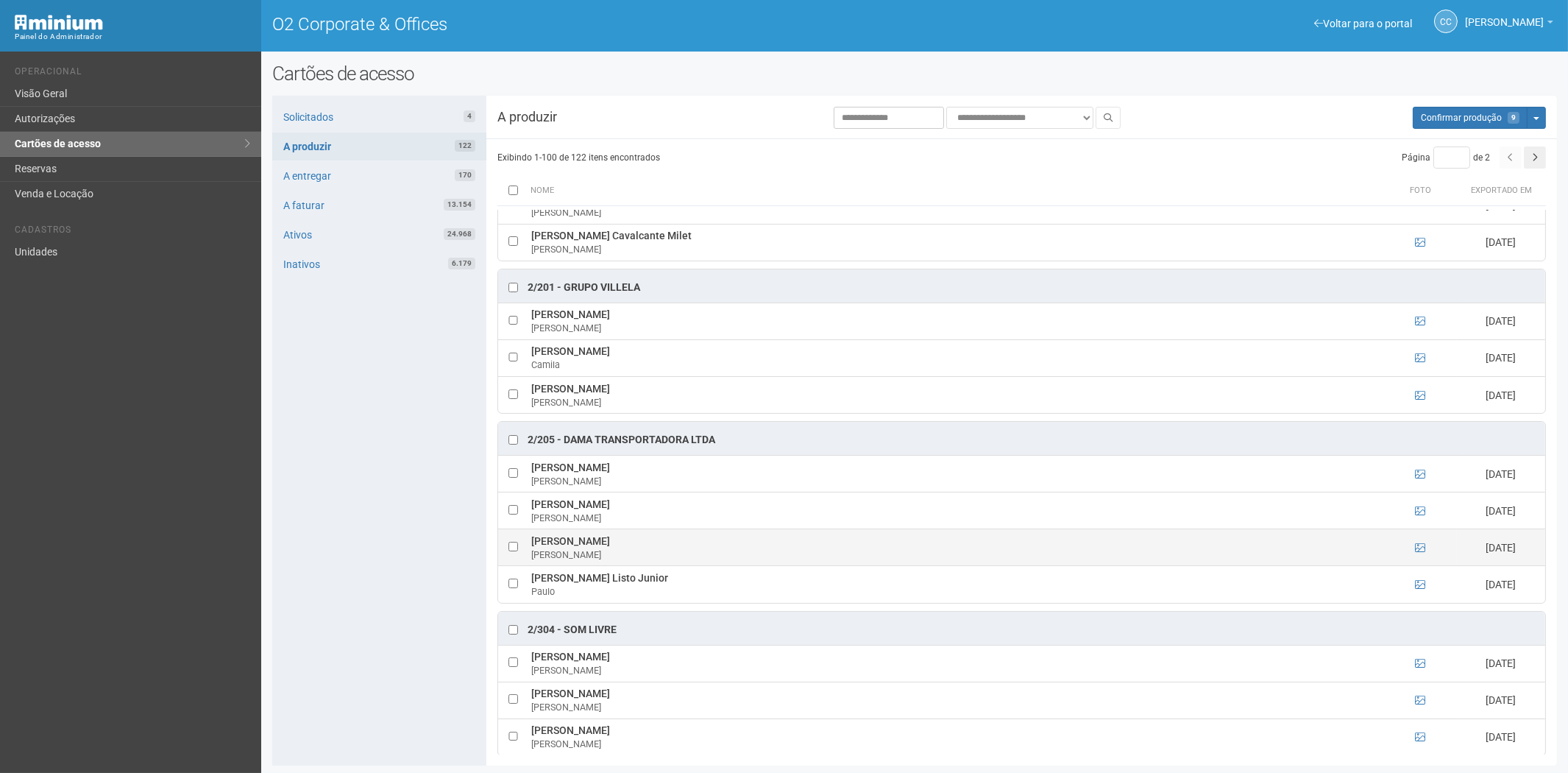
scroll to position [981, 0]
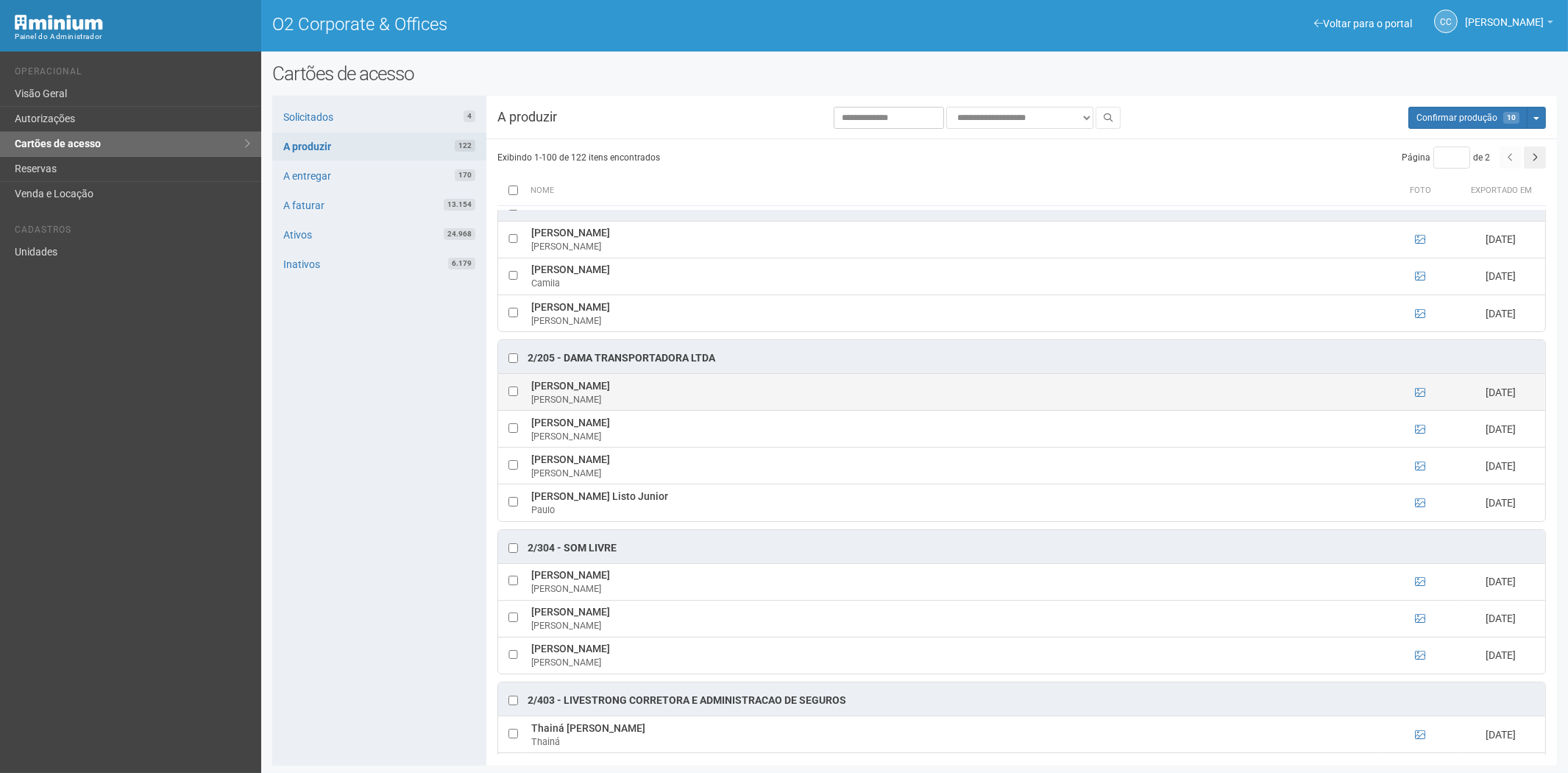
drag, startPoint x: 530, startPoint y: 389, endPoint x: 661, endPoint y: 391, distance: 131.0
click at [661, 391] on td "Bruno Jorge Holanda Leite Bruno" at bounding box center [955, 392] width 856 height 37
copy td "Bruno Jorge Holanda Leite"
click at [323, 560] on div "Solicitados 4 A produzir 122 A entregar 170 A faturar 13.154 Ativos 24.968 Inat…" at bounding box center [379, 430] width 214 height 670
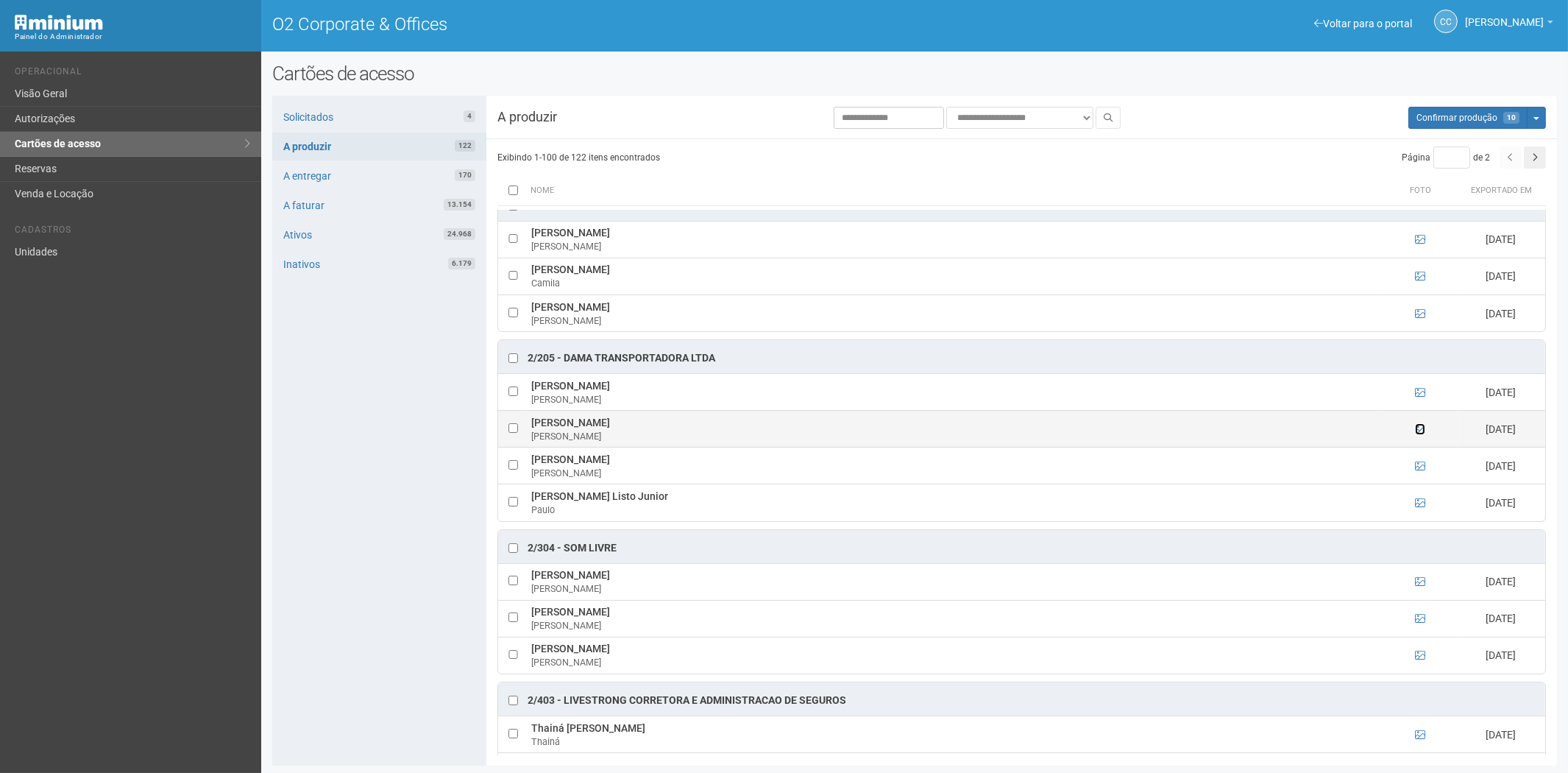
click at [1416, 434] on icon at bounding box center [1420, 430] width 10 height 10
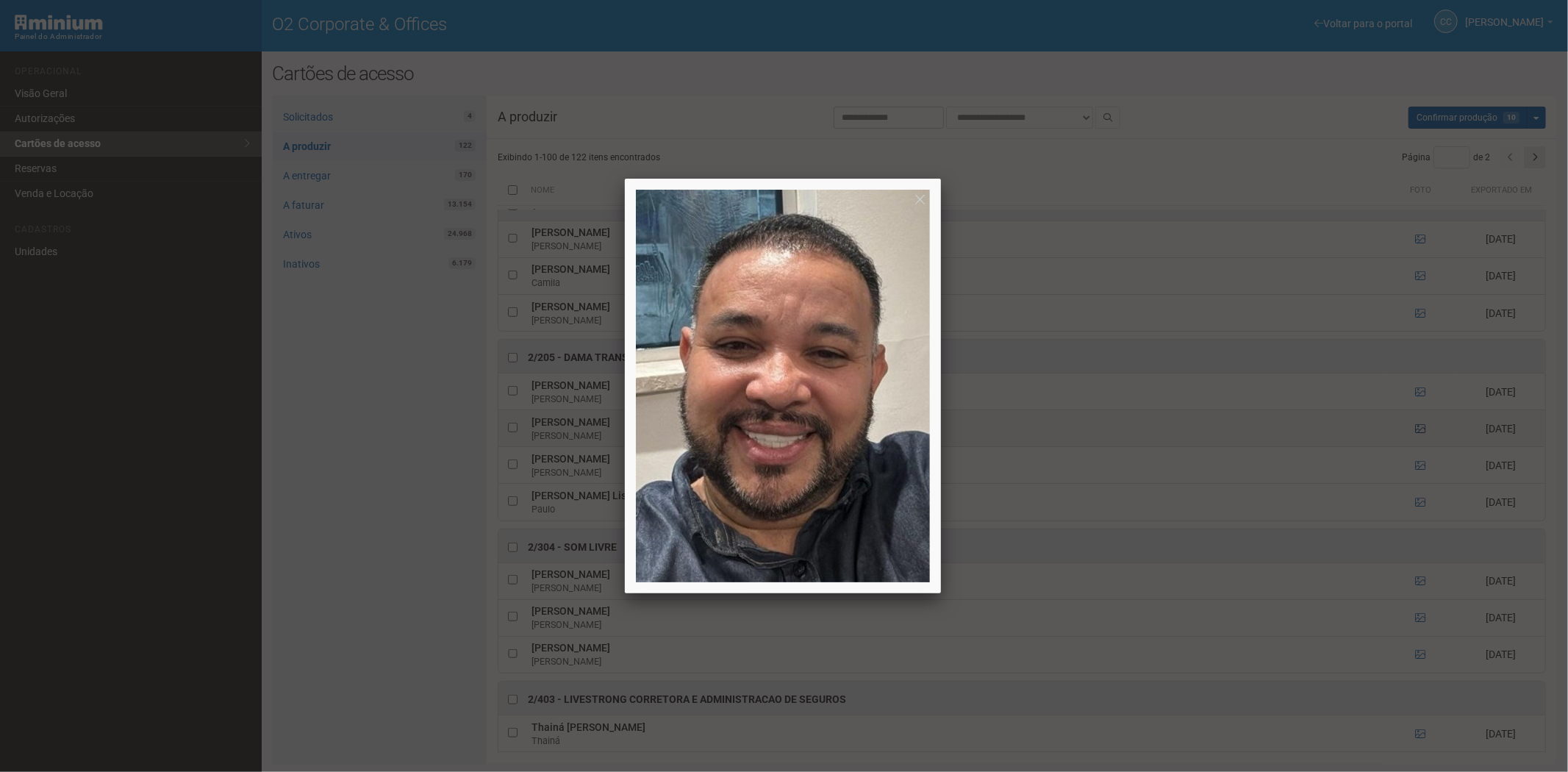
click at [1414, 439] on div at bounding box center [784, 386] width 1568 height 772
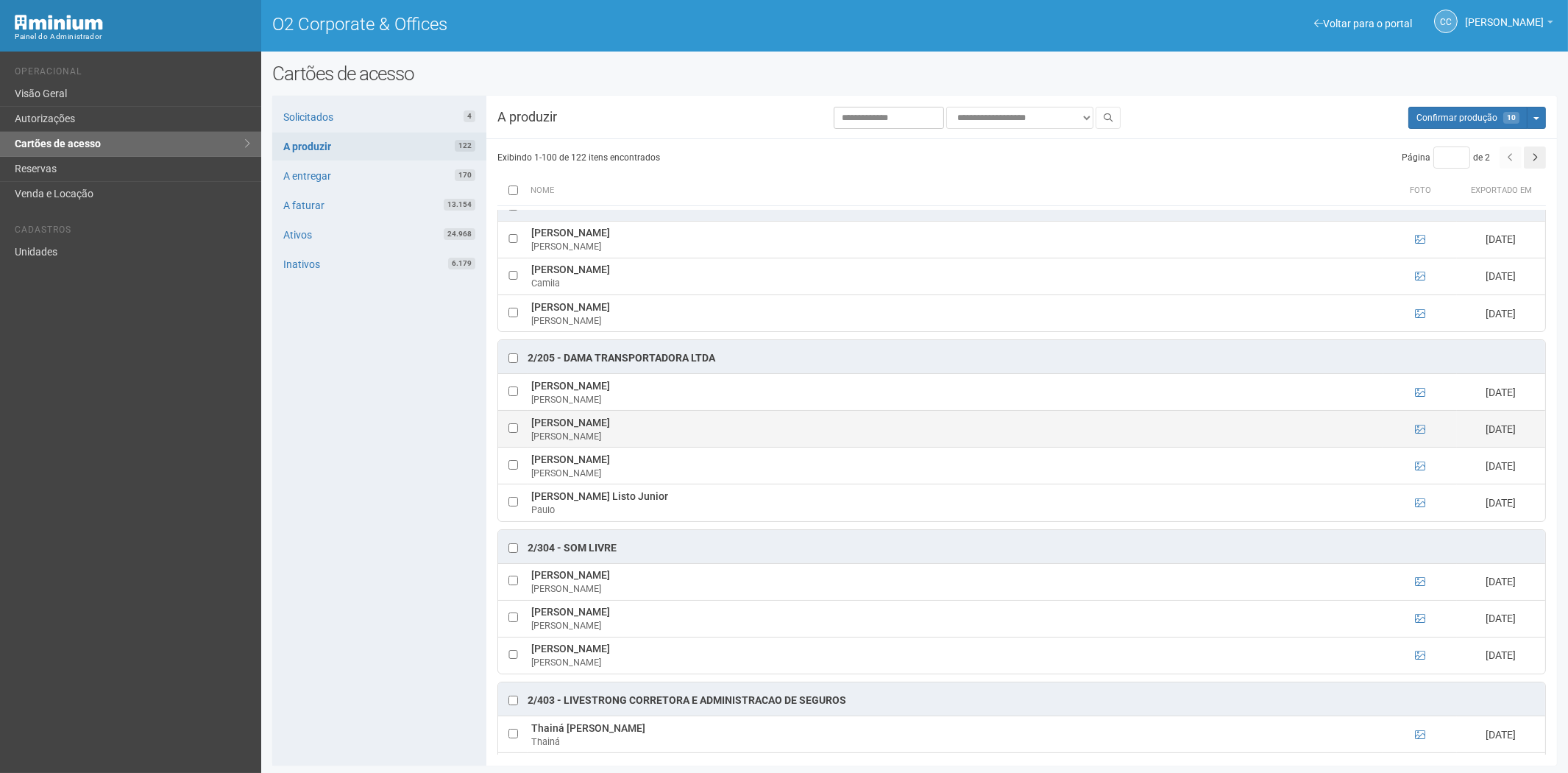
click at [506, 430] on td at bounding box center [513, 429] width 30 height 37
drag, startPoint x: 525, startPoint y: 427, endPoint x: 688, endPoint y: 430, distance: 163.0
click at [688, 430] on tr "Gerson Alexsandro Simões Cruz Gerson 05/09/2025" at bounding box center [1021, 429] width 1047 height 37
click at [390, 560] on div "Solicitados 4 A produzir 122 A entregar 170 A faturar 13.154 Ativos 24.968 Inat…" at bounding box center [379, 430] width 214 height 670
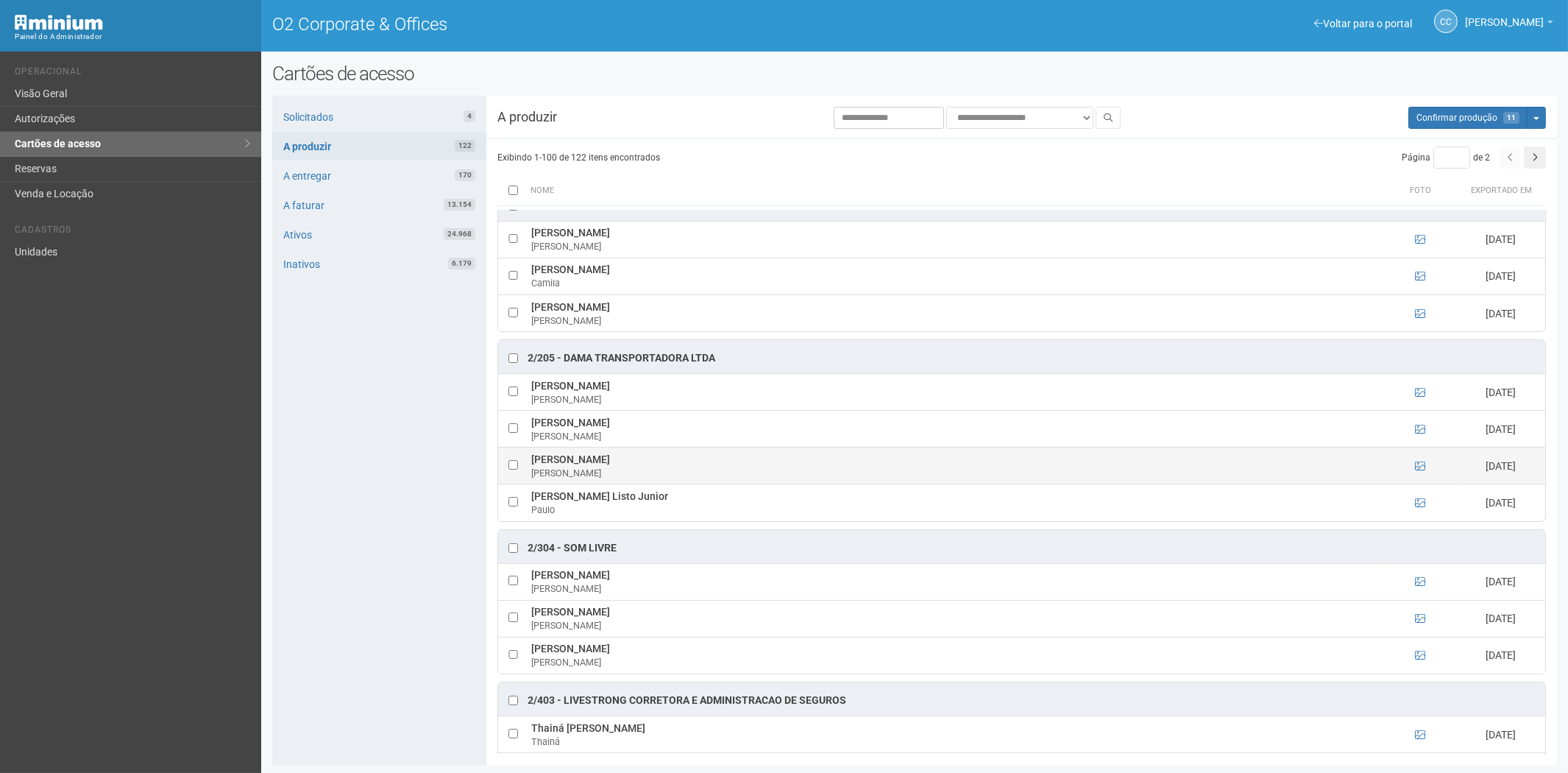
click at [1424, 473] on td at bounding box center [1420, 466] width 74 height 37
click at [1422, 471] on icon at bounding box center [1420, 466] width 10 height 10
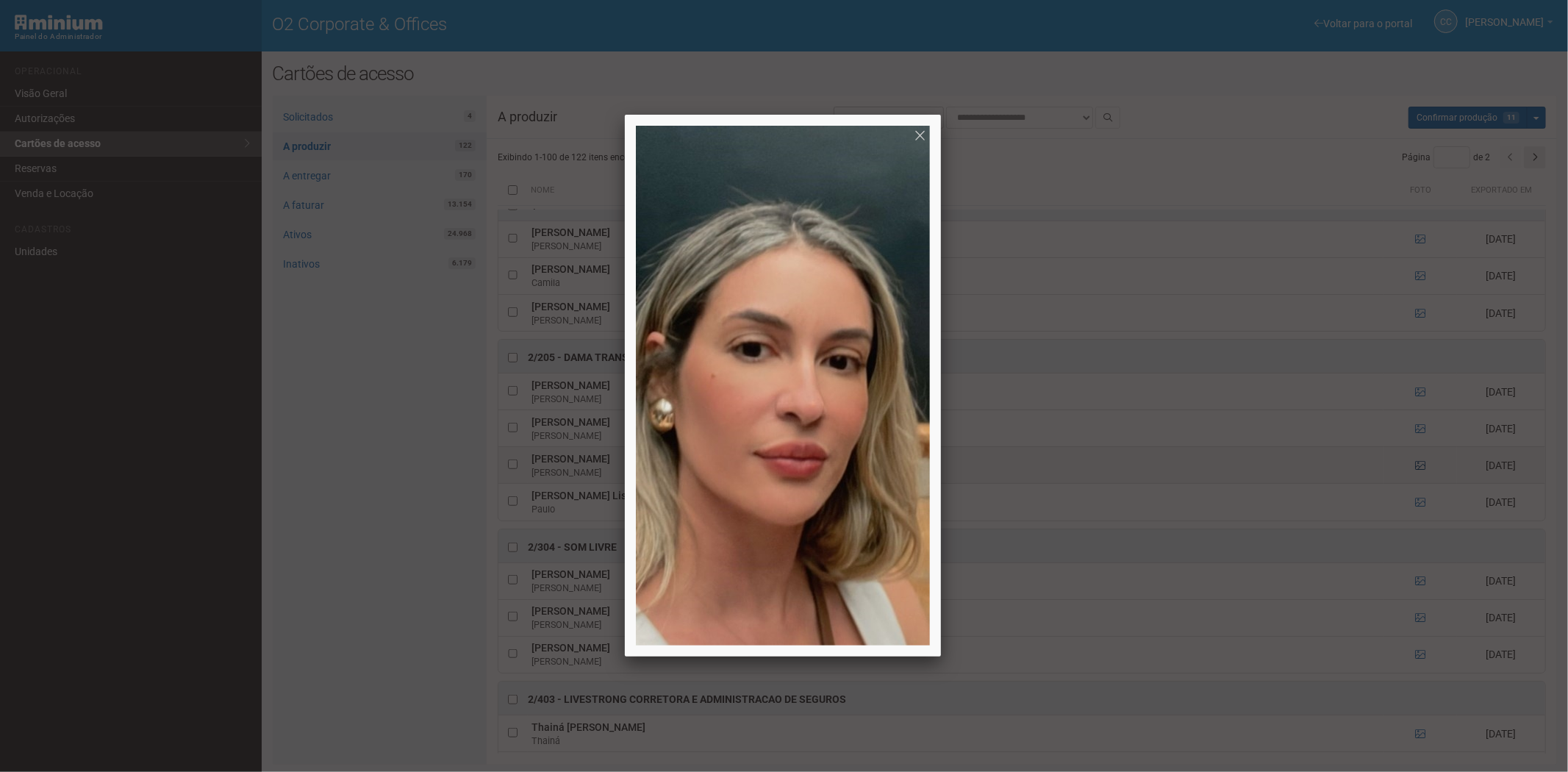
click at [1420, 472] on div at bounding box center [784, 386] width 1568 height 772
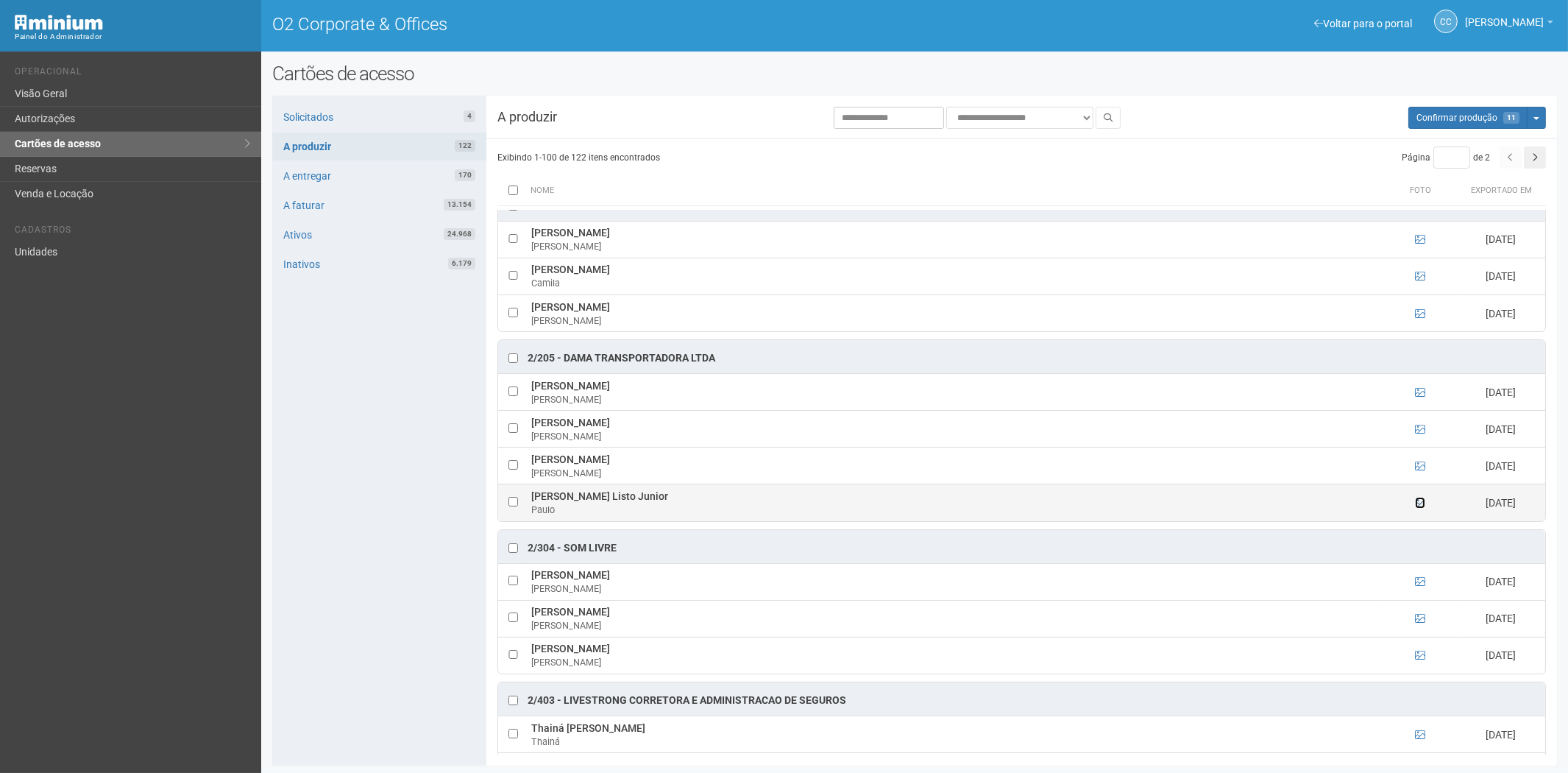
click at [1422, 508] on icon at bounding box center [1420, 503] width 10 height 10
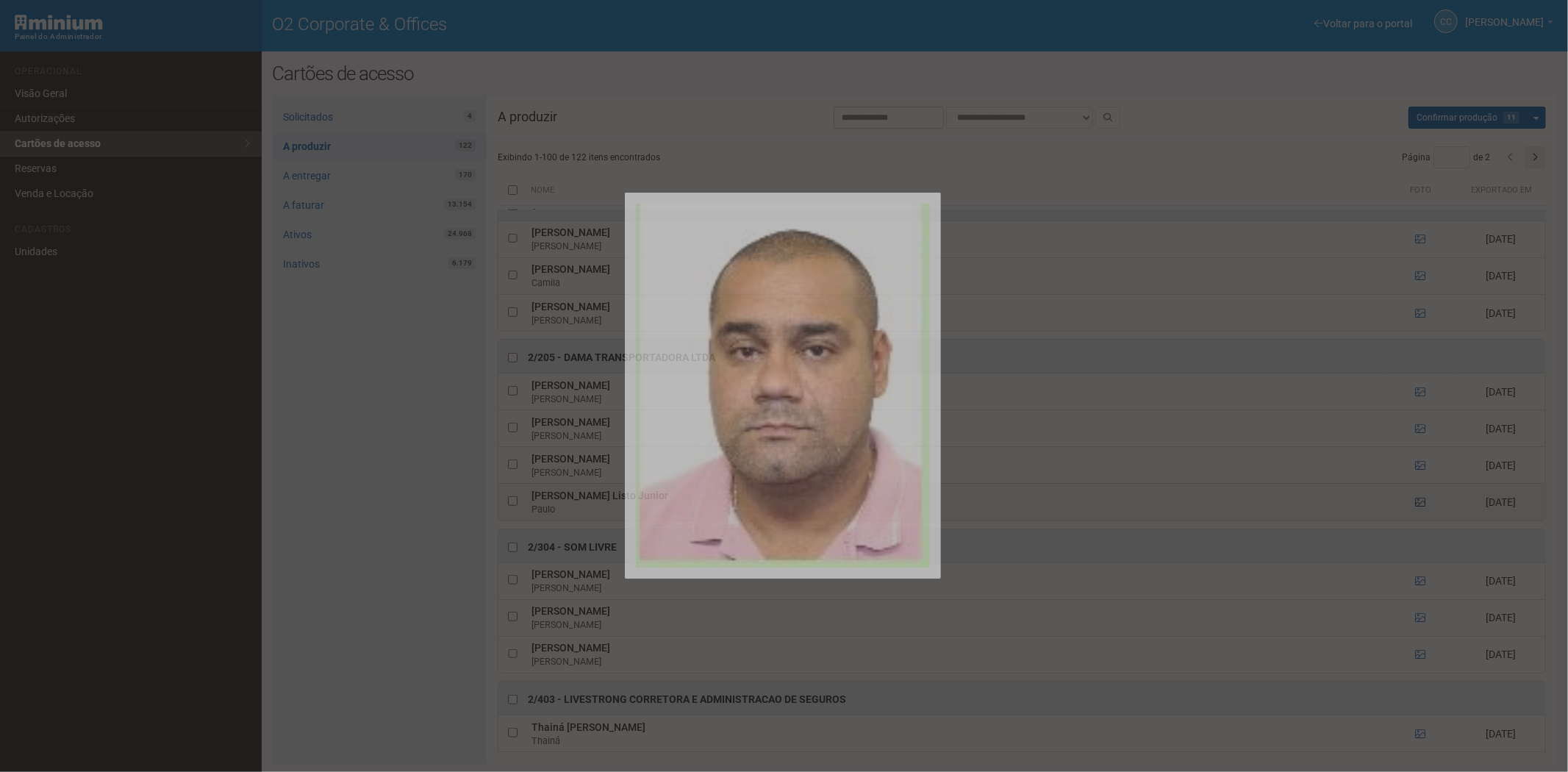
click at [1420, 507] on div at bounding box center [784, 386] width 1568 height 772
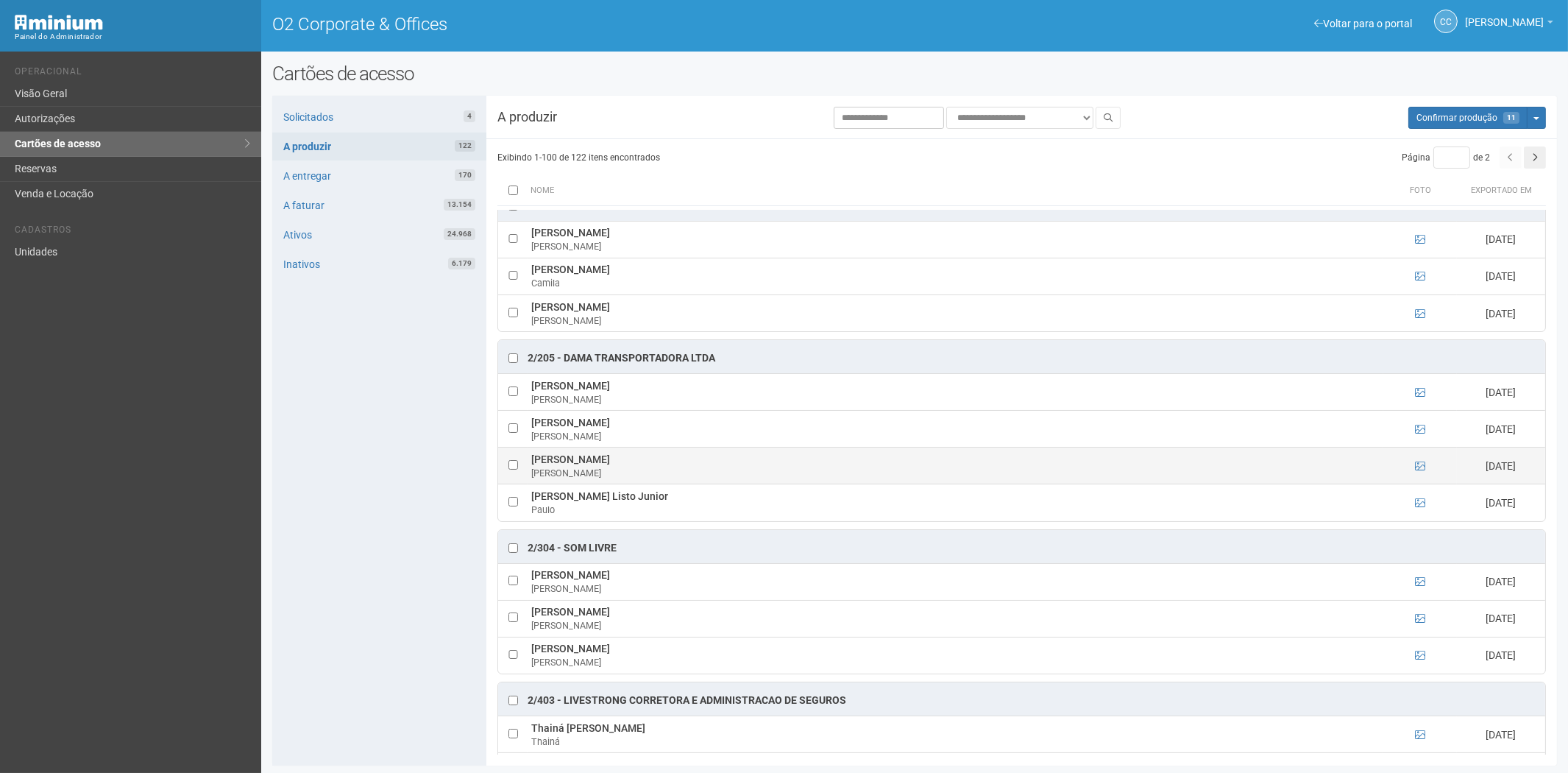
click at [510, 469] on td at bounding box center [513, 466] width 30 height 37
drag, startPoint x: 538, startPoint y: 464, endPoint x: 637, endPoint y: 471, distance: 99.2
click at [637, 471] on td "Jessica Viana Pires Jessica" at bounding box center [955, 466] width 856 height 37
click at [423, 557] on div "Solicitados 4 A produzir 122 A entregar 170 A faturar 13.154 Ativos 24.968 Inat…" at bounding box center [379, 430] width 214 height 670
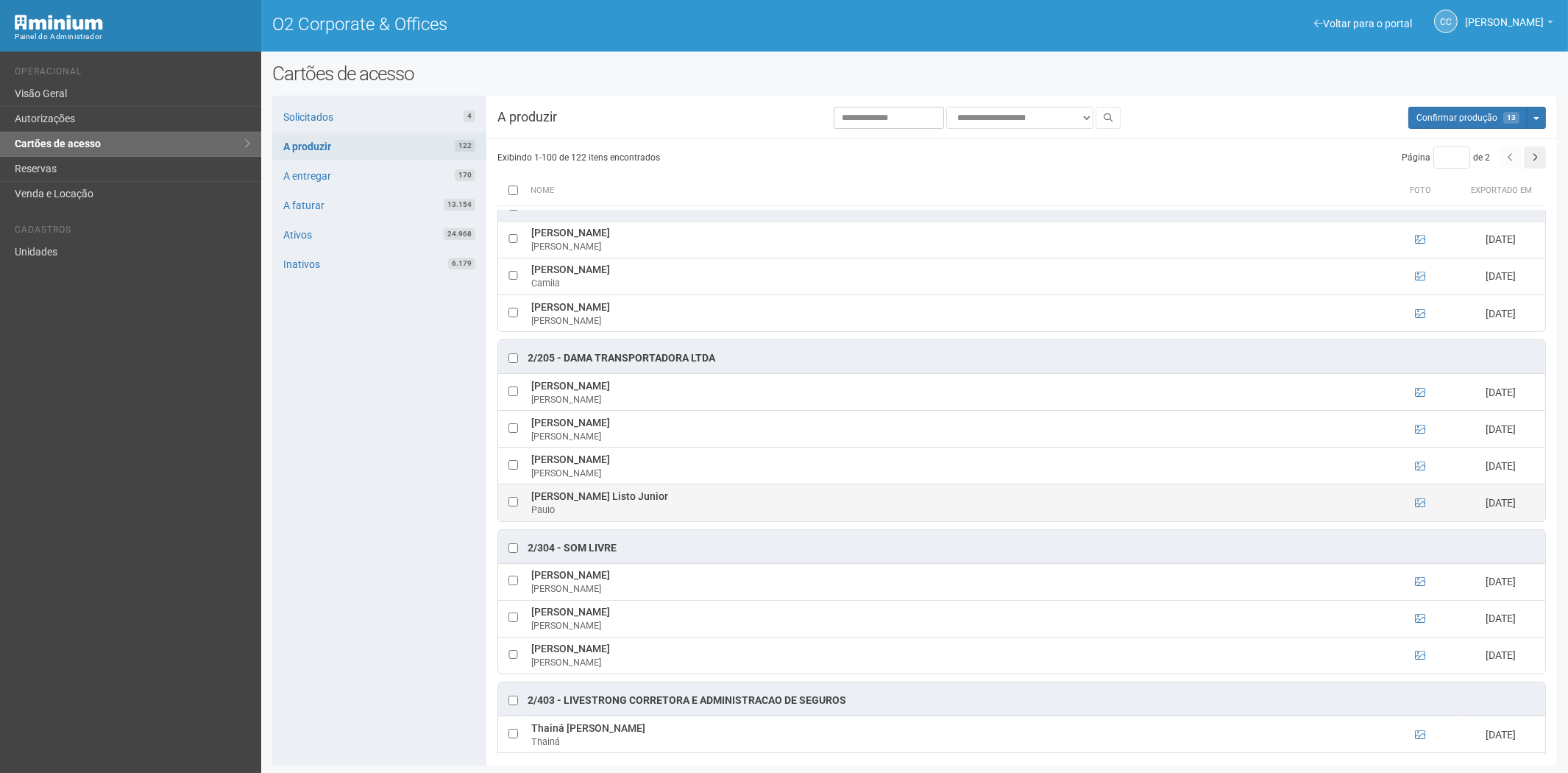
drag, startPoint x: 530, startPoint y: 501, endPoint x: 695, endPoint y: 506, distance: 165.1
click at [695, 506] on td "Paulo Sergio de Oliveira Listo Junior Paulo" at bounding box center [955, 503] width 856 height 37
click at [276, 607] on div "Solicitados 4 A produzir 122 A entregar 170 A faturar 13.154 Ativos 24.968 Inat…" at bounding box center [379, 430] width 214 height 670
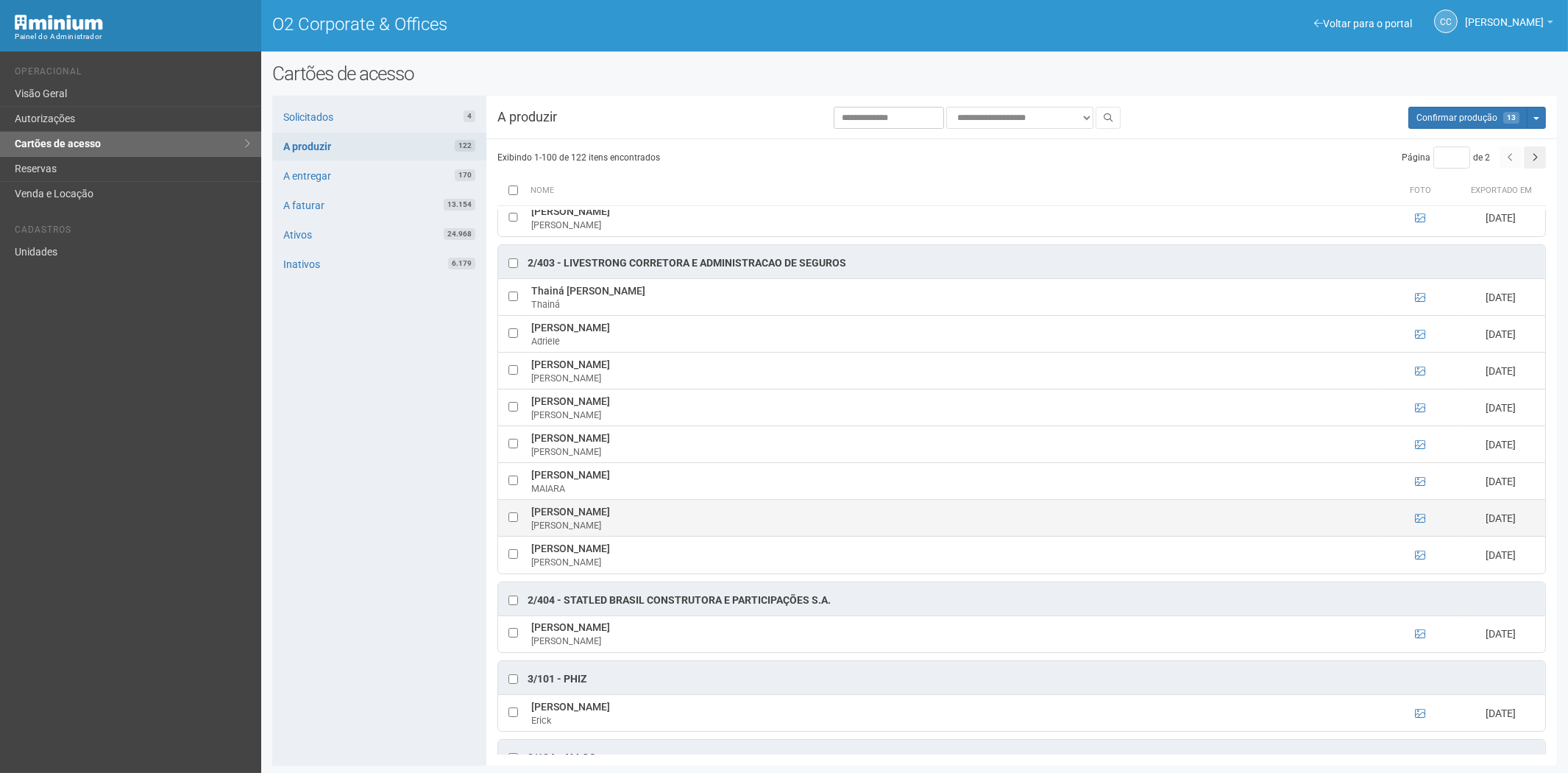
scroll to position [1389, 0]
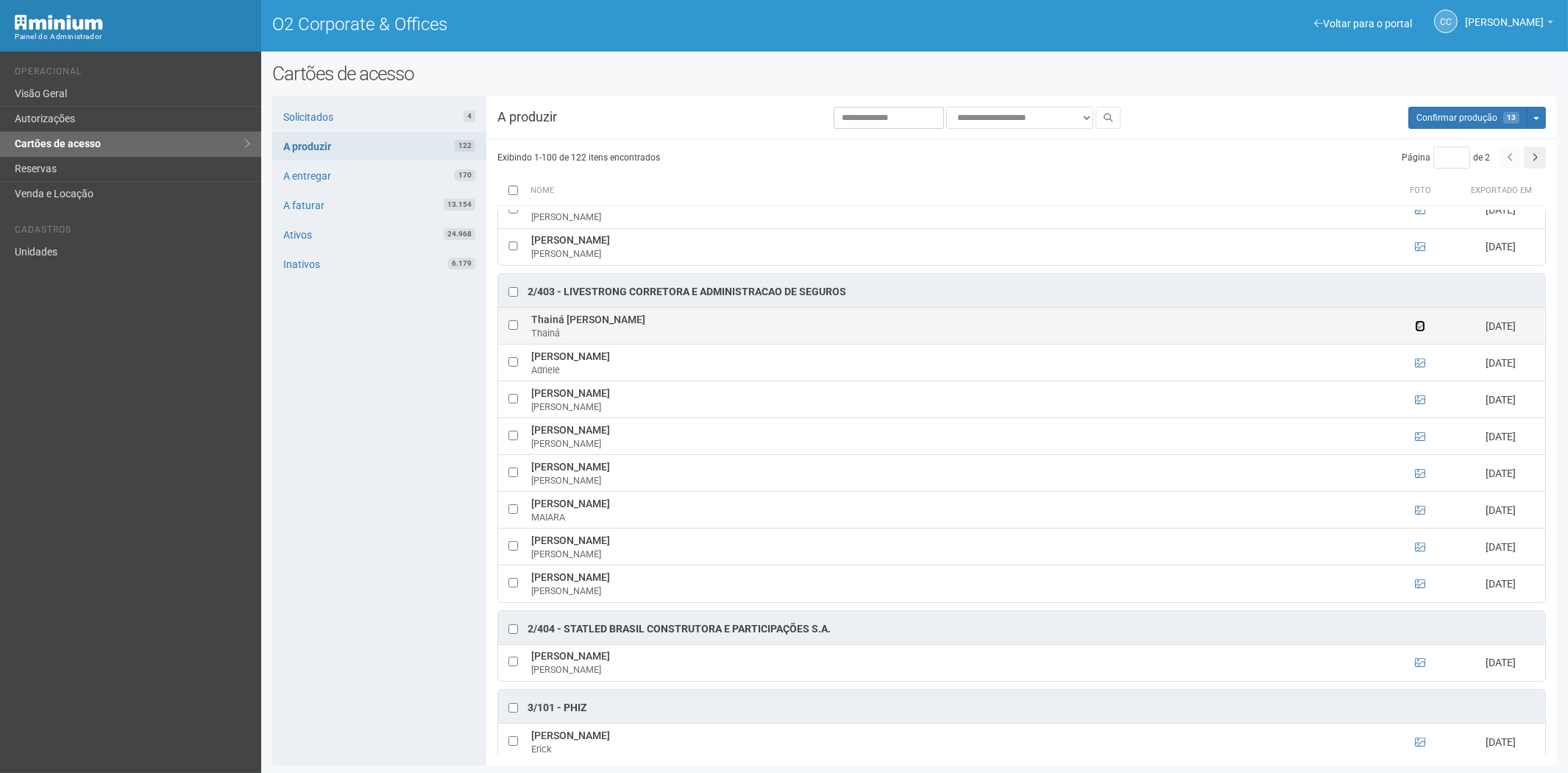
click at [1420, 331] on icon at bounding box center [1420, 326] width 10 height 10
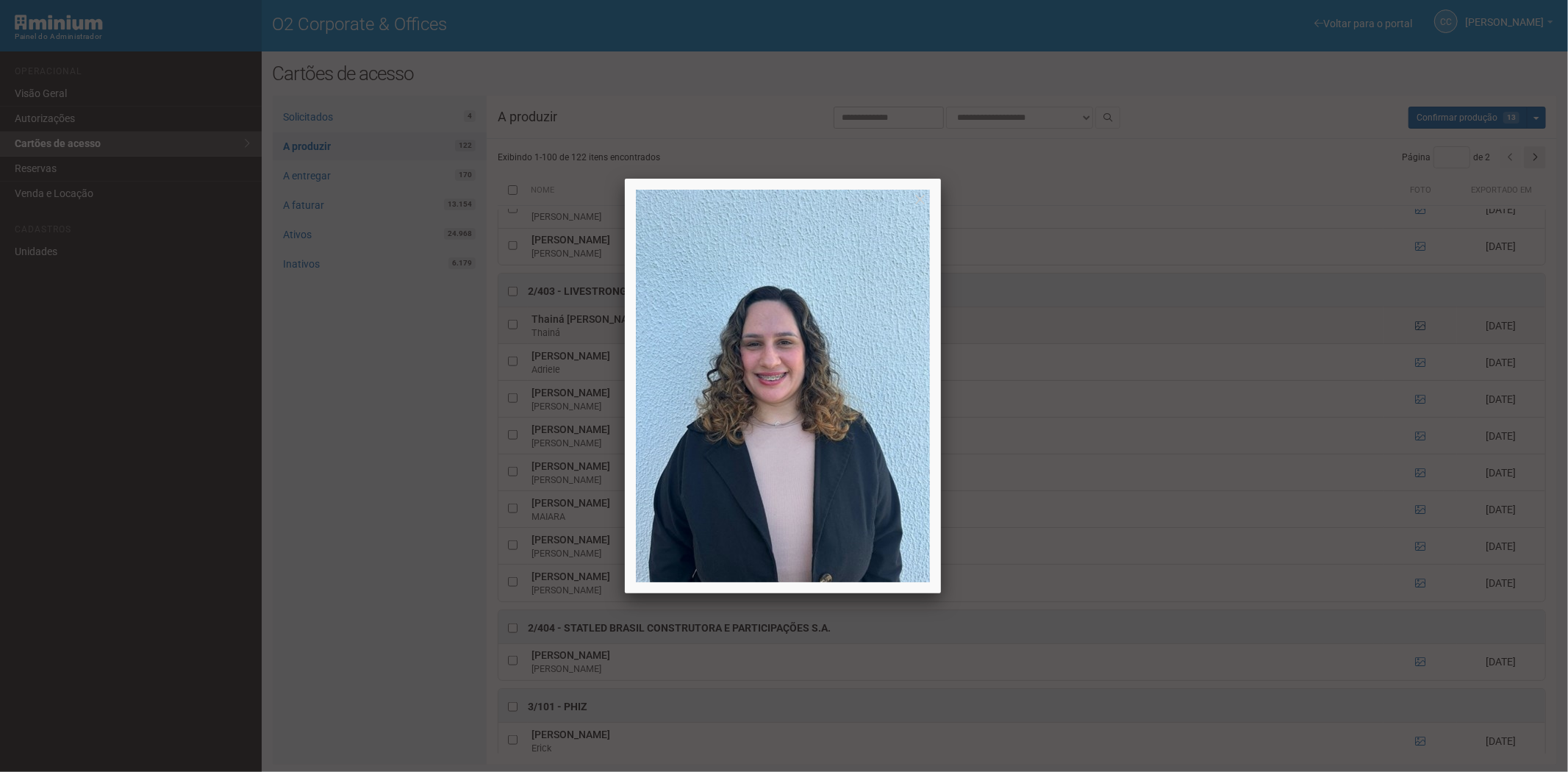
click at [1419, 331] on div at bounding box center [784, 386] width 1568 height 772
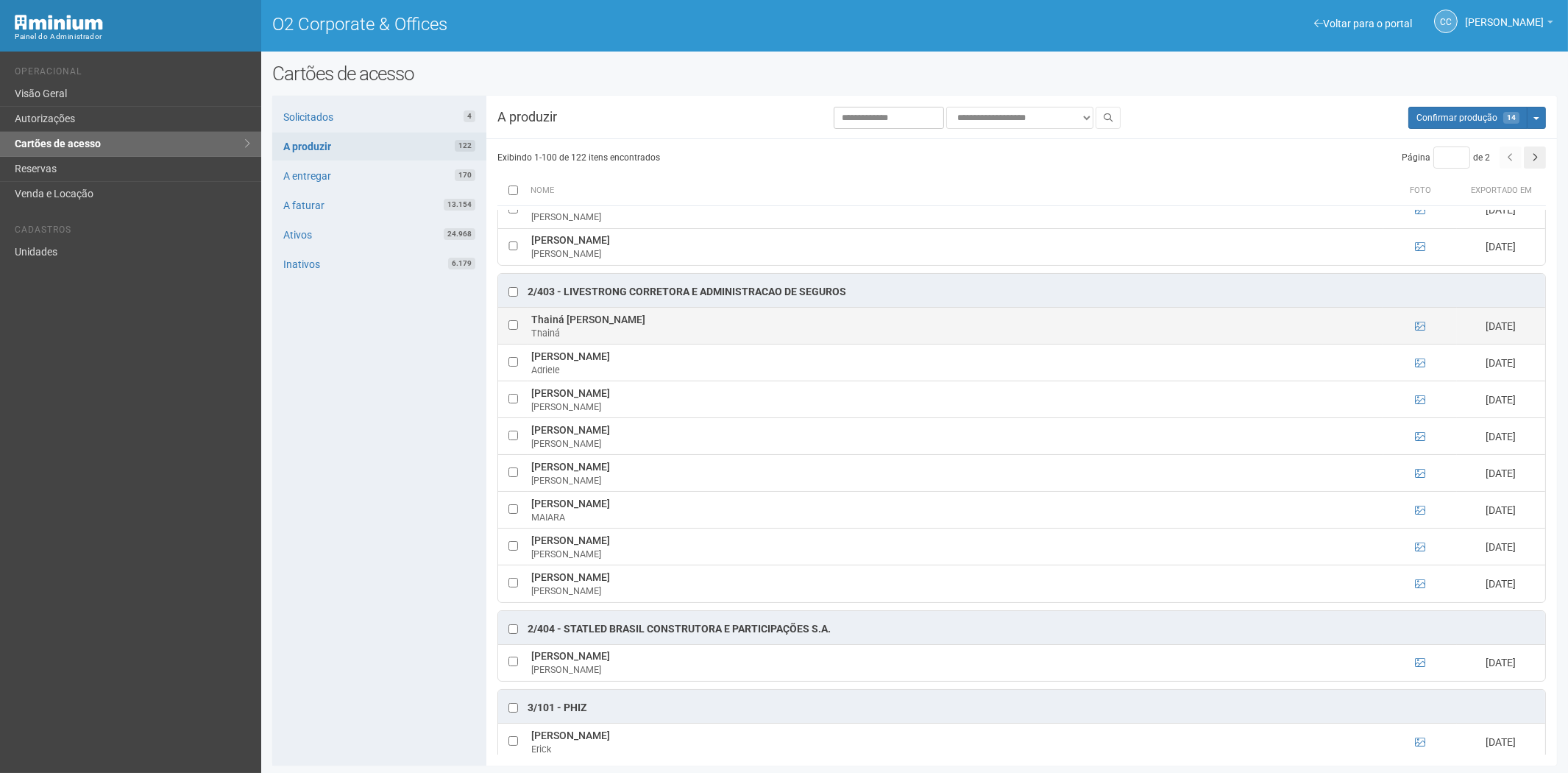
drag, startPoint x: 527, startPoint y: 328, endPoint x: 639, endPoint y: 326, distance: 112.0
click at [673, 327] on td "Thainá Dupré Passos Teixeira Thainá" at bounding box center [955, 326] width 856 height 37
click at [321, 593] on div "Solicitados 4 A produzir 122 A entregar 170 A faturar 13.154 Ativos 24.968 Inat…" at bounding box center [379, 430] width 214 height 670
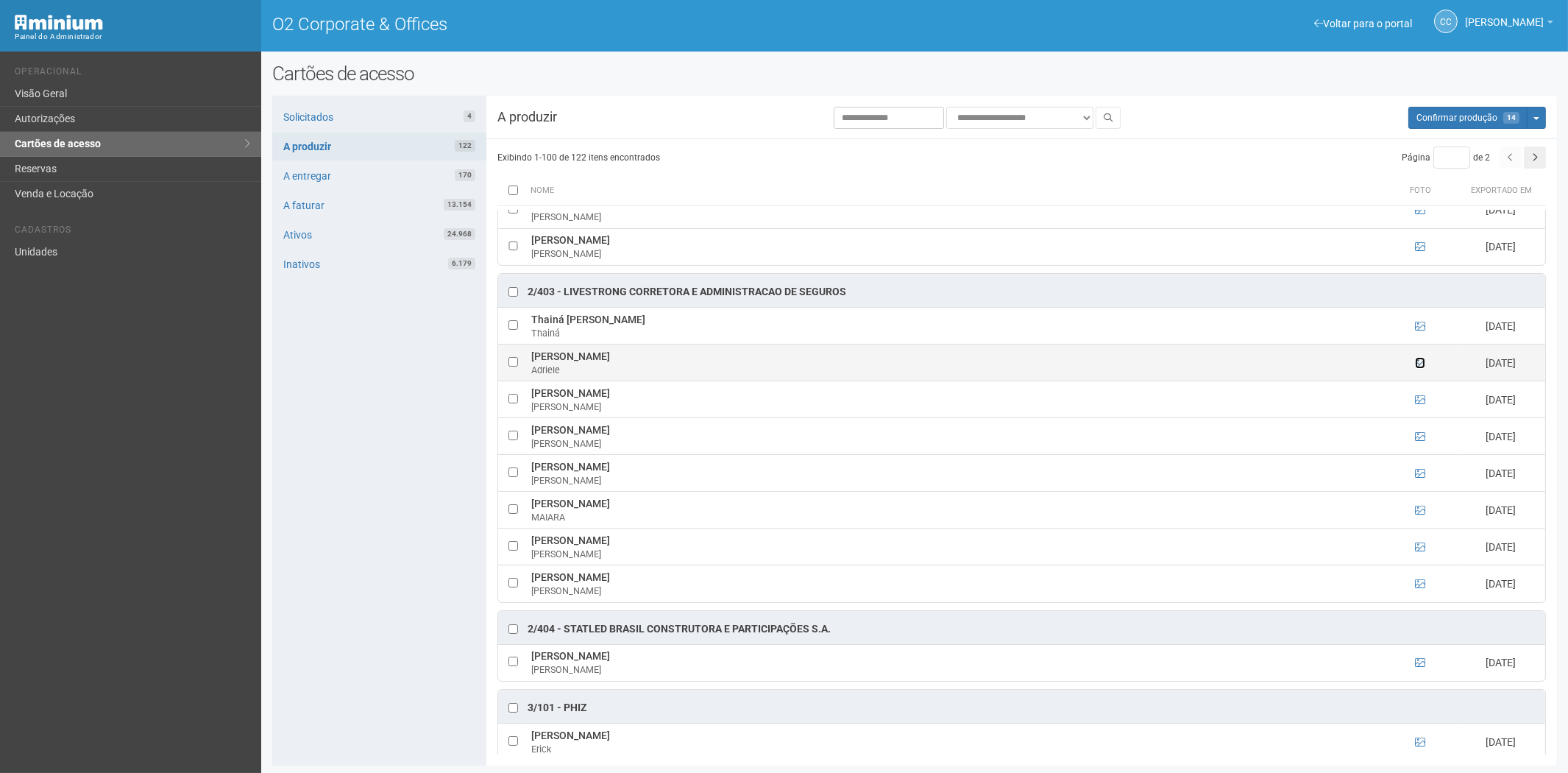
click at [1416, 368] on icon at bounding box center [1420, 363] width 10 height 10
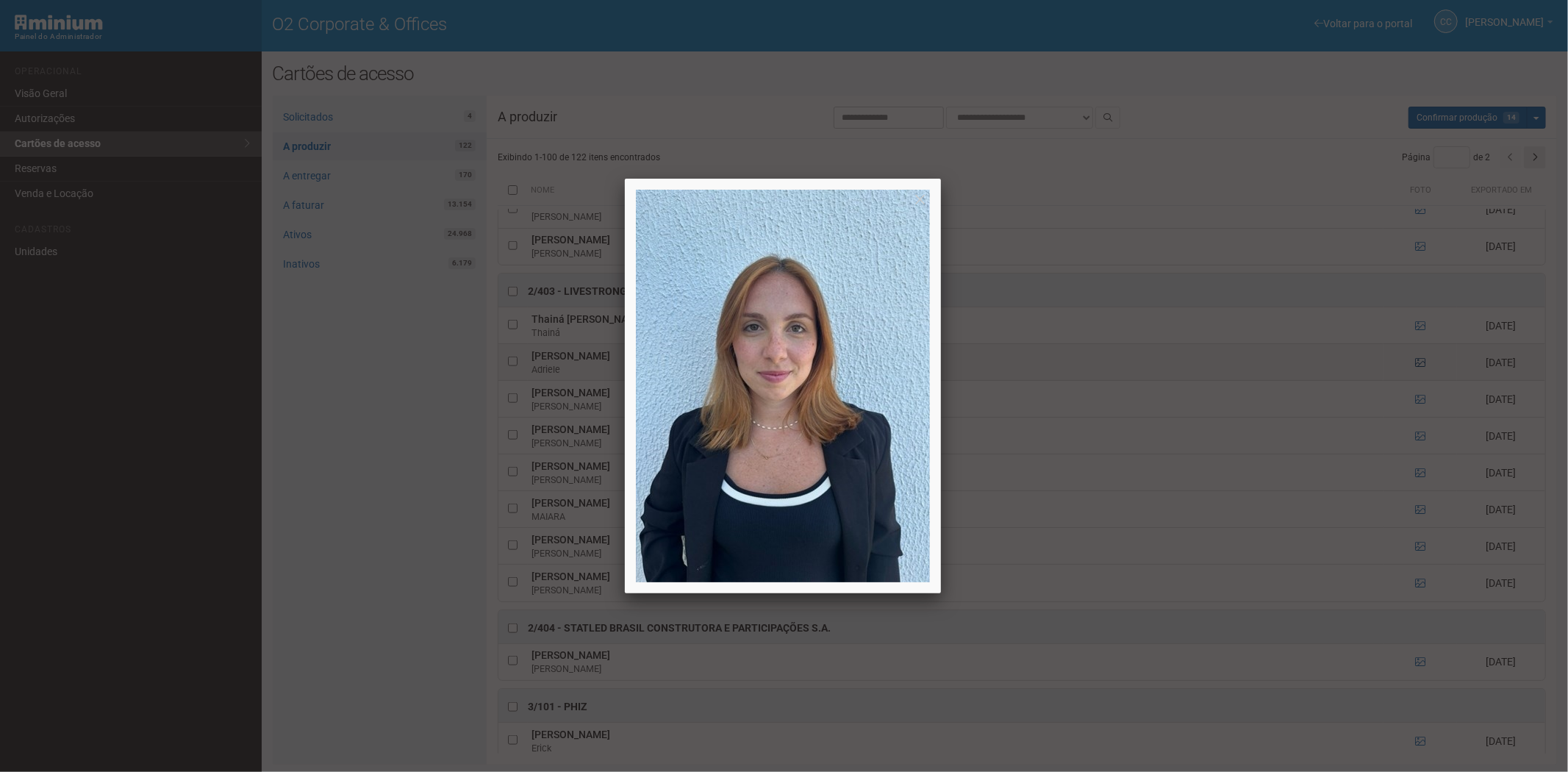
click at [1414, 372] on div at bounding box center [784, 386] width 1568 height 772
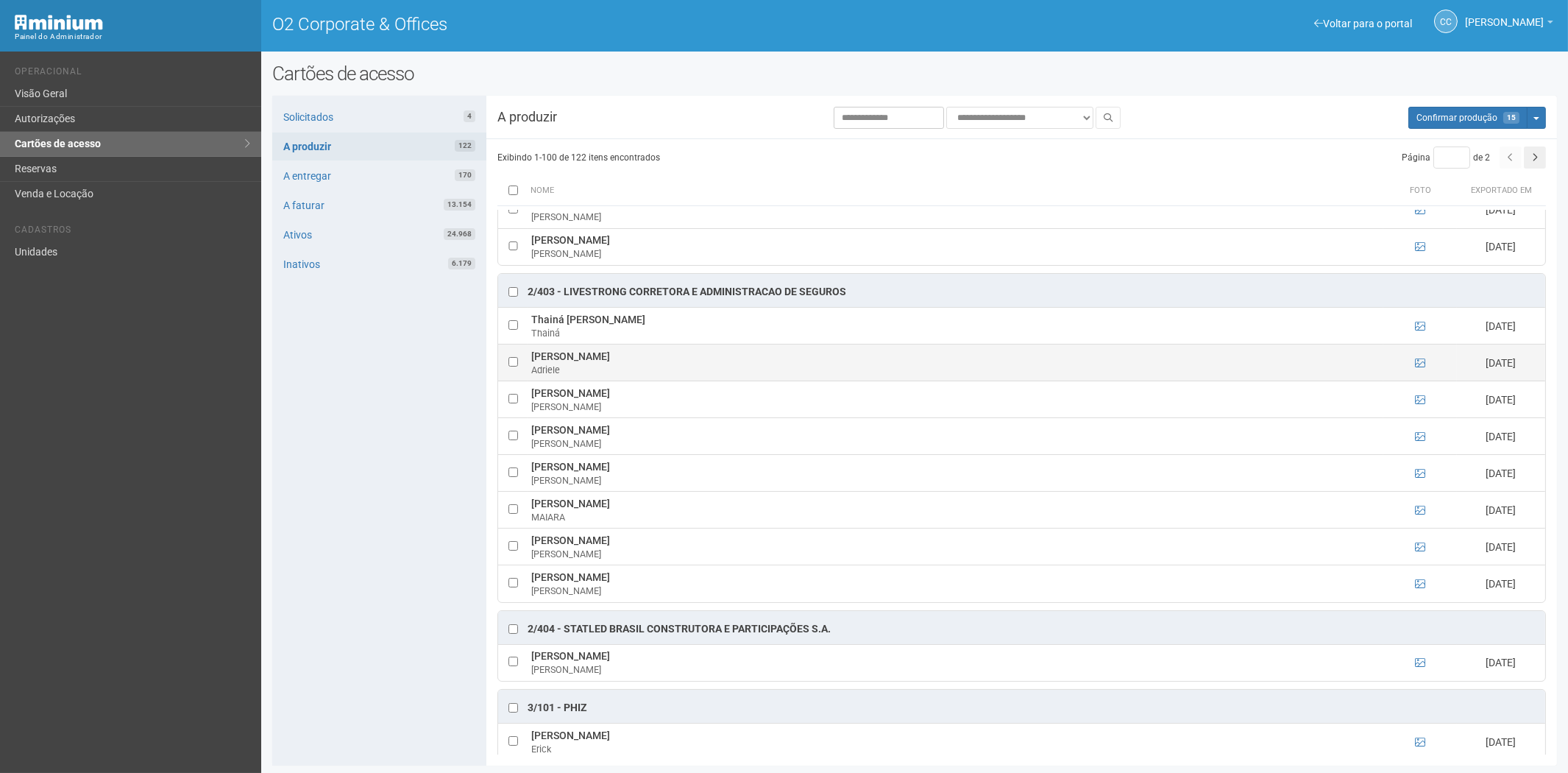
drag, startPoint x: 528, startPoint y: 362, endPoint x: 631, endPoint y: 367, distance: 103.1
click at [631, 368] on td "Adriele Ferreira Lanza Adriele" at bounding box center [955, 363] width 856 height 37
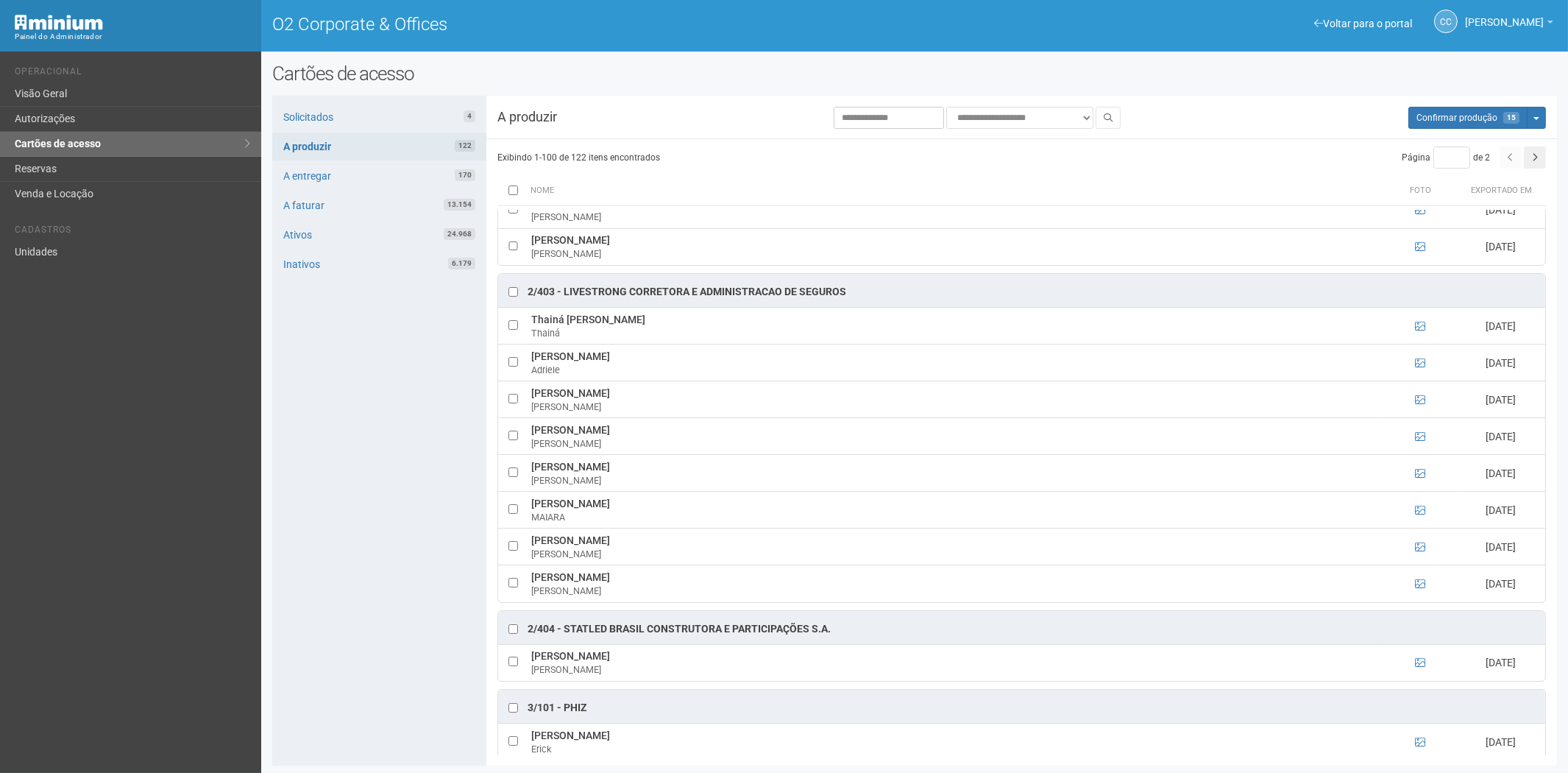
click at [324, 575] on div "Solicitados 4 A produzir 122 A entregar 170 A faturar 13.154 Ativos 24.968 Inat…" at bounding box center [379, 430] width 214 height 670
click at [1417, 405] on icon at bounding box center [1420, 400] width 10 height 10
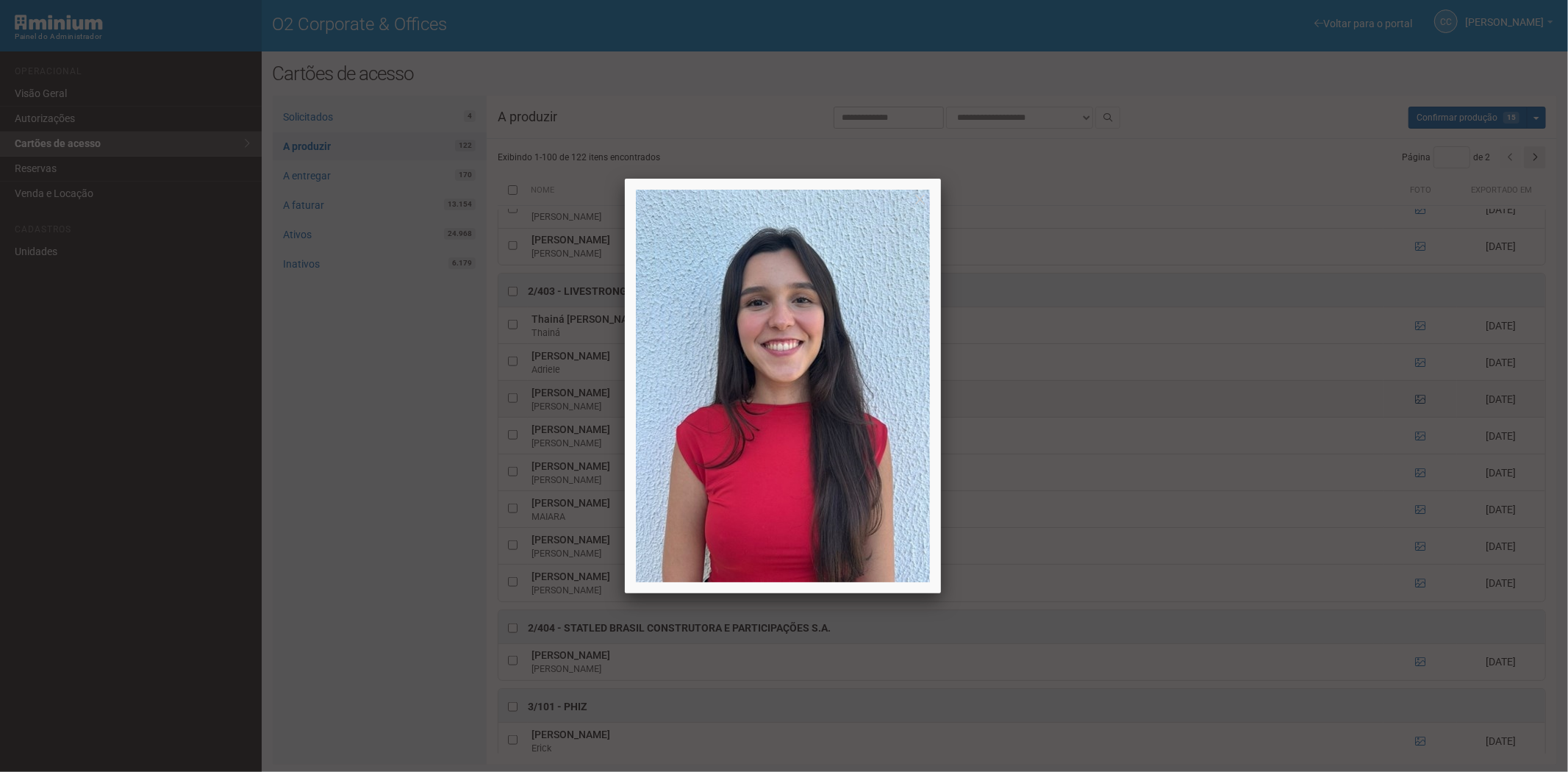
click at [1415, 409] on div at bounding box center [784, 386] width 1568 height 772
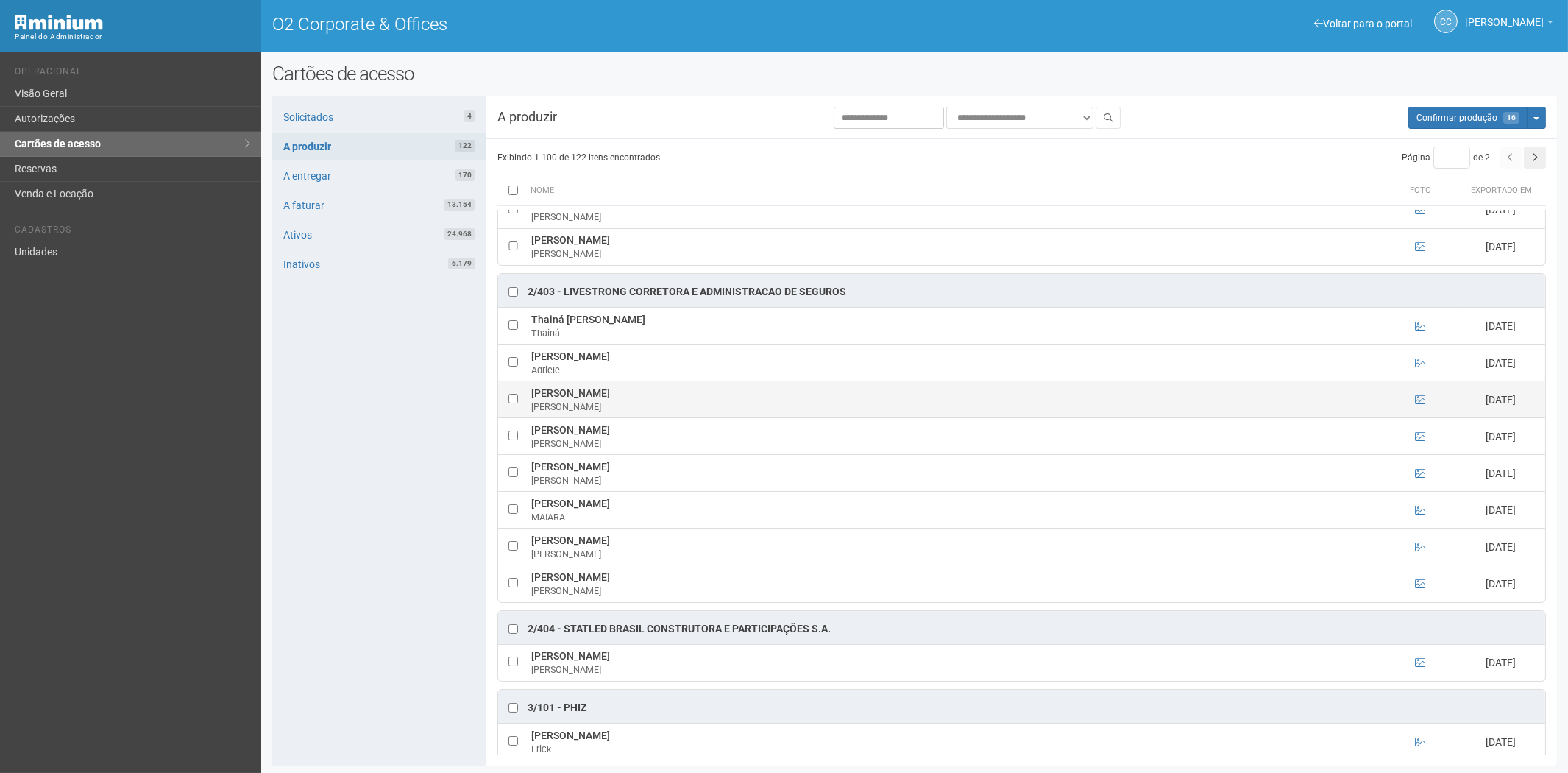
drag, startPoint x: 527, startPoint y: 401, endPoint x: 688, endPoint y: 402, distance: 161.0
click at [688, 402] on td "Helen Manuela Duarte de Moraes Helen" at bounding box center [955, 400] width 856 height 37
click at [379, 479] on div "Solicitados 4 A produzir 122 A entregar 170 A faturar 13.154 Ativos 24.968 Inat…" at bounding box center [379, 430] width 214 height 670
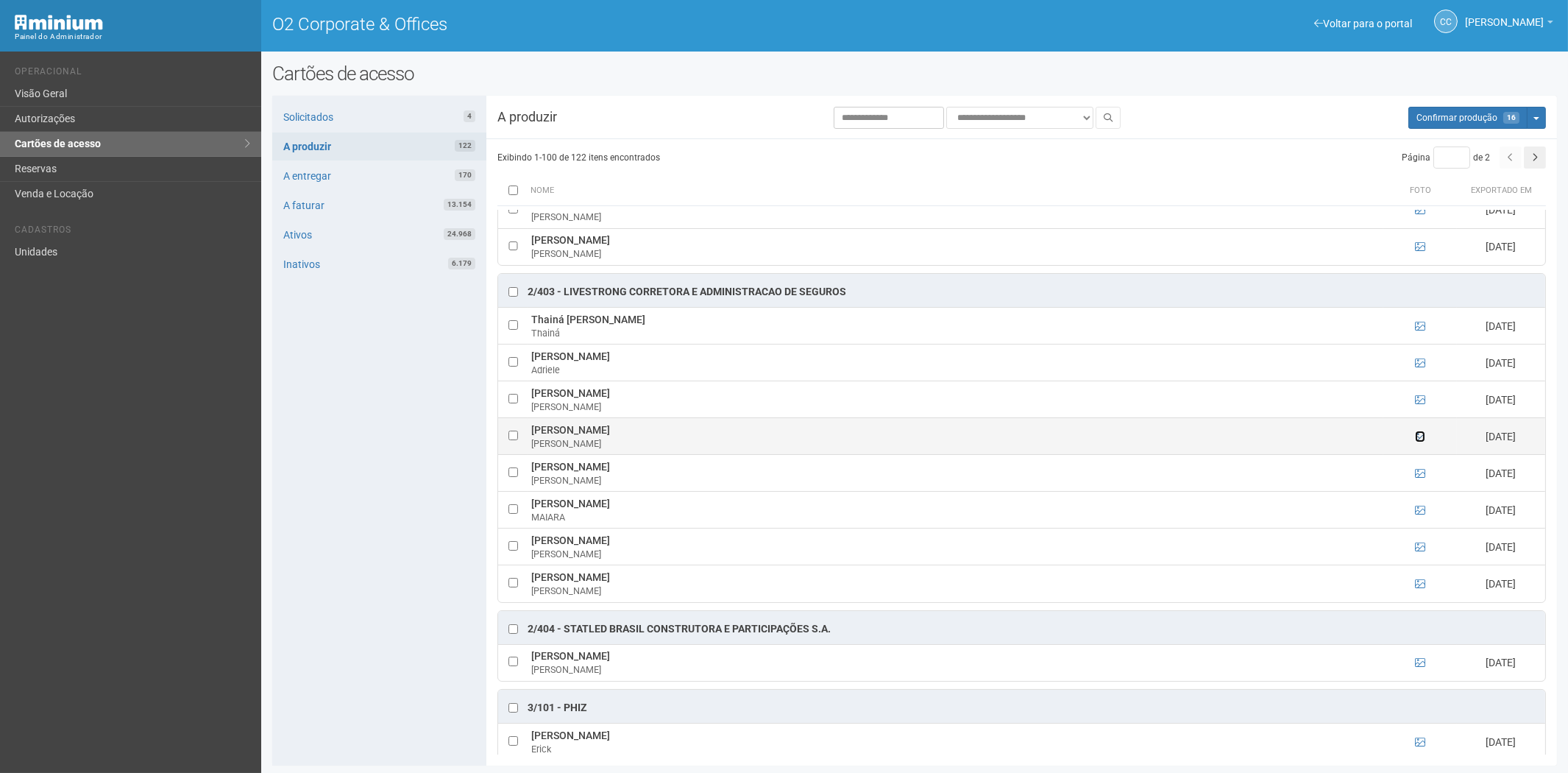
click at [1421, 442] on icon at bounding box center [1420, 436] width 10 height 10
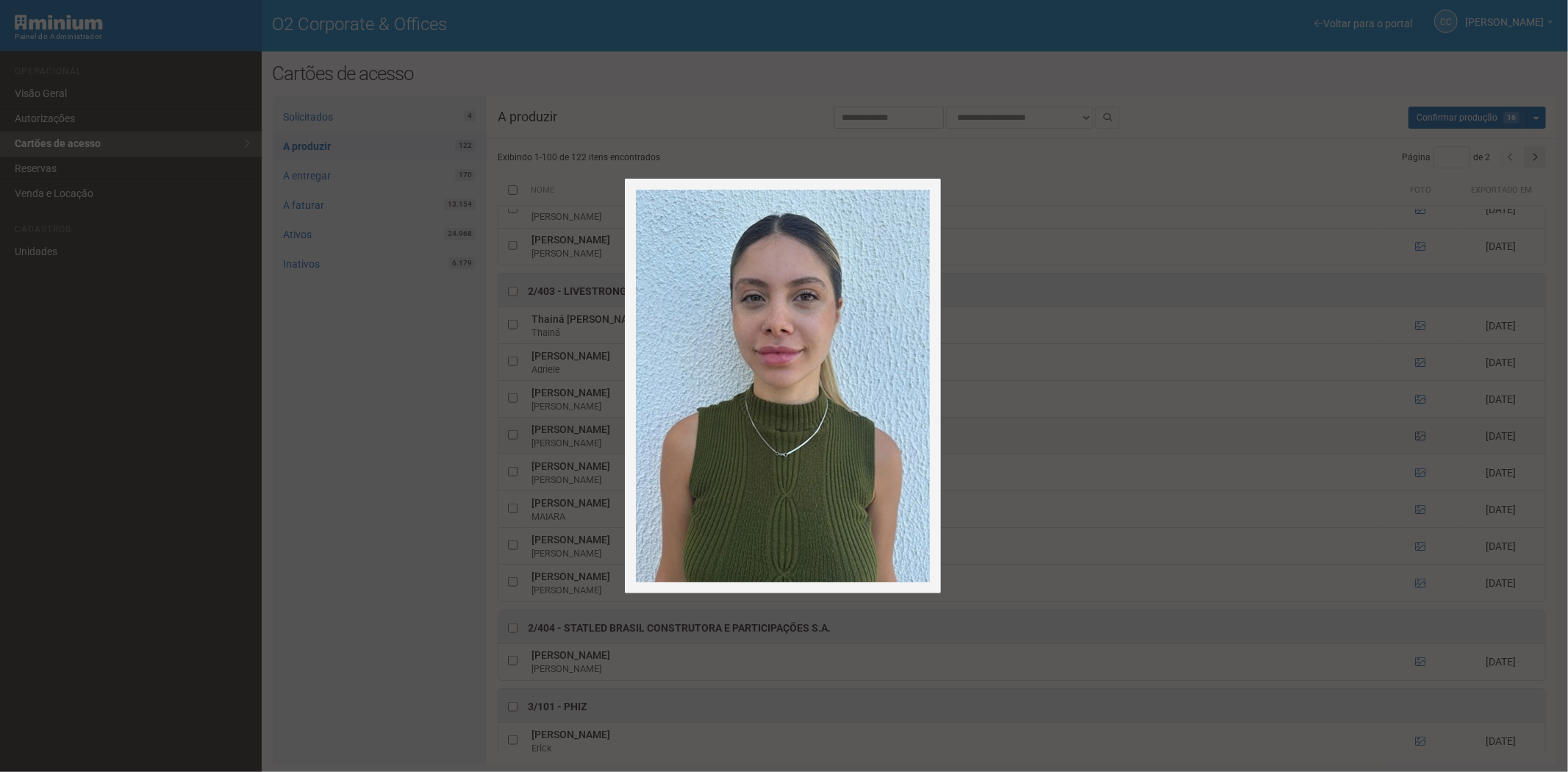
click at [1420, 443] on div at bounding box center [784, 386] width 1568 height 772
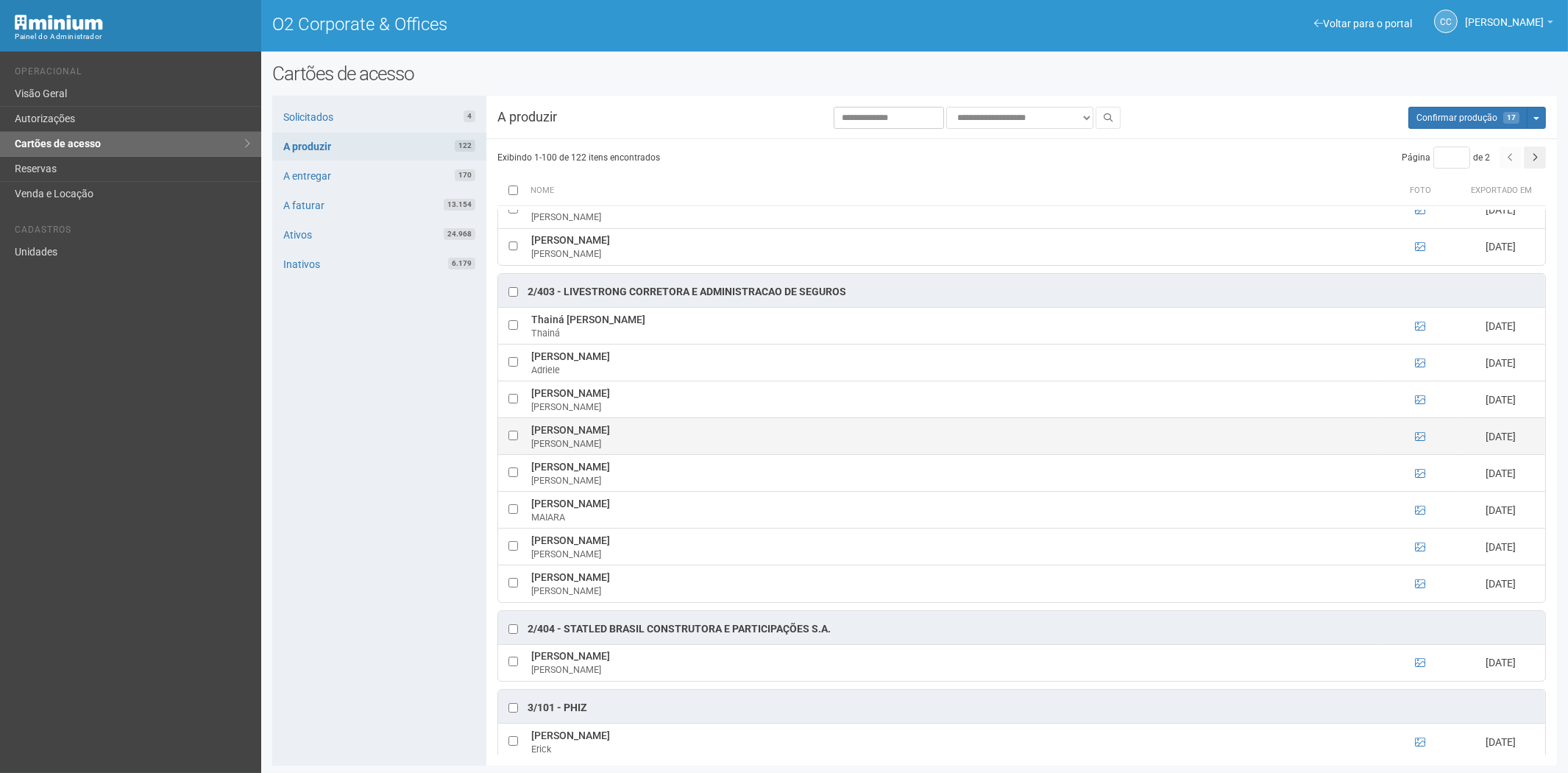
drag, startPoint x: 534, startPoint y: 436, endPoint x: 658, endPoint y: 436, distance: 124.0
click at [658, 436] on td "Jade Cristina Reis Firmino Jade" at bounding box center [955, 436] width 856 height 37
click at [309, 548] on div "Solicitados 4 A produzir 122 A entregar 170 A faturar 13.154 Ativos 24.968 Inat…" at bounding box center [379, 430] width 214 height 670
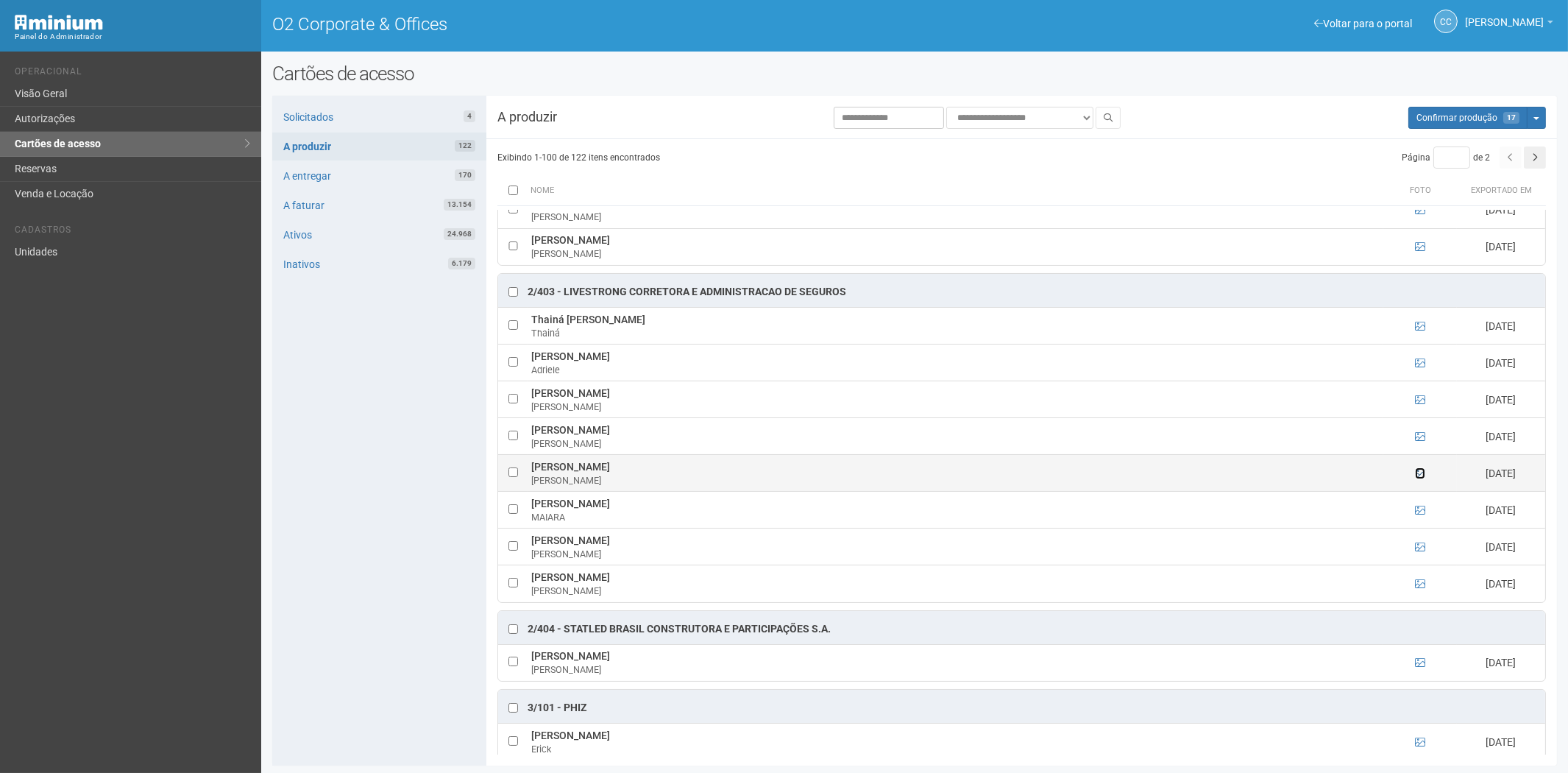
click at [1419, 478] on icon at bounding box center [1420, 473] width 10 height 10
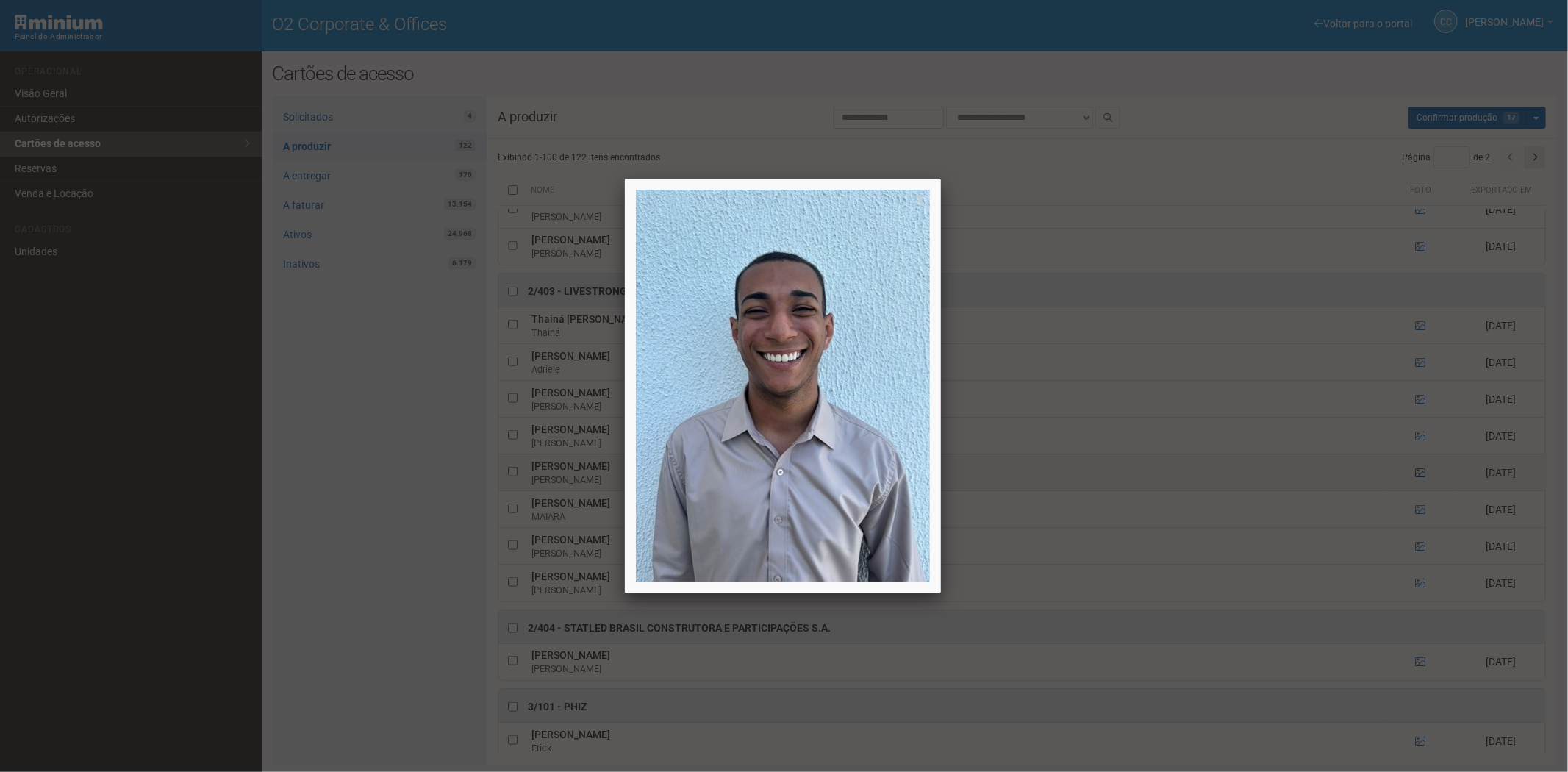
click at [1417, 480] on div at bounding box center [784, 386] width 1568 height 772
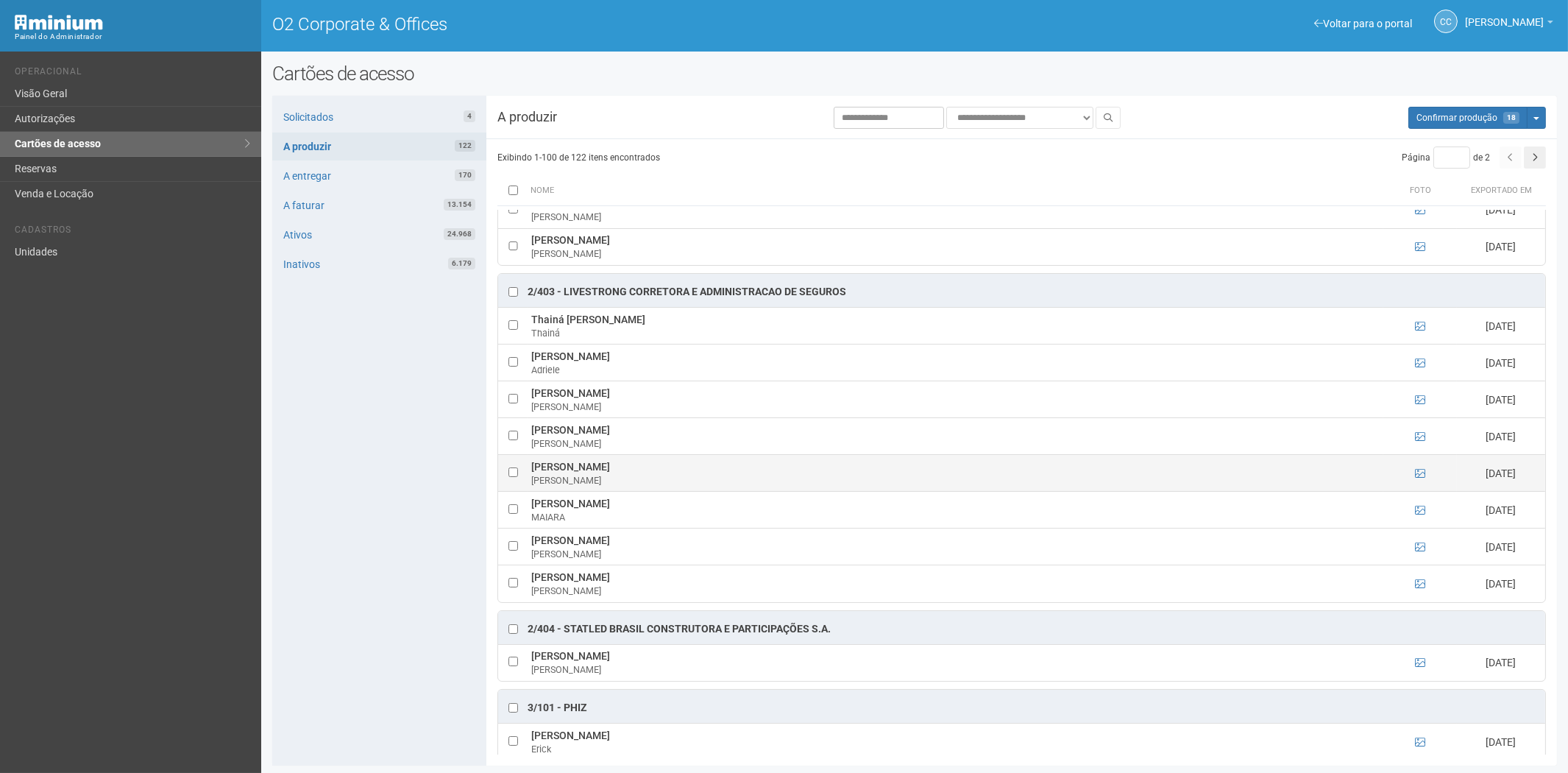
drag, startPoint x: 554, startPoint y: 472, endPoint x: 685, endPoint y: 472, distance: 131.0
click at [685, 472] on td "Lucas Henrique de Assis da Silva Lucas" at bounding box center [955, 473] width 856 height 37
click at [319, 511] on div "Solicitados 4 A produzir 122 A entregar 170 A faturar 13.154 Ativos 24.968 Inat…" at bounding box center [379, 430] width 214 height 670
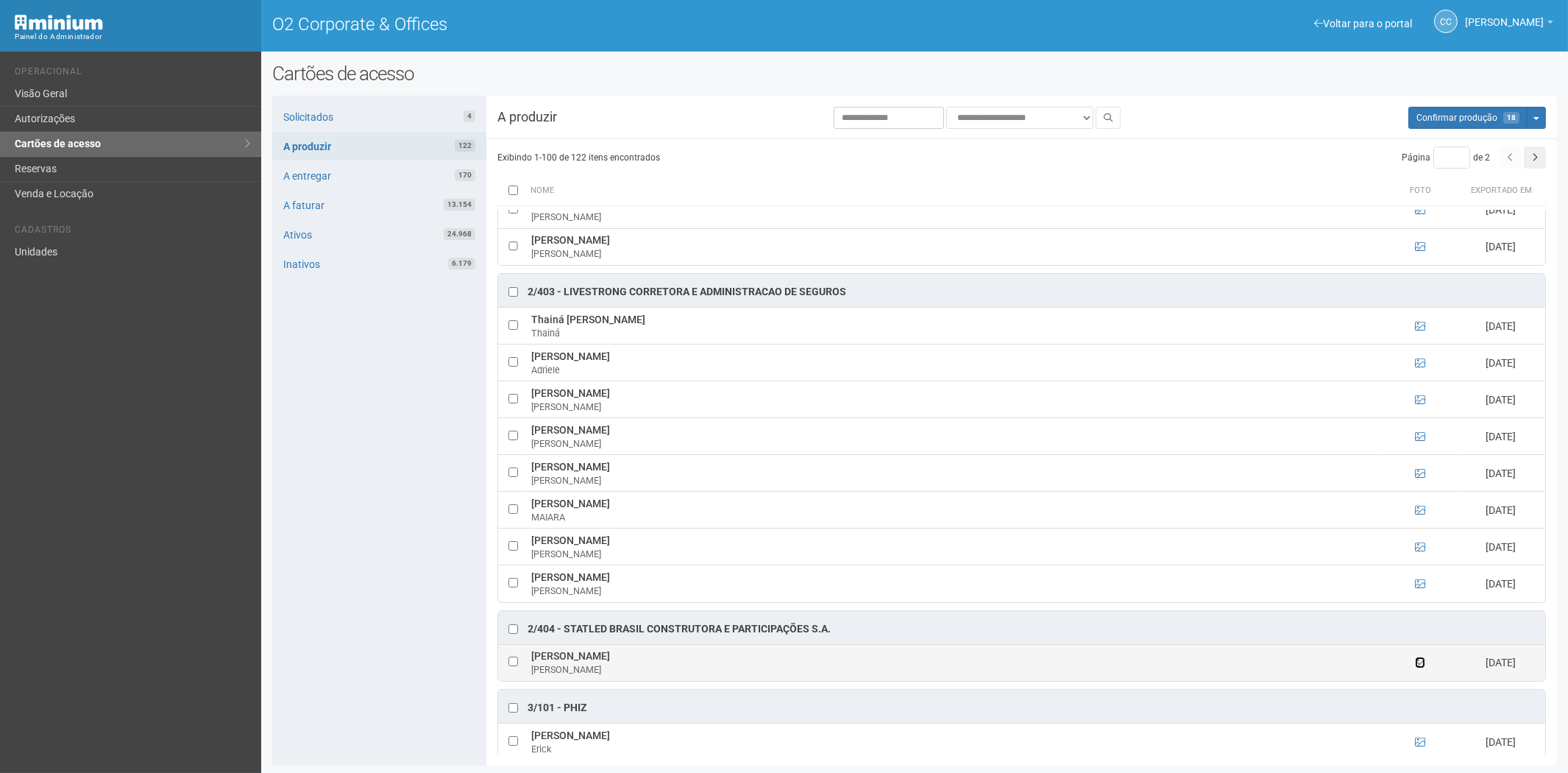
click at [1417, 668] on icon at bounding box center [1420, 663] width 10 height 10
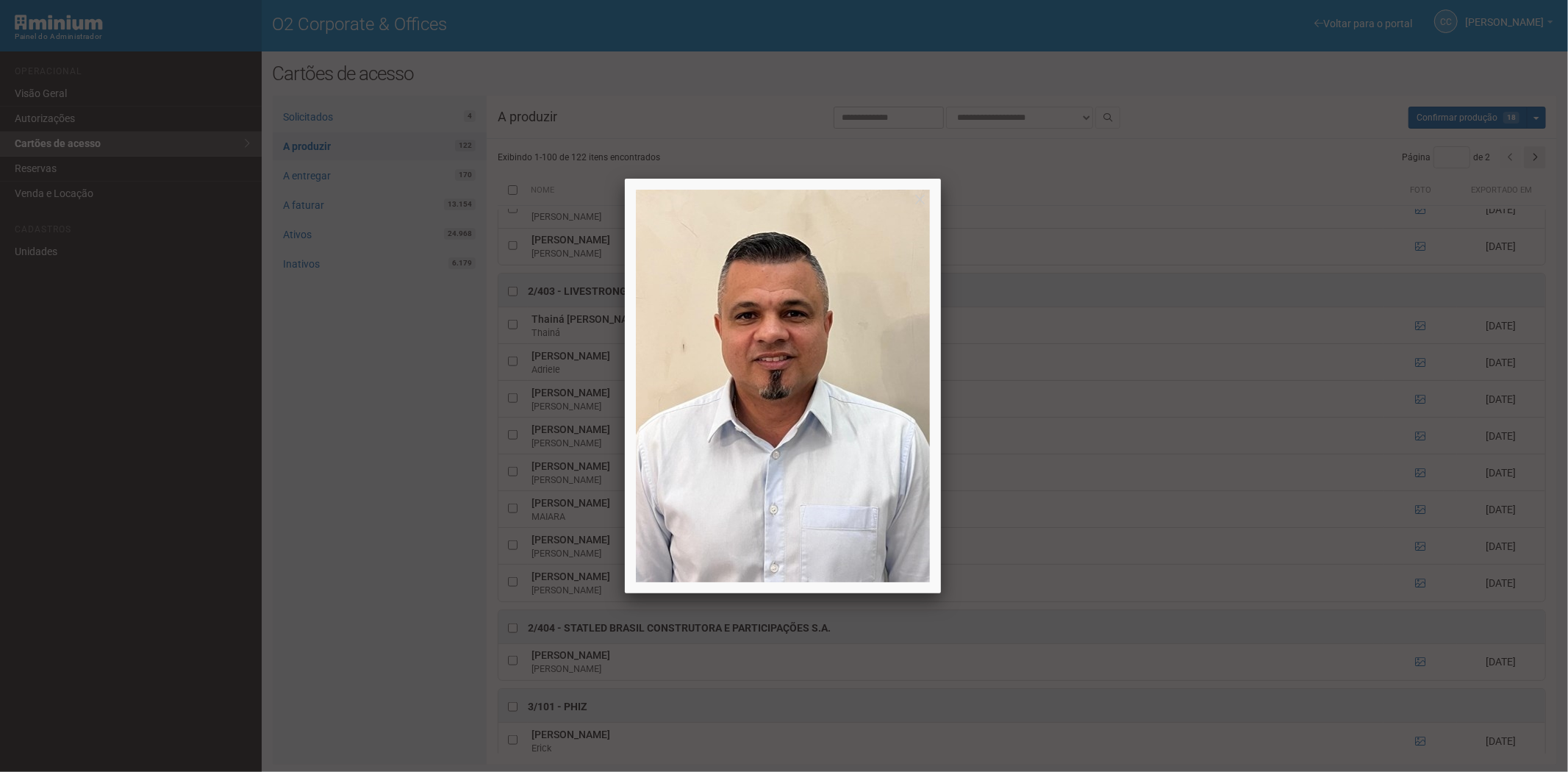
click at [1419, 669] on div at bounding box center [784, 386] width 1568 height 772
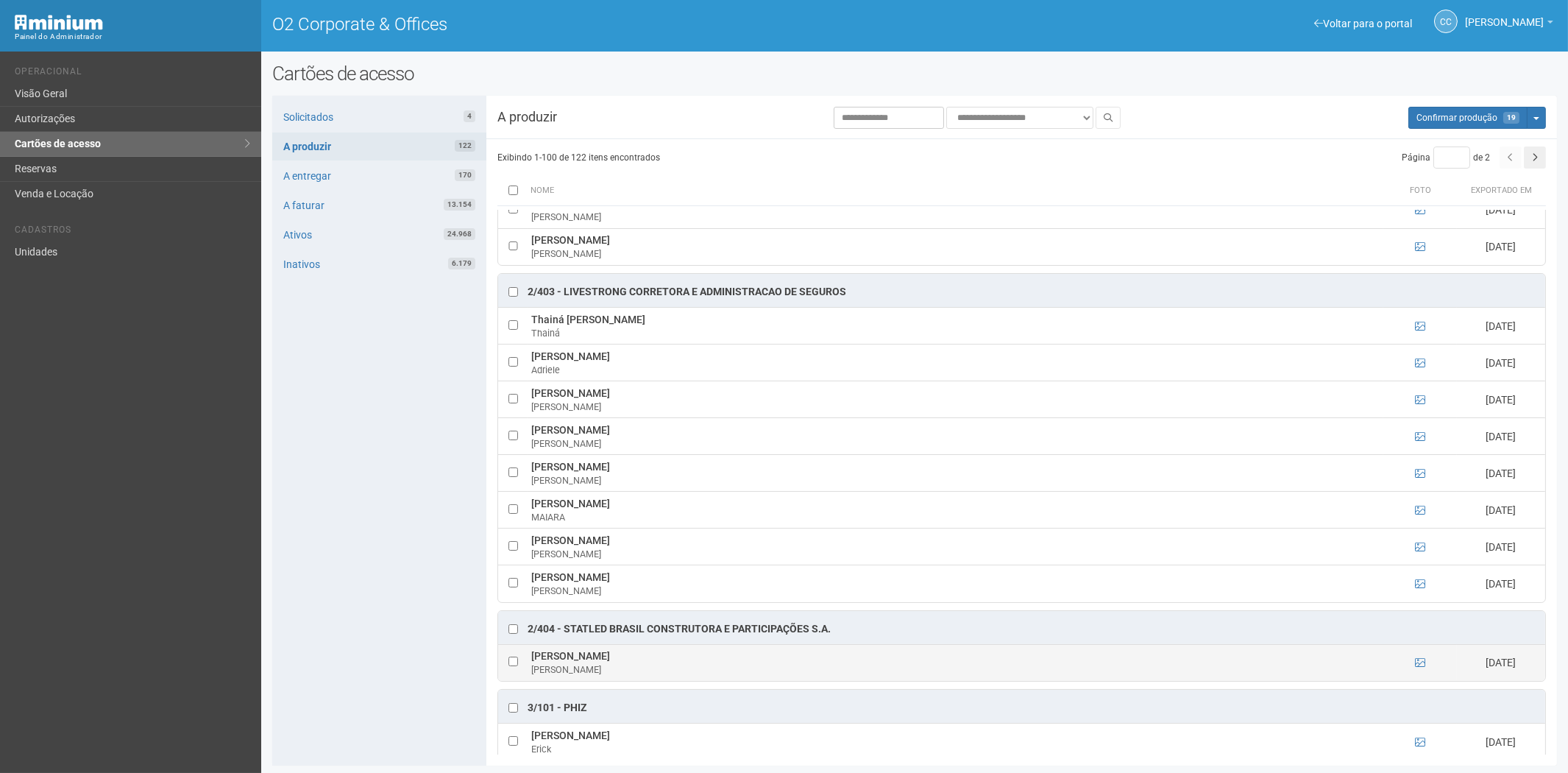
drag, startPoint x: 527, startPoint y: 667, endPoint x: 660, endPoint y: 664, distance: 133.0
click at [668, 665] on td "EDUARDO ALVARENGA VIEIRA EDUARDO" at bounding box center [955, 663] width 856 height 37
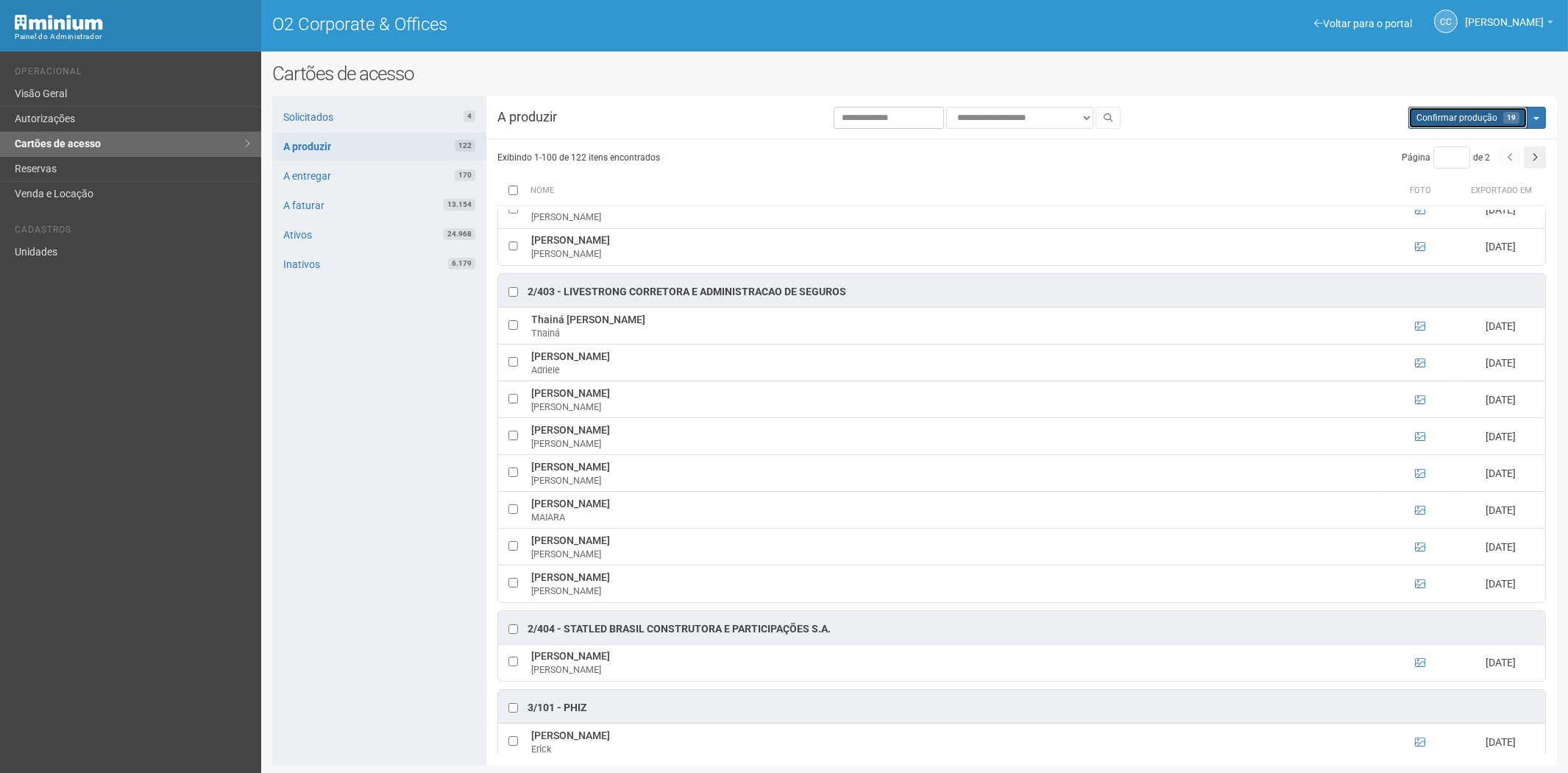
click at [1480, 127] on button "Aguarde... Confirmar produção 19" at bounding box center [1467, 117] width 119 height 22
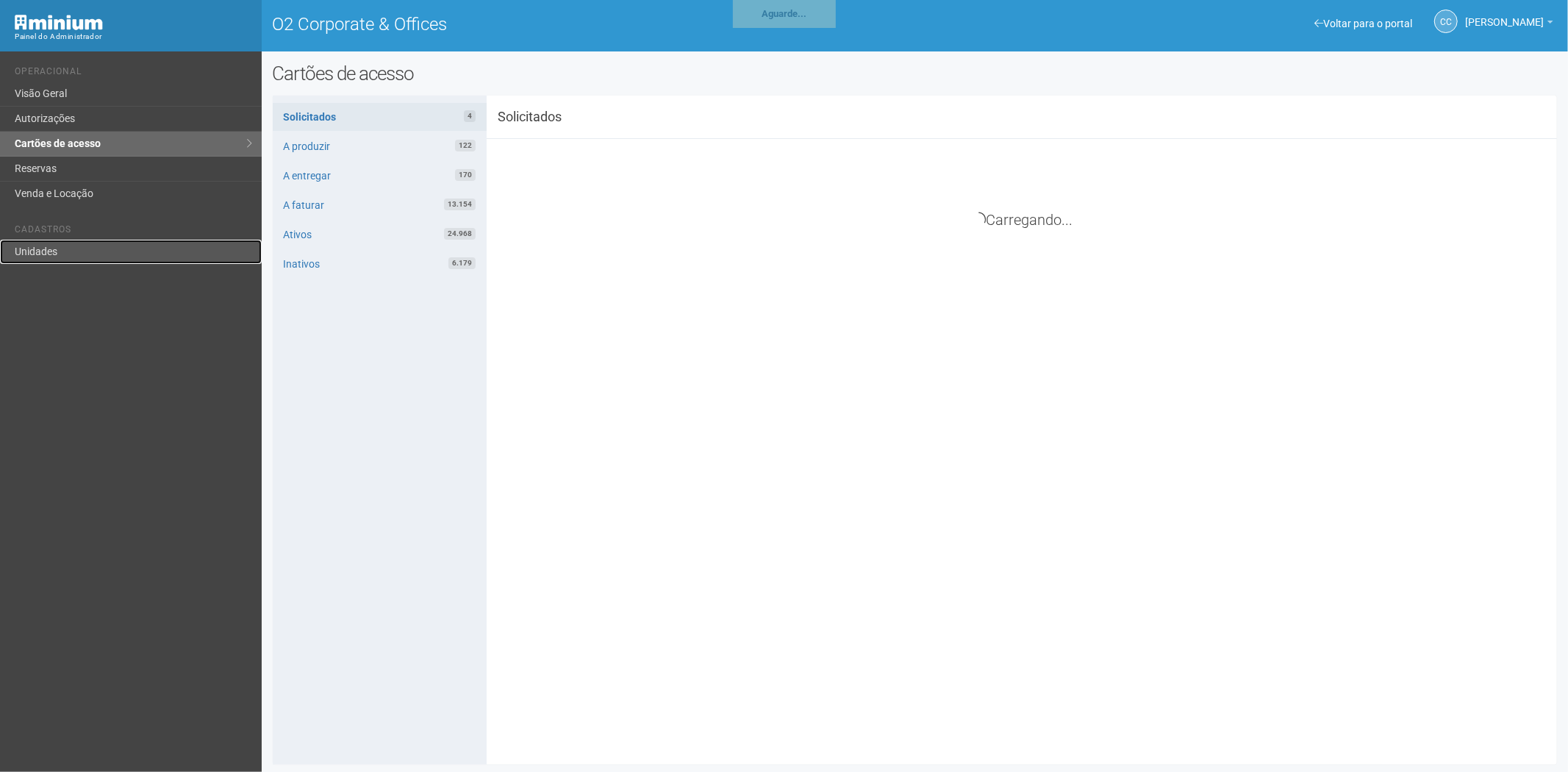
click at [104, 252] on link "Unidades" at bounding box center [130, 252] width 261 height 24
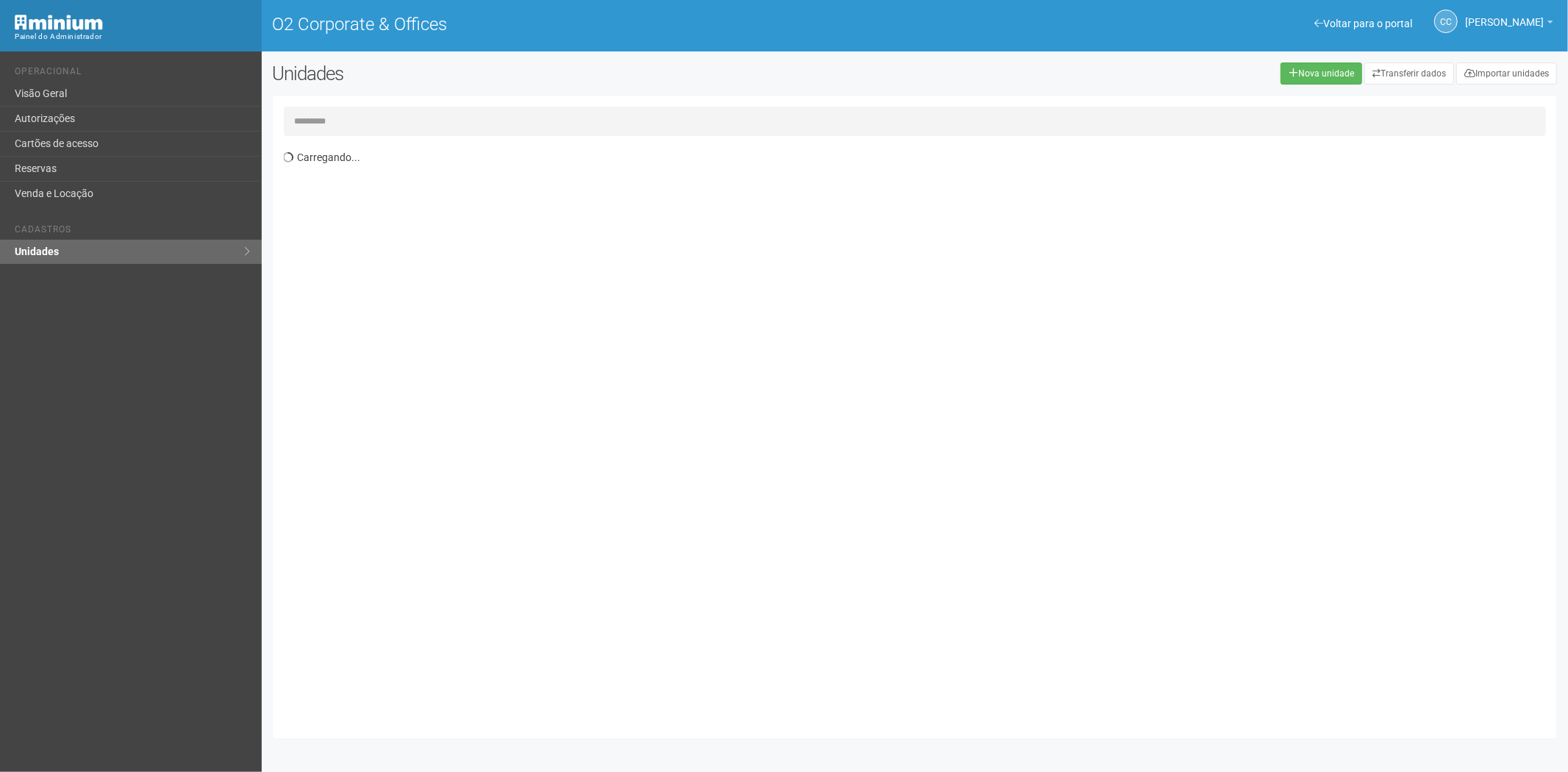
click at [373, 117] on input "text" at bounding box center [915, 122] width 1262 height 30
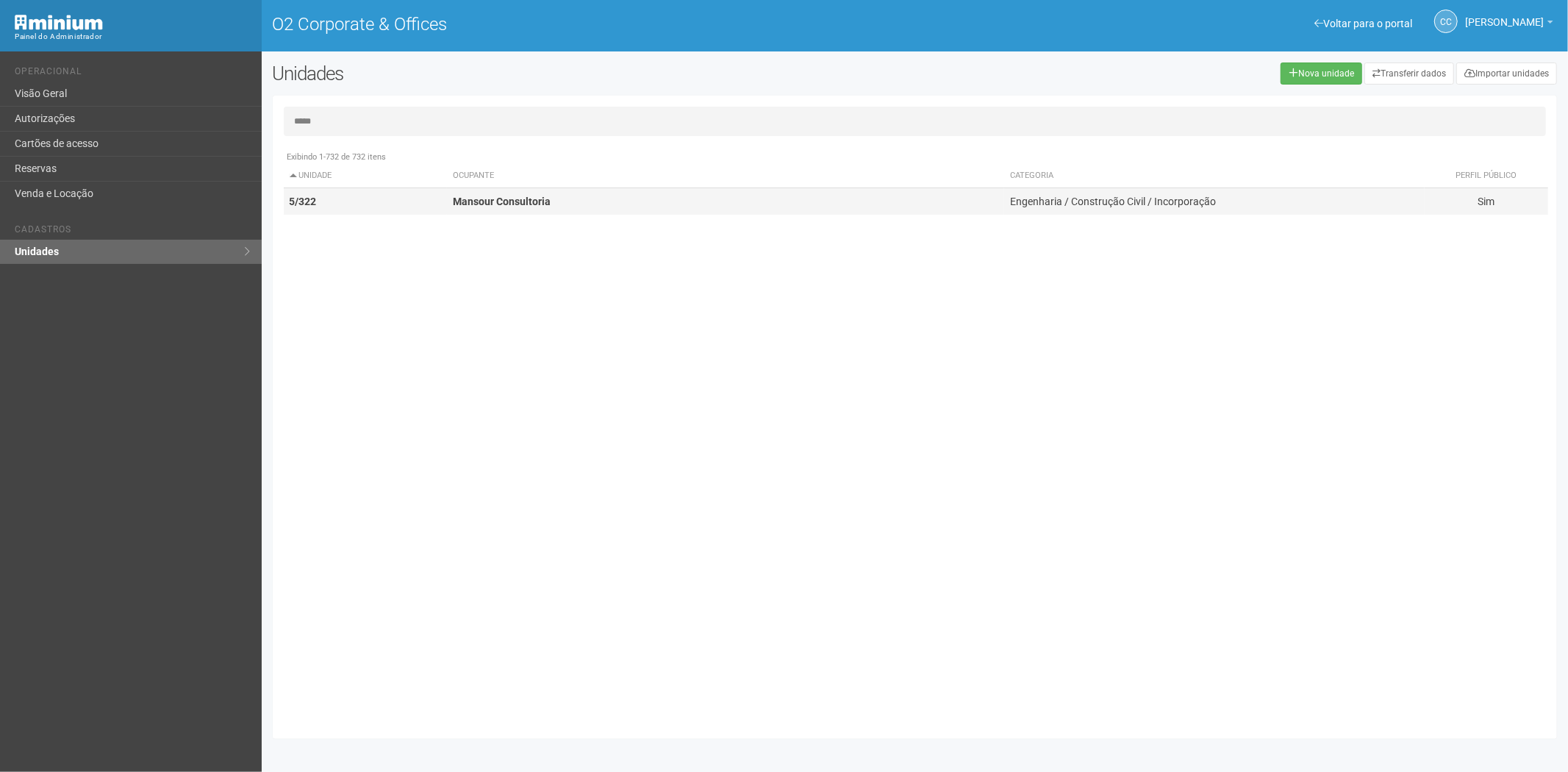
type input "*****"
click at [510, 197] on strong "Mansour Consultoria" at bounding box center [501, 201] width 98 height 12
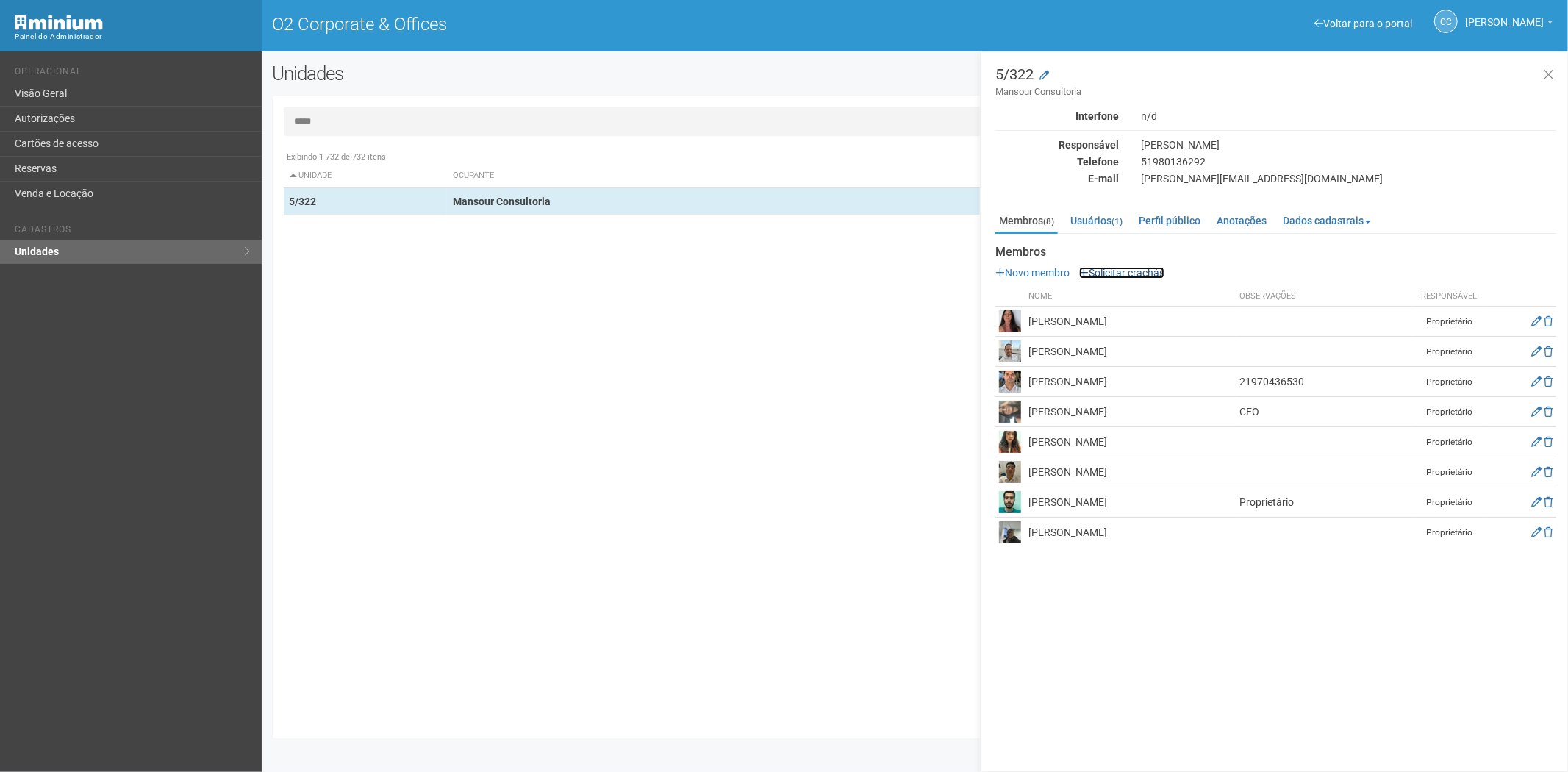
click at [1152, 274] on link "Solicitar crachás" at bounding box center [1122, 273] width 85 height 12
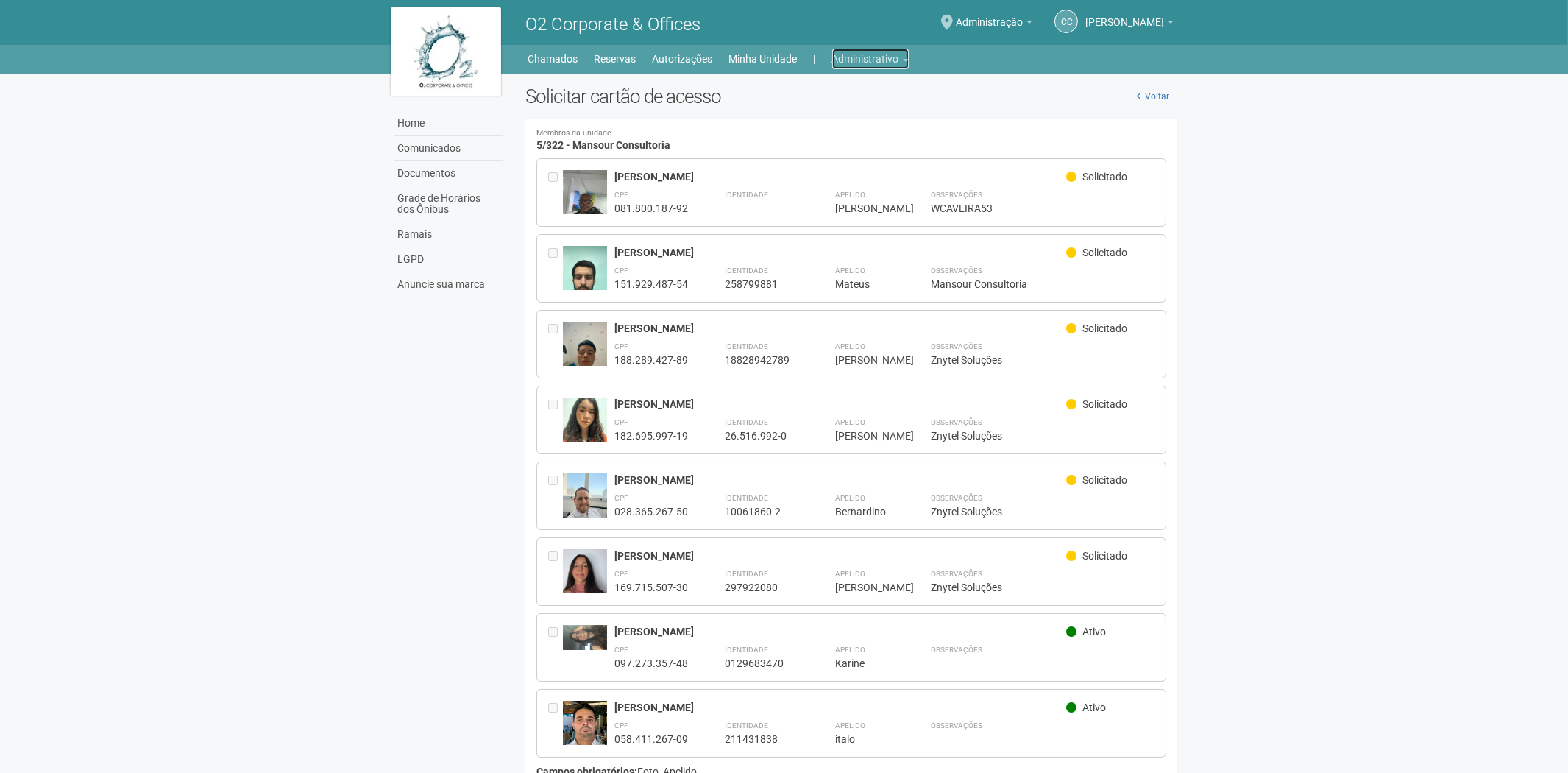
click at [890, 61] on link "Administrativo" at bounding box center [870, 59] width 76 height 21
click at [847, 117] on link "Cartões de acesso" at bounding box center [850, 117] width 125 height 26
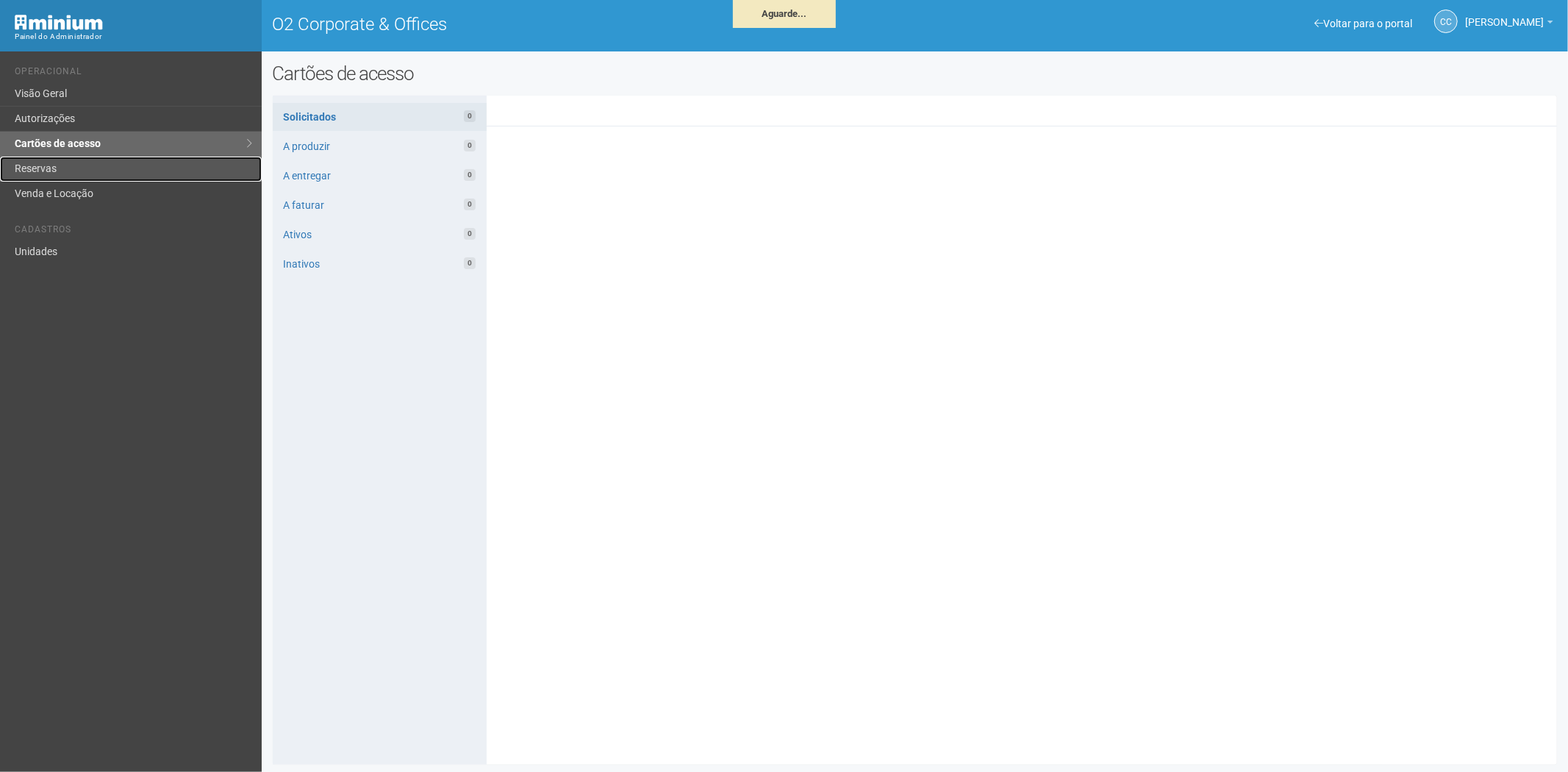
click at [115, 162] on link "Reservas" at bounding box center [130, 168] width 261 height 25
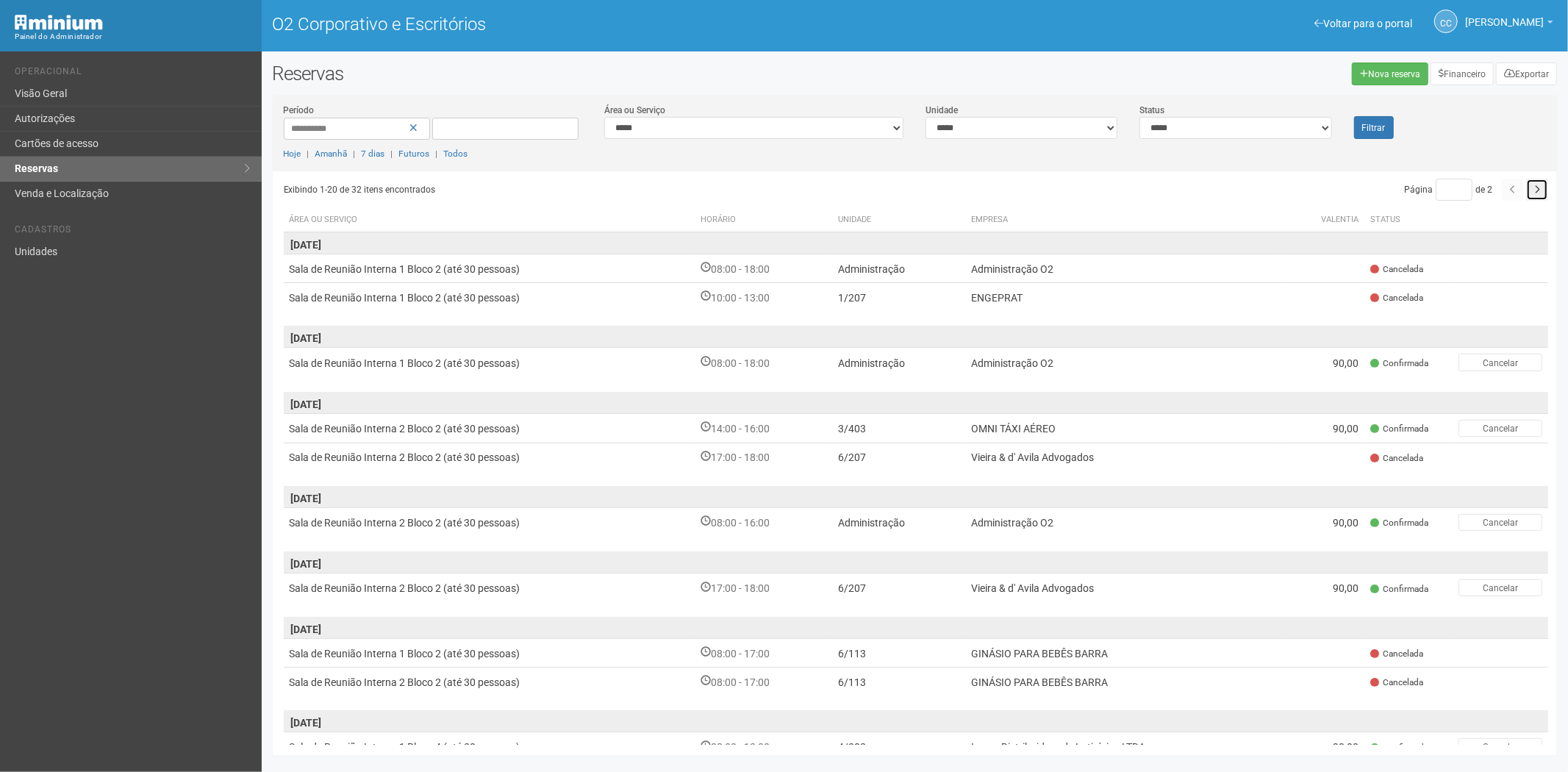
click at [1540, 194] on button "button" at bounding box center [1536, 189] width 22 height 22
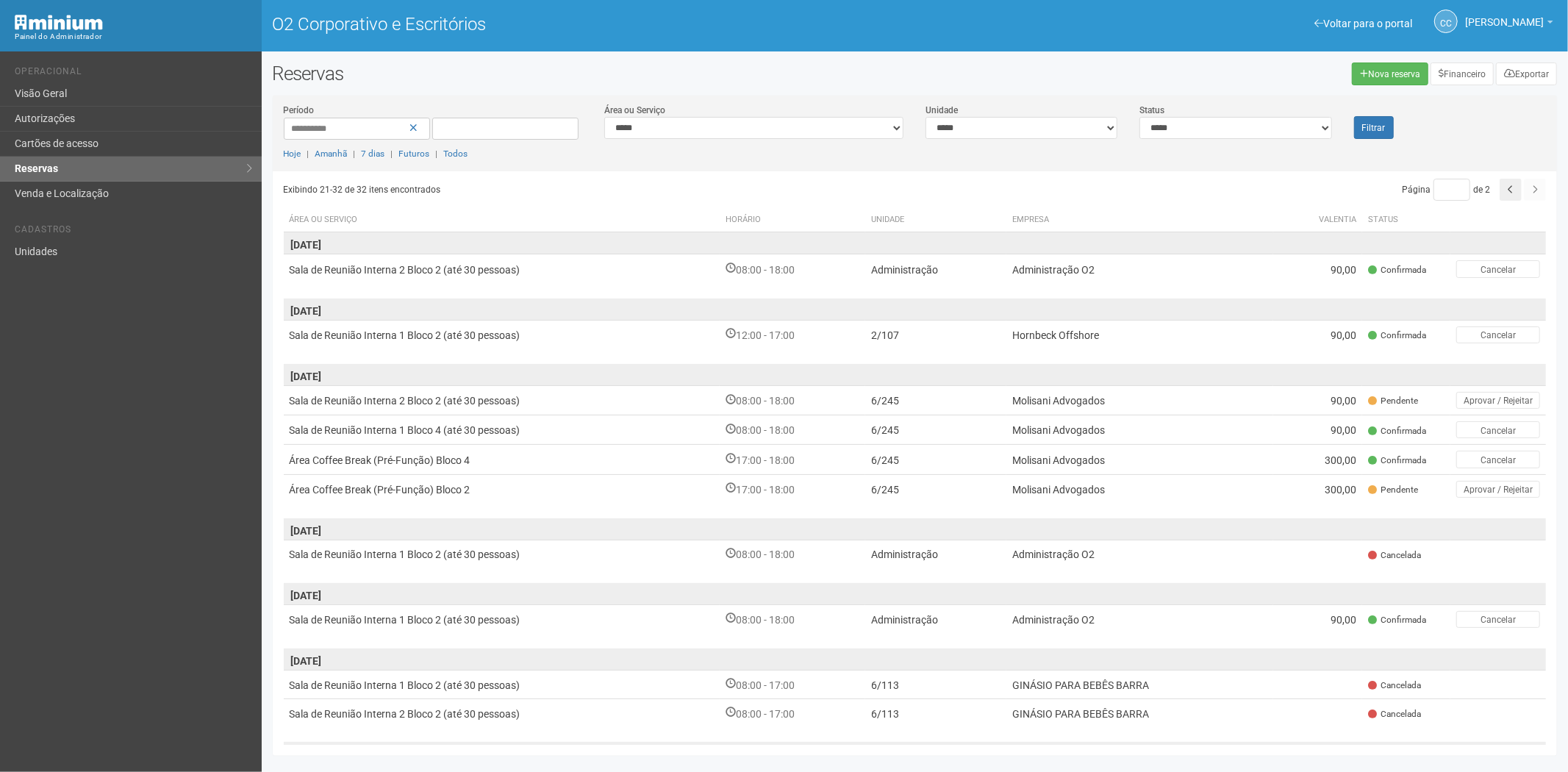
drag, startPoint x: 116, startPoint y: 442, endPoint x: 127, endPoint y: 400, distance: 43.4
click at [116, 442] on div "Voltar para o portal Operacional Visão Geral Autorizações Cartões de acesso Res…" at bounding box center [130, 412] width 261 height 721
click at [69, 115] on font "Autorizações" at bounding box center [44, 119] width 60 height 12
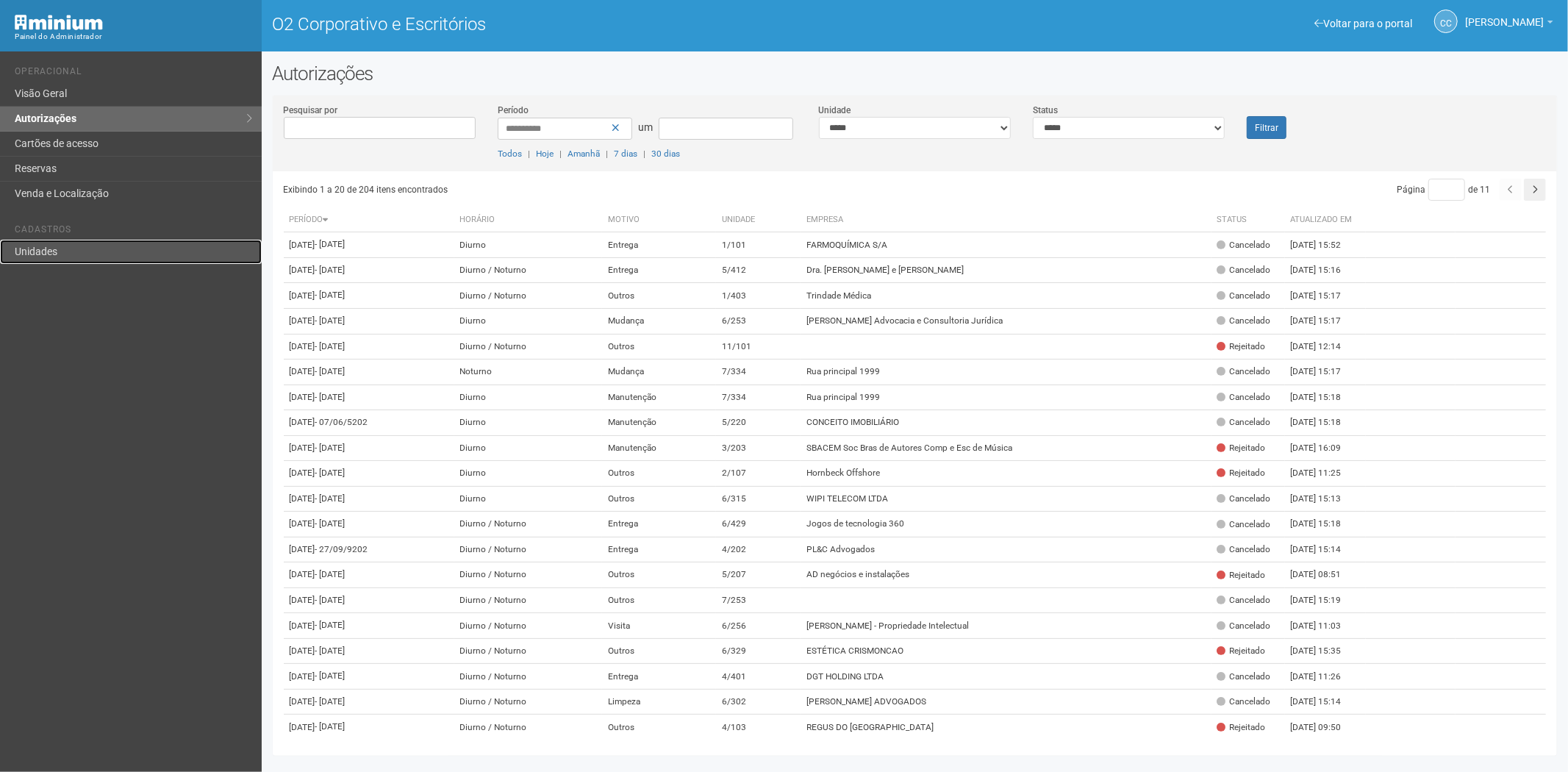
click at [83, 243] on link "Unidades" at bounding box center [130, 252] width 261 height 24
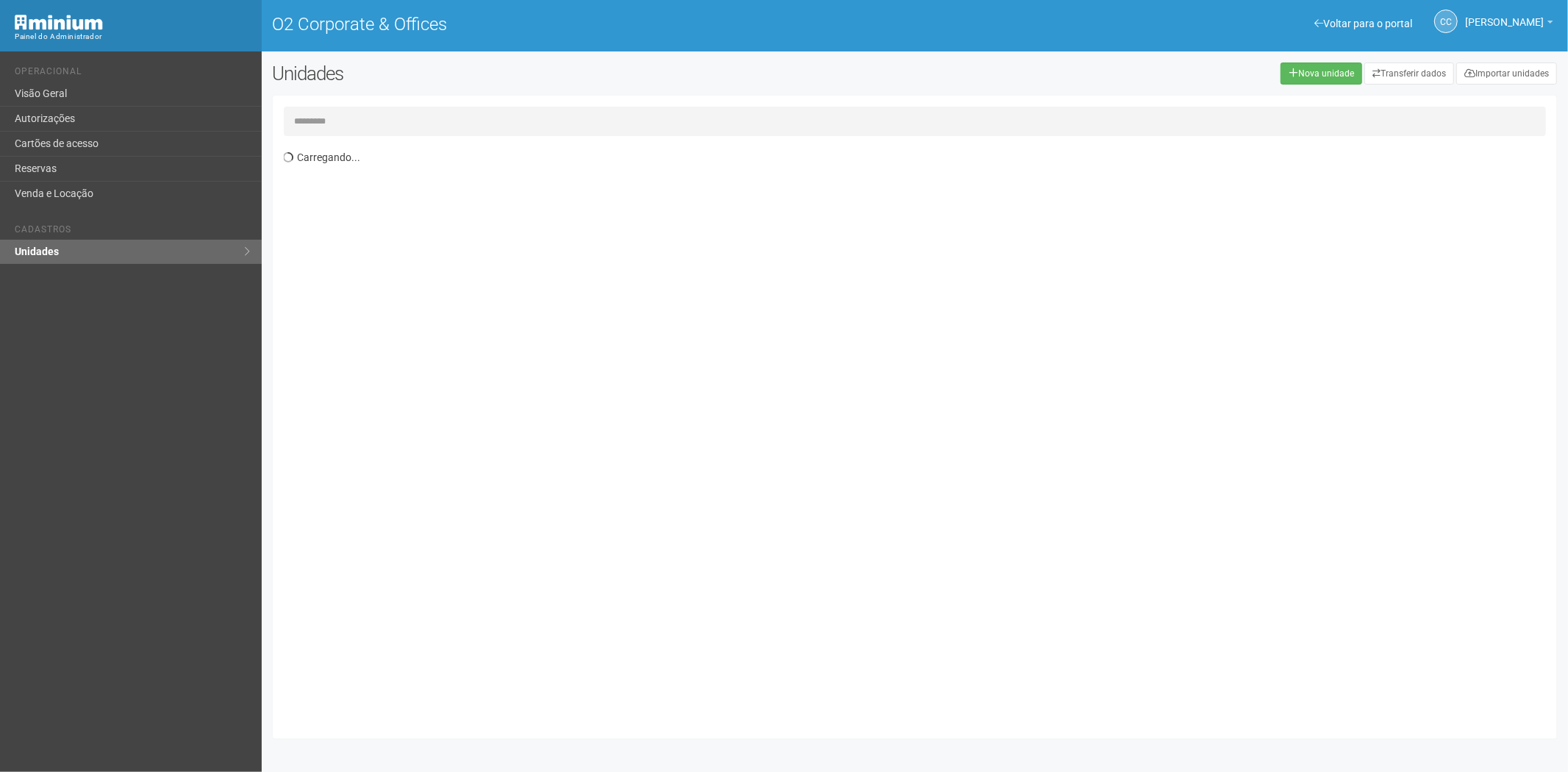
click at [320, 120] on input "text" at bounding box center [915, 122] width 1262 height 30
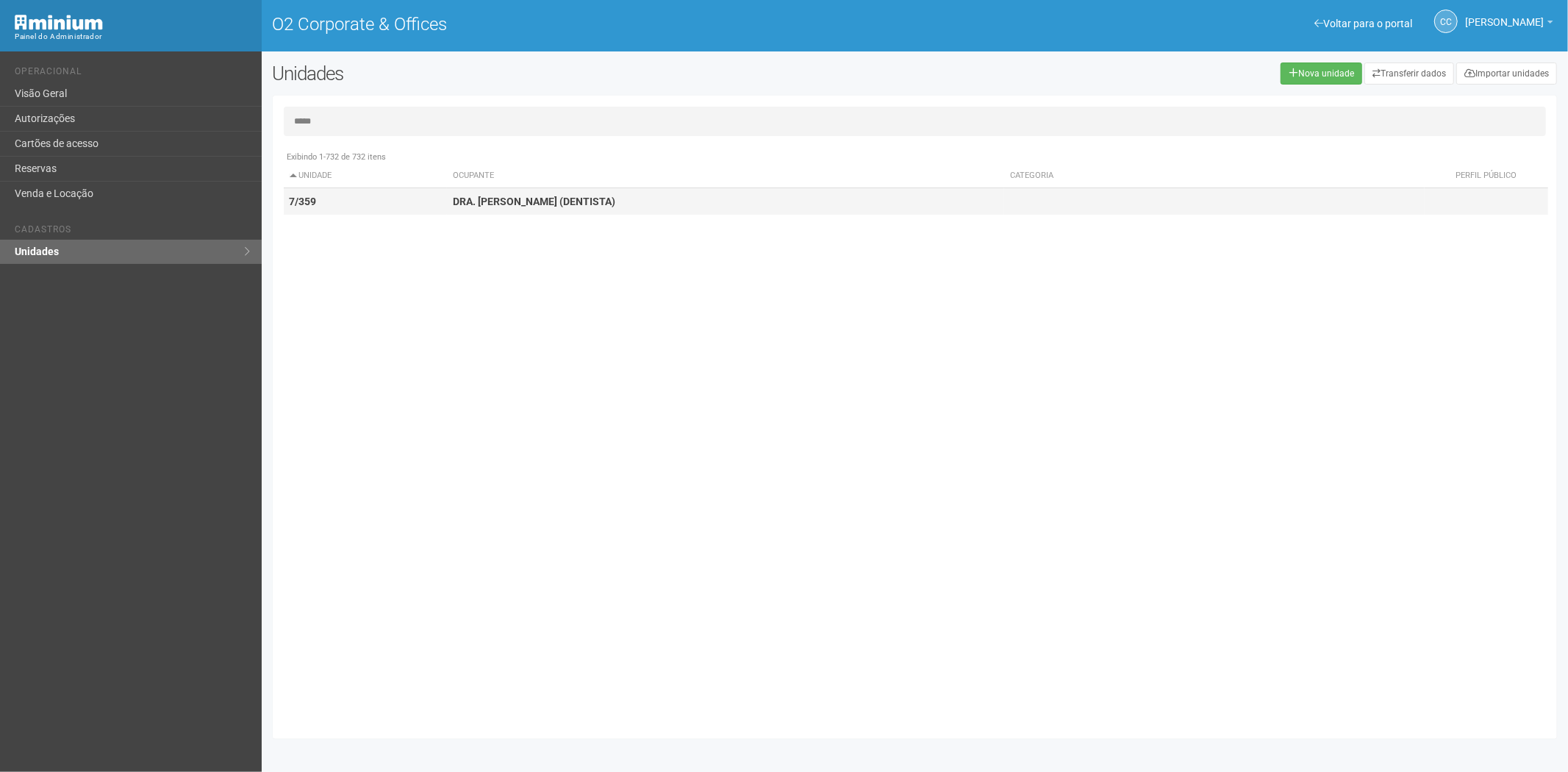
type input "*****"
click at [484, 211] on td "DRA. [PERSON_NAME] (DENTISTA)" at bounding box center [726, 201] width 557 height 27
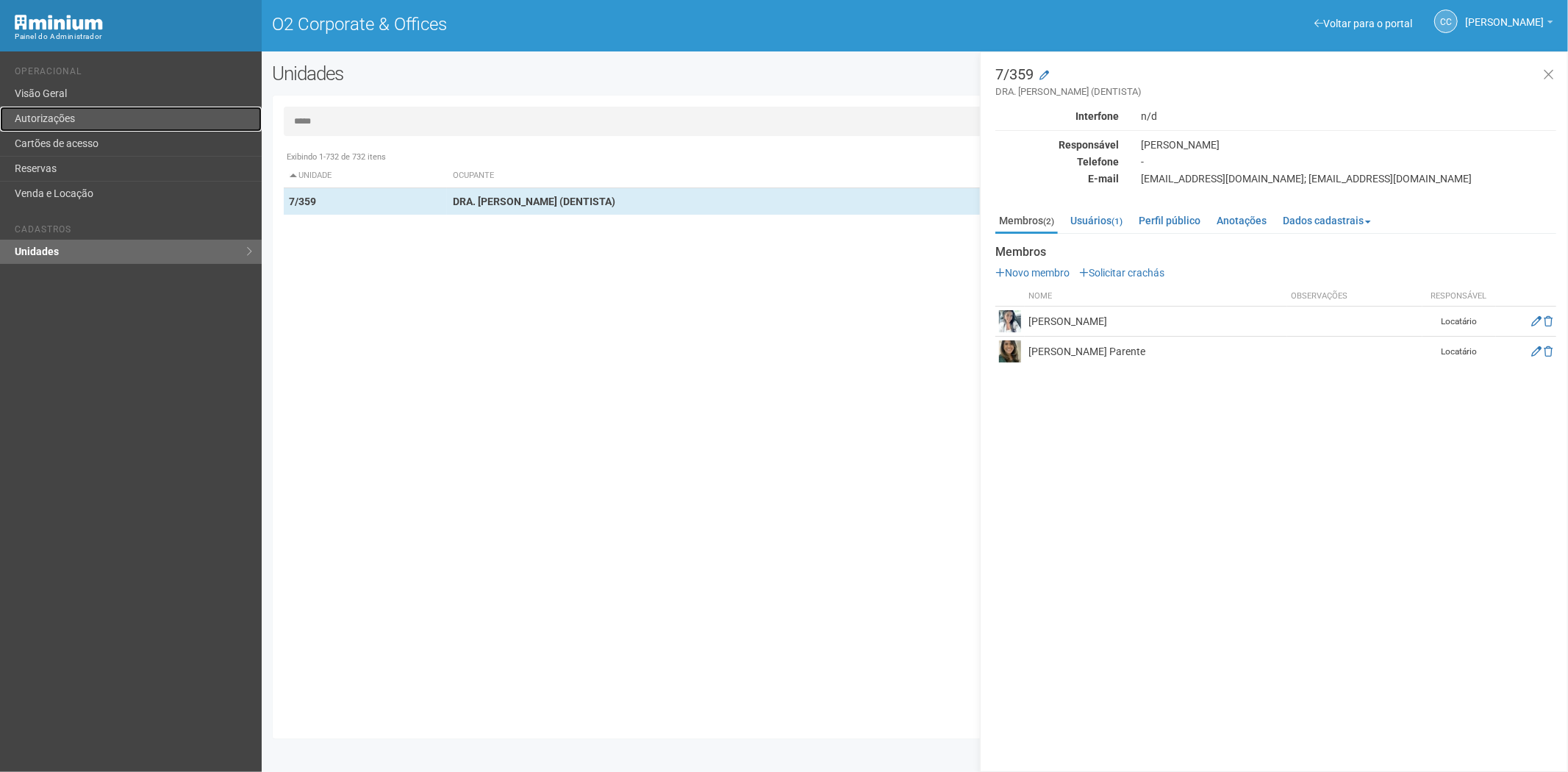
click at [86, 111] on link "Autorizações" at bounding box center [130, 119] width 261 height 25
